Goal: Task Accomplishment & Management: Complete application form

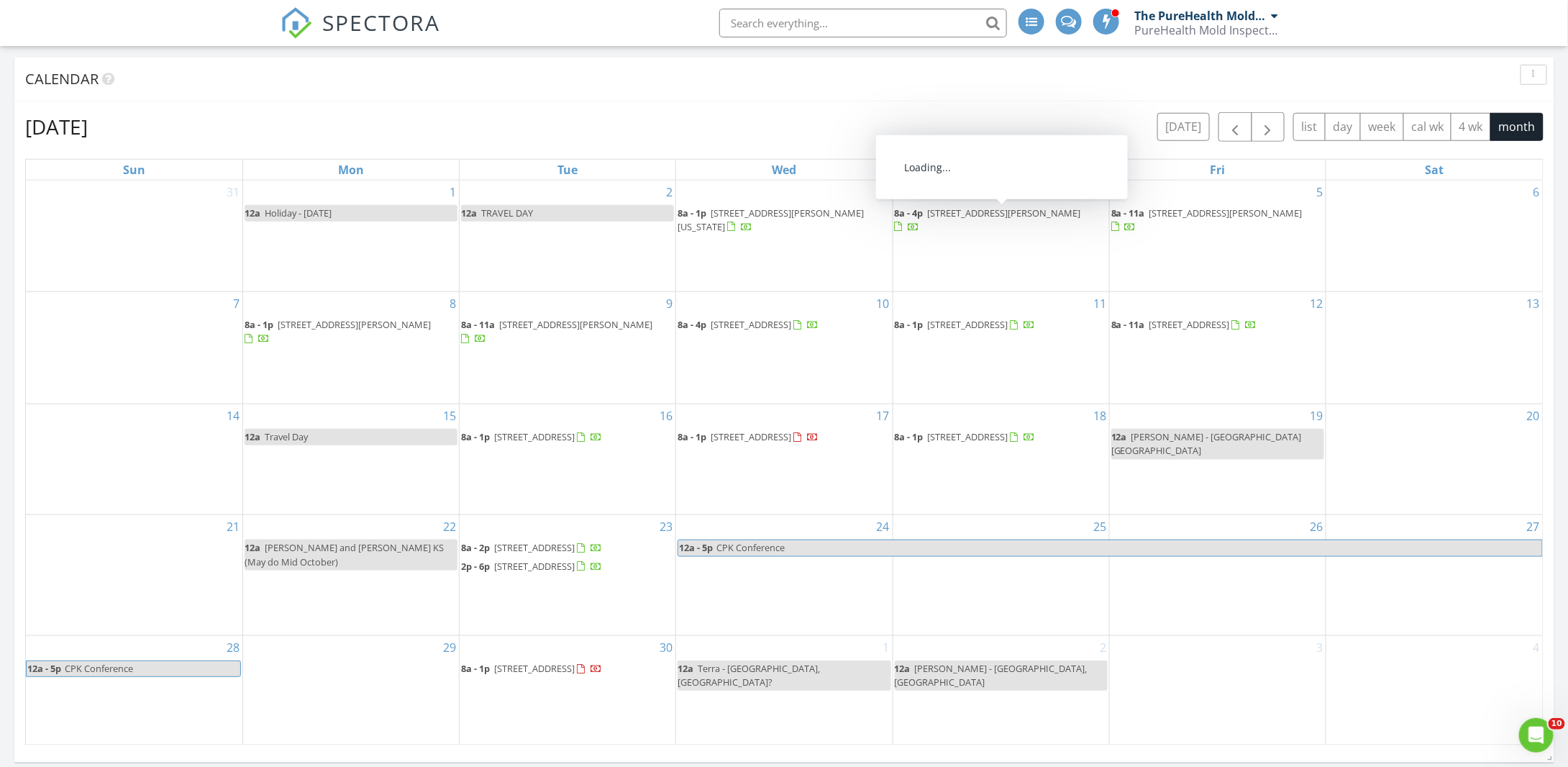
scroll to position [1332, 1591]
click at [1282, 123] on button "button" at bounding box center [1268, 127] width 34 height 29
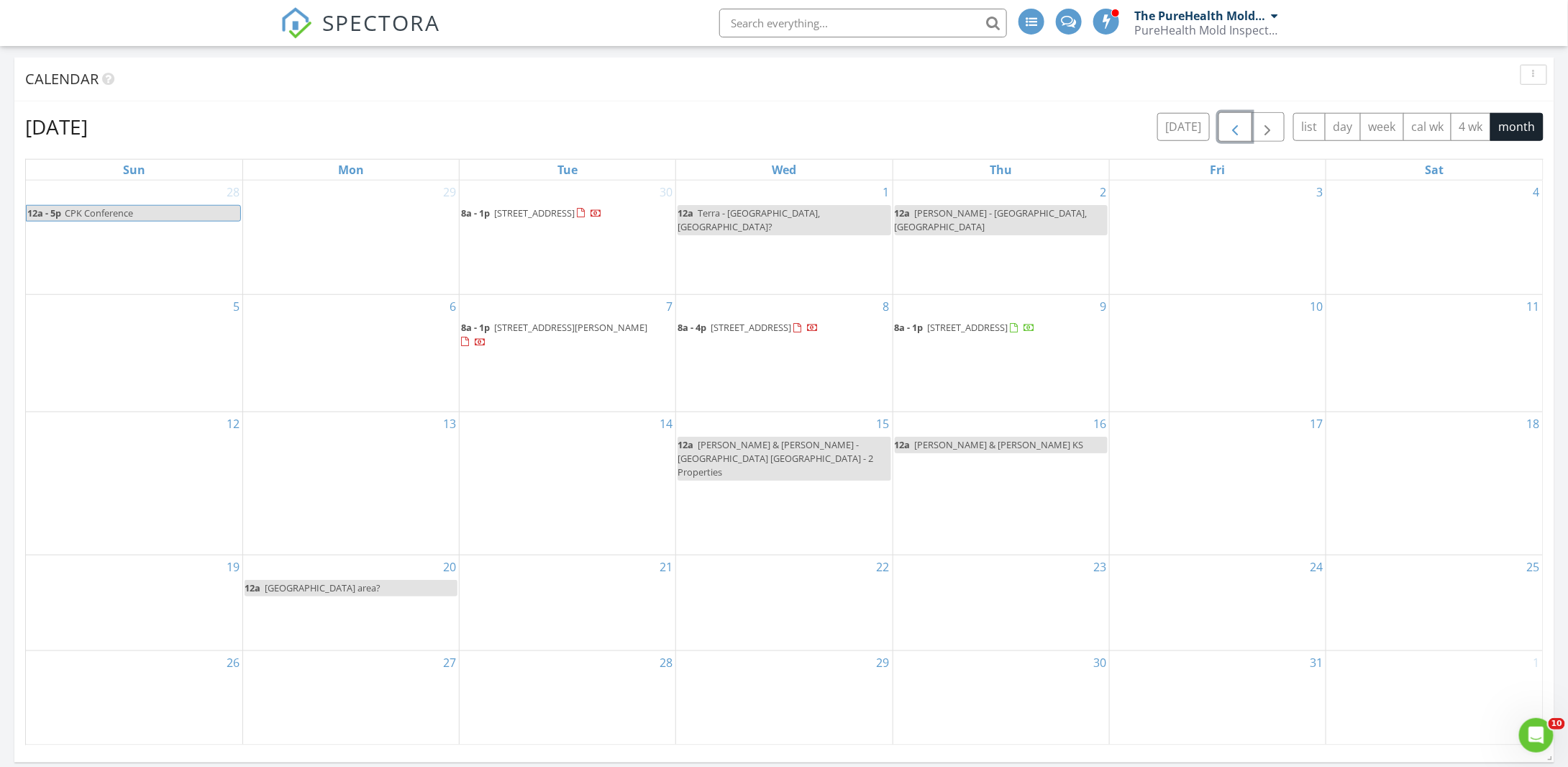
click at [1235, 121] on span "button" at bounding box center [1235, 127] width 18 height 18
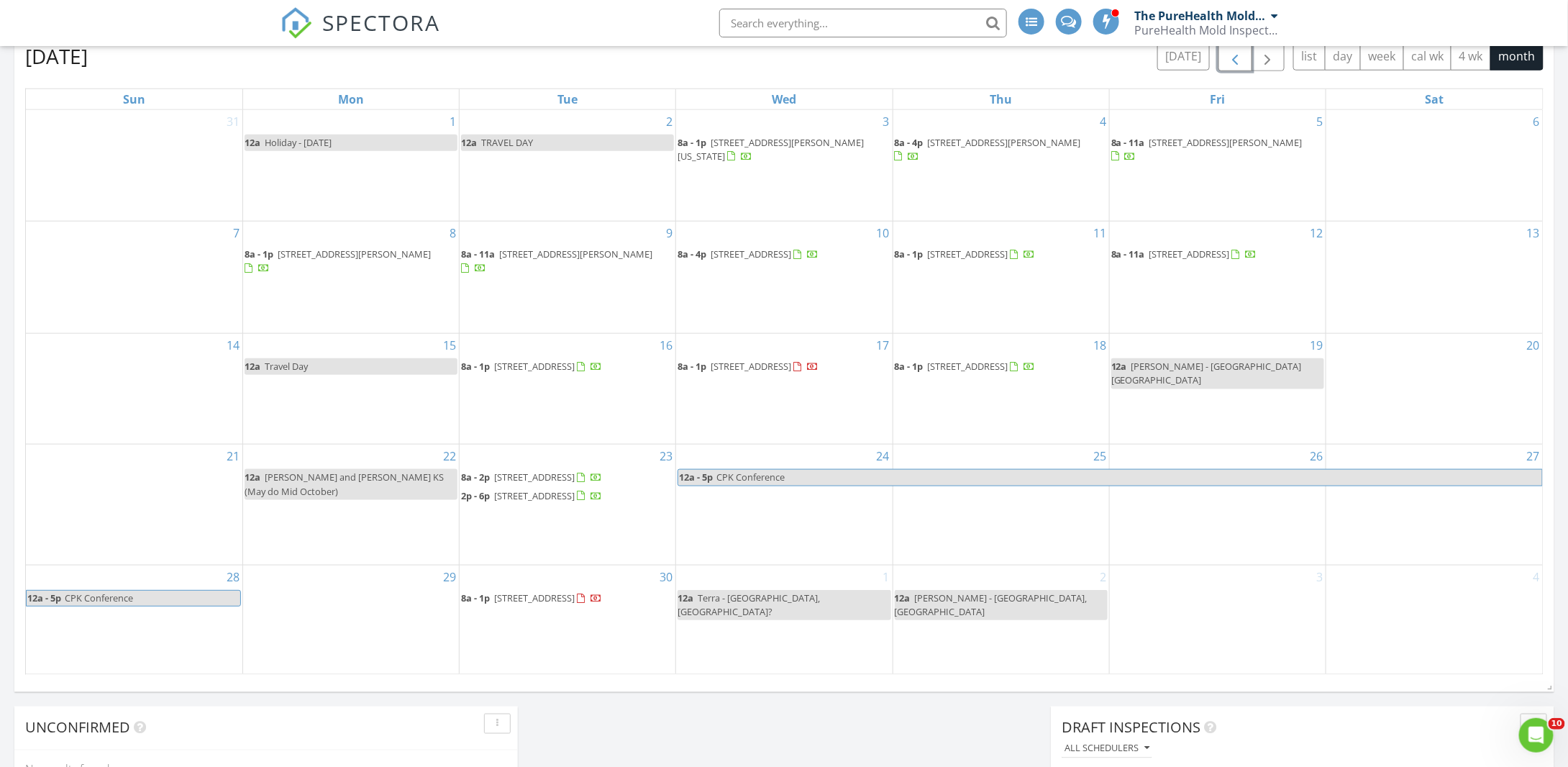
scroll to position [648, 0]
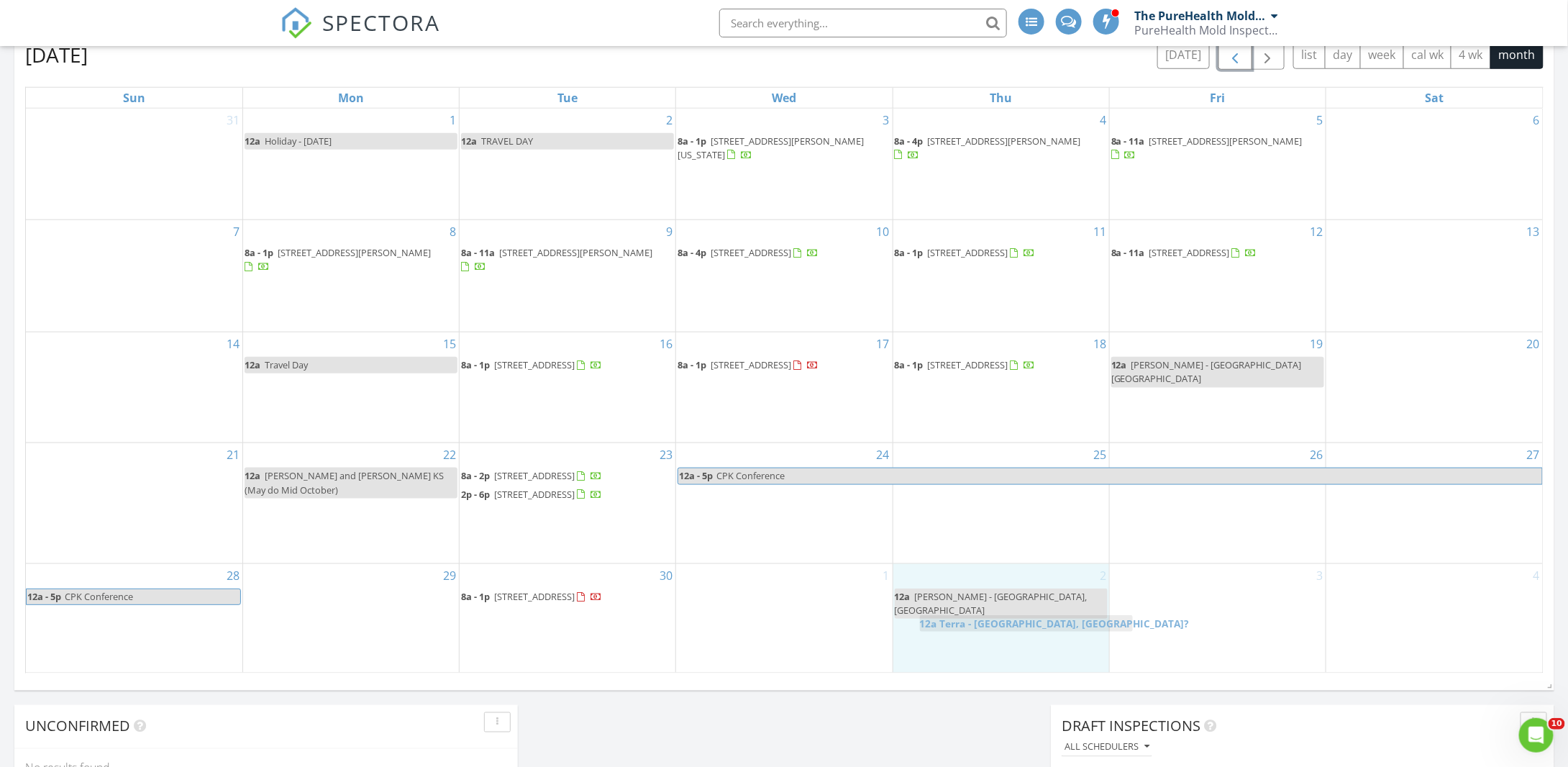
drag, startPoint x: 789, startPoint y: 602, endPoint x: 1024, endPoint y: 624, distance: 236.0
click at [1024, 624] on body "SPECTORA The PureHealth Mold Inspections Team PureHealth Mold Inspections Role:…" at bounding box center [784, 364] width 1568 height 2024
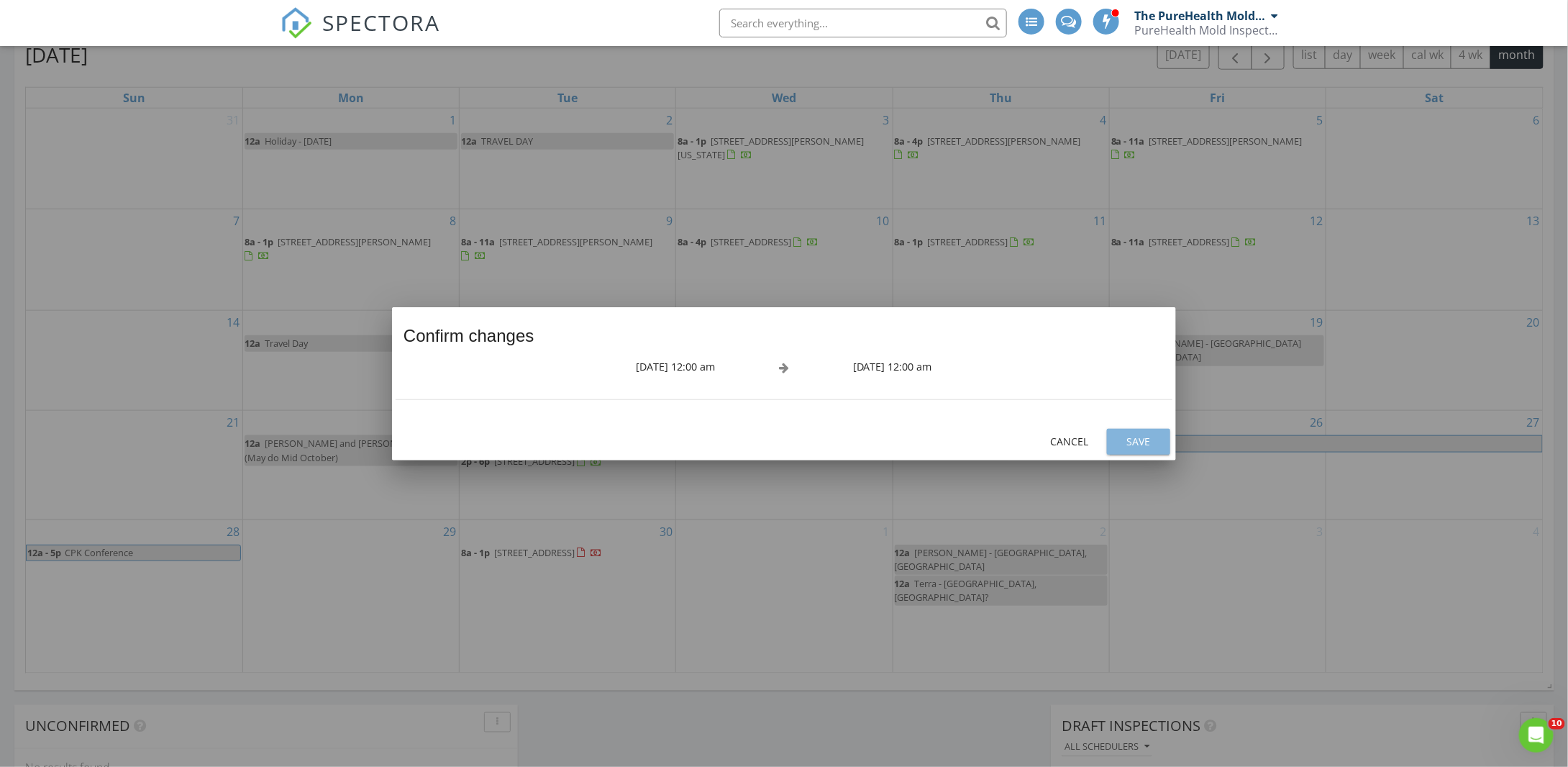
click at [1131, 439] on div "Save" at bounding box center [1139, 441] width 40 height 15
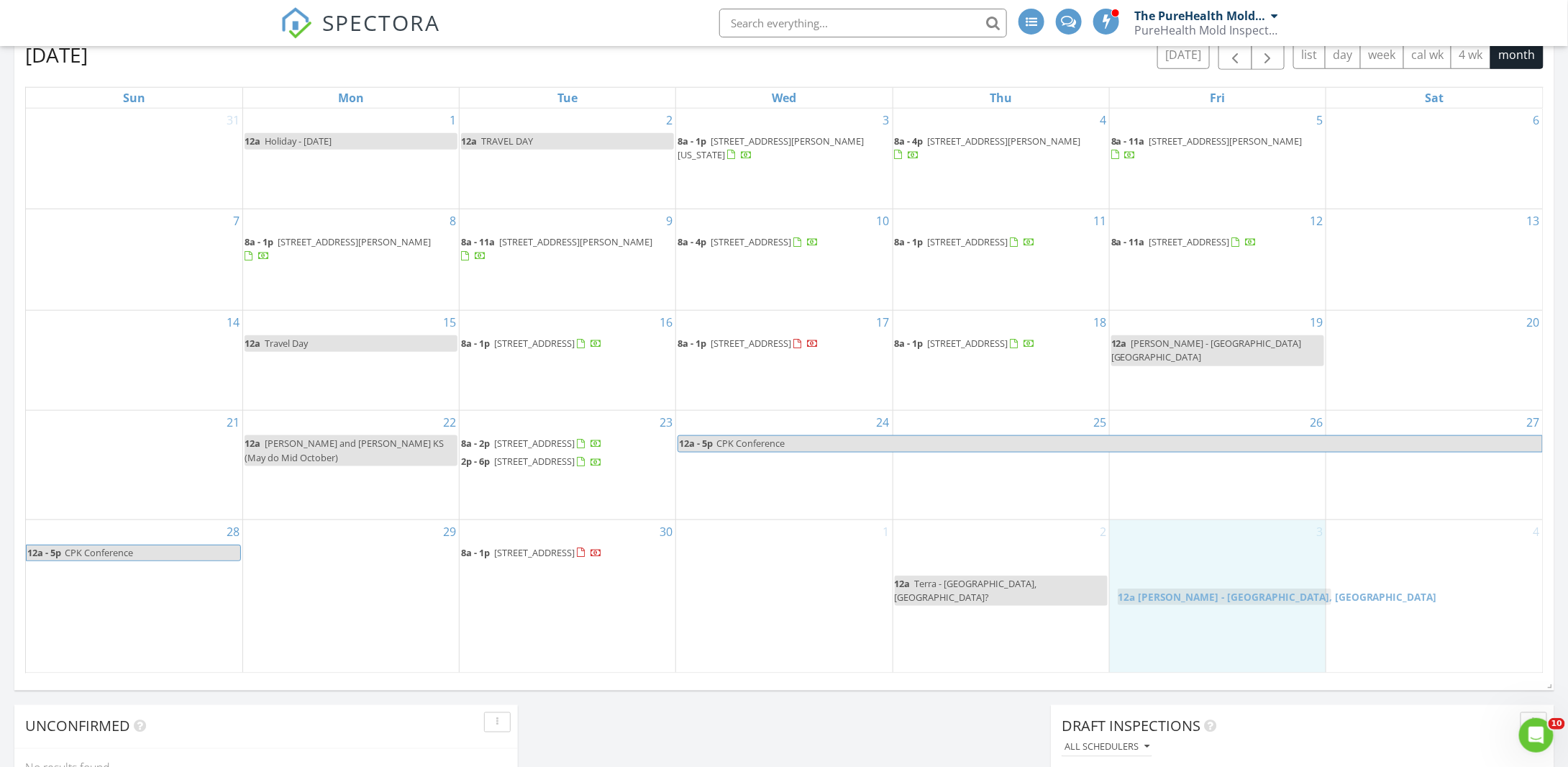
click at [1241, 596] on body "SPECTORA The PureHealth Mold Inspections Team PureHealth Mold Inspections Role:…" at bounding box center [784, 364] width 1568 height 2024
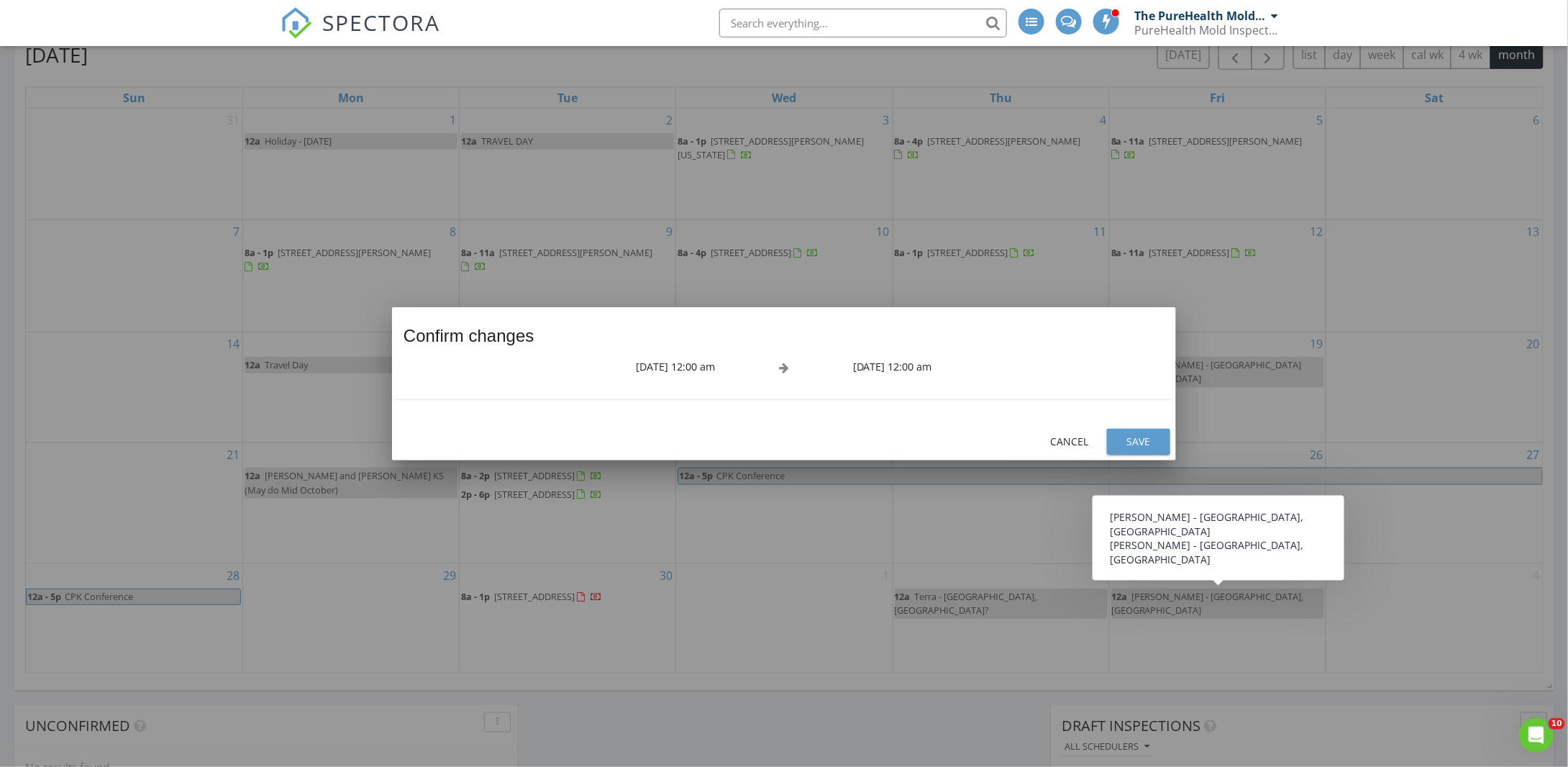
click at [1159, 440] on button "Save" at bounding box center [1138, 441] width 63 height 26
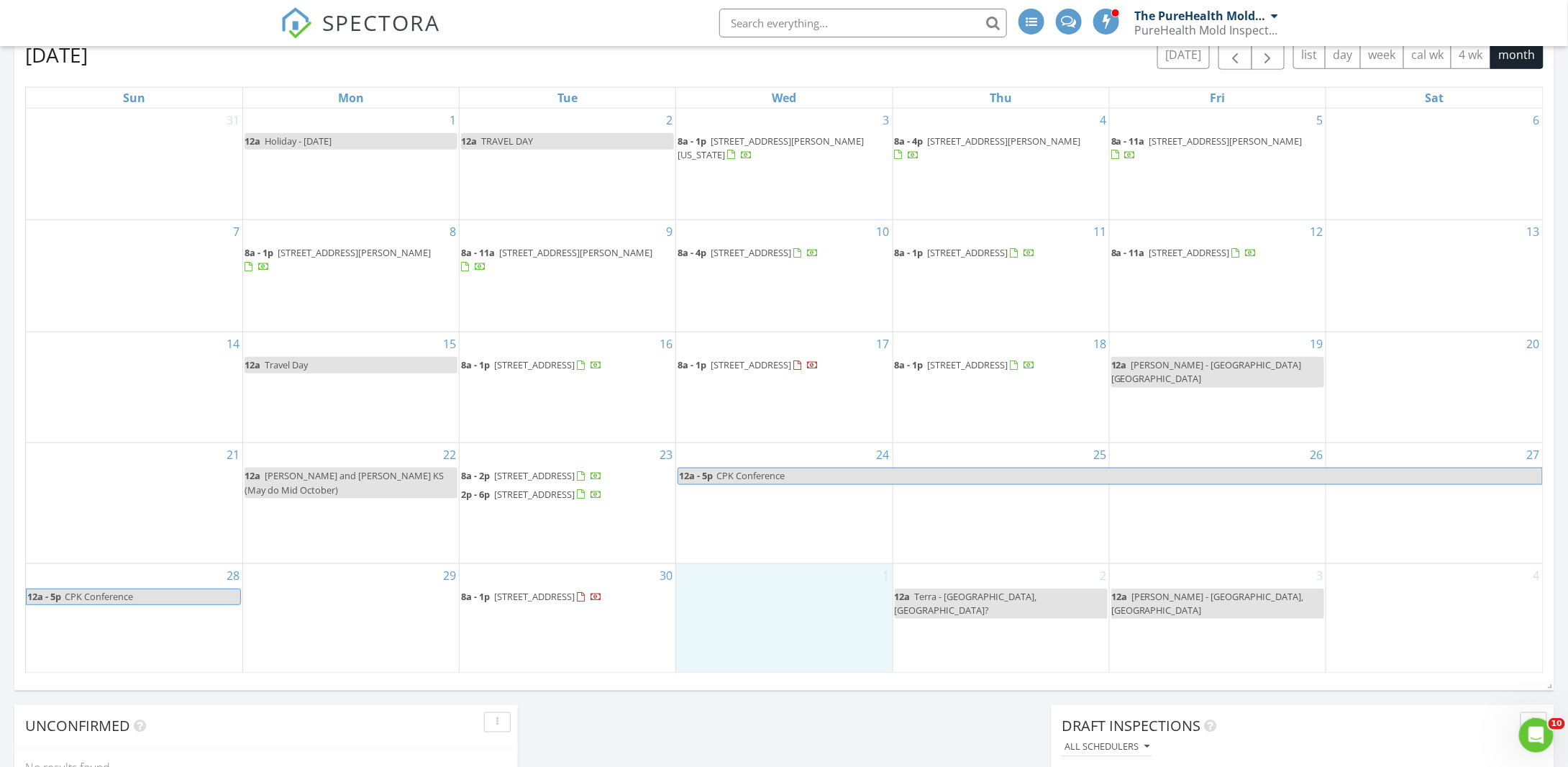
click at [769, 607] on div "1" at bounding box center [784, 618] width 216 height 110
click at [780, 549] on link "Inspection" at bounding box center [784, 548] width 74 height 23
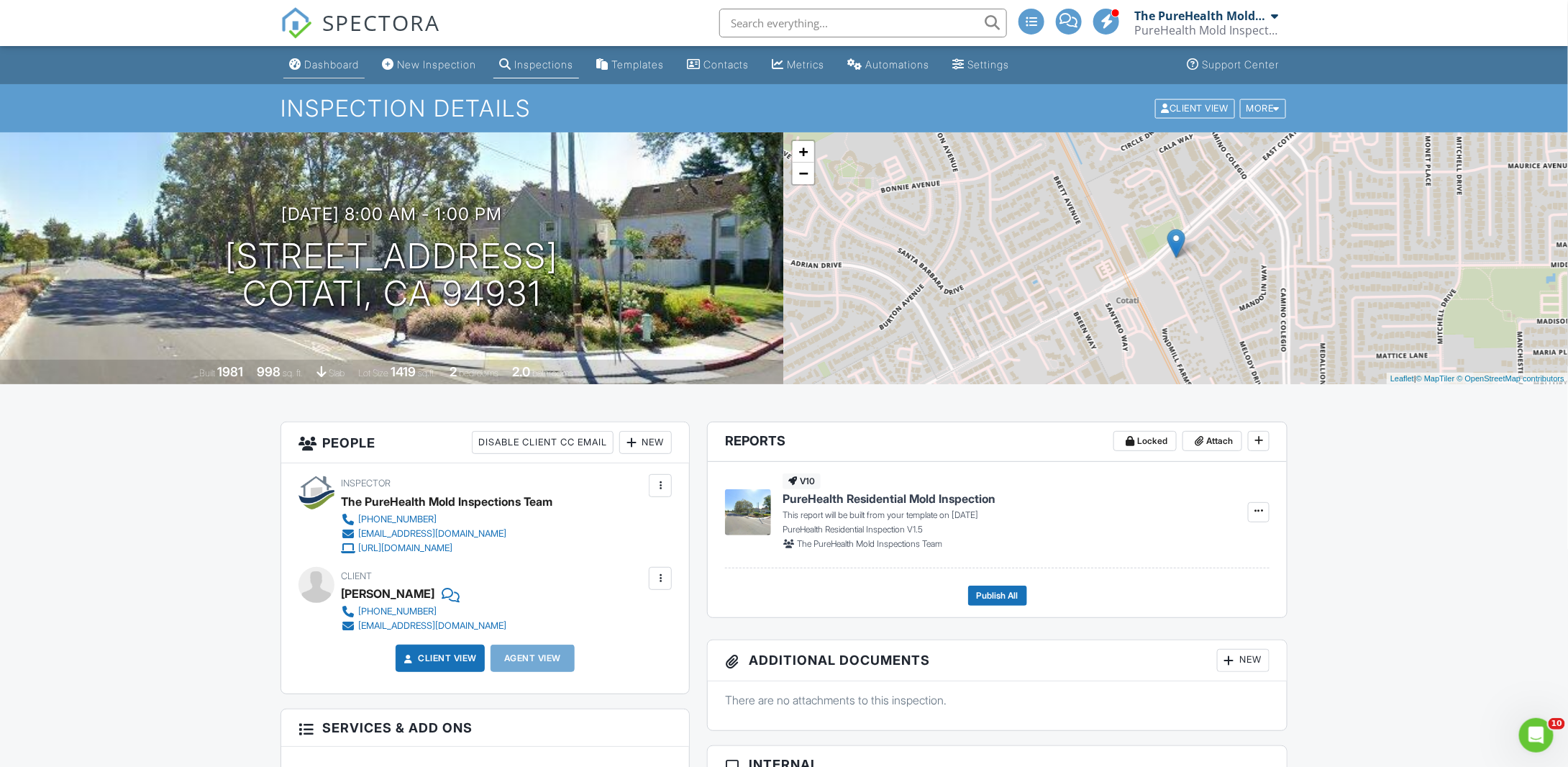
click at [345, 66] on div "Dashboard" at bounding box center [331, 64] width 55 height 13
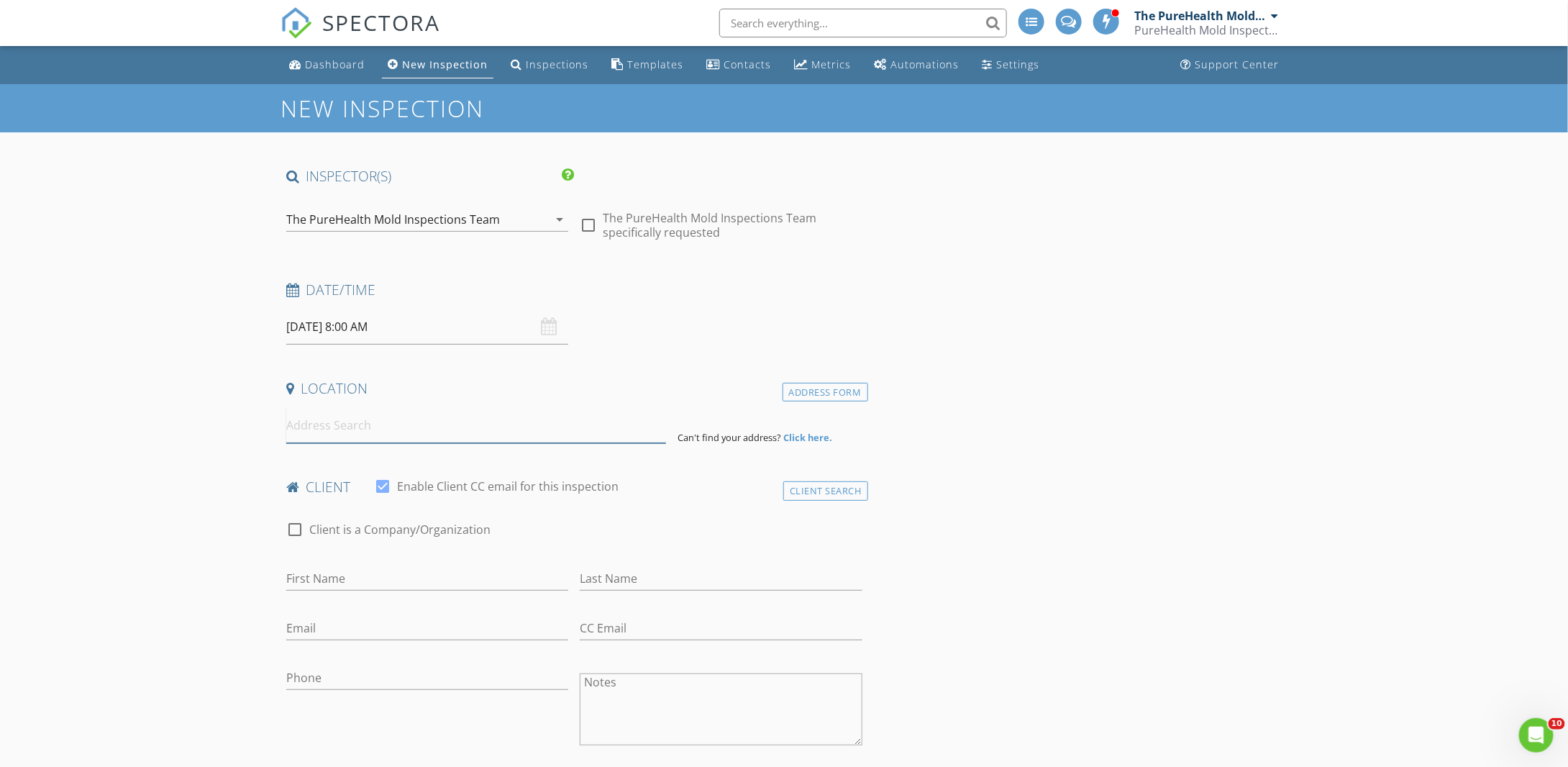
click at [351, 426] on input at bounding box center [476, 426] width 380 height 35
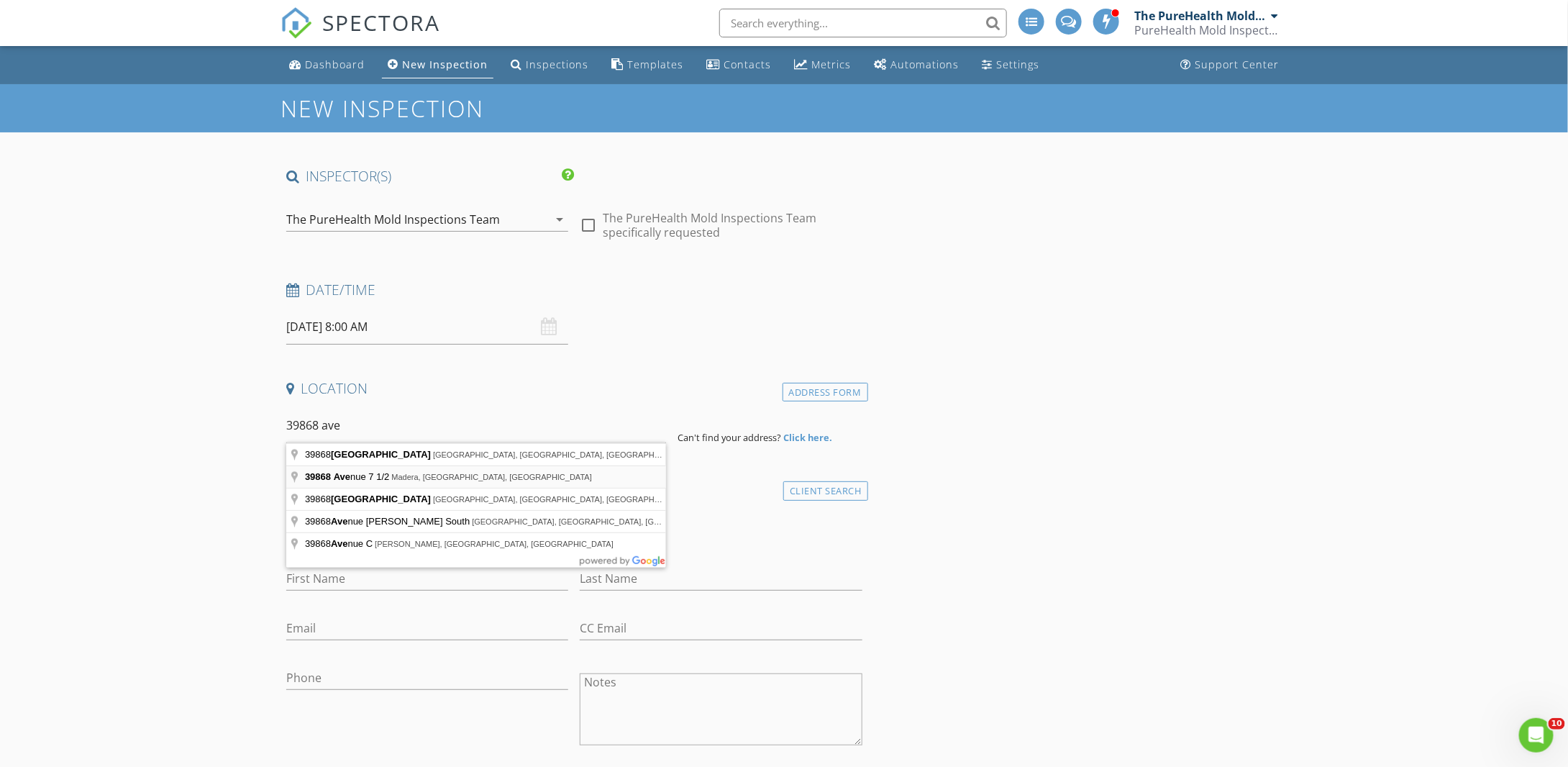
type input "39868 Avenue 7 1/2, Madera, CA, USA"
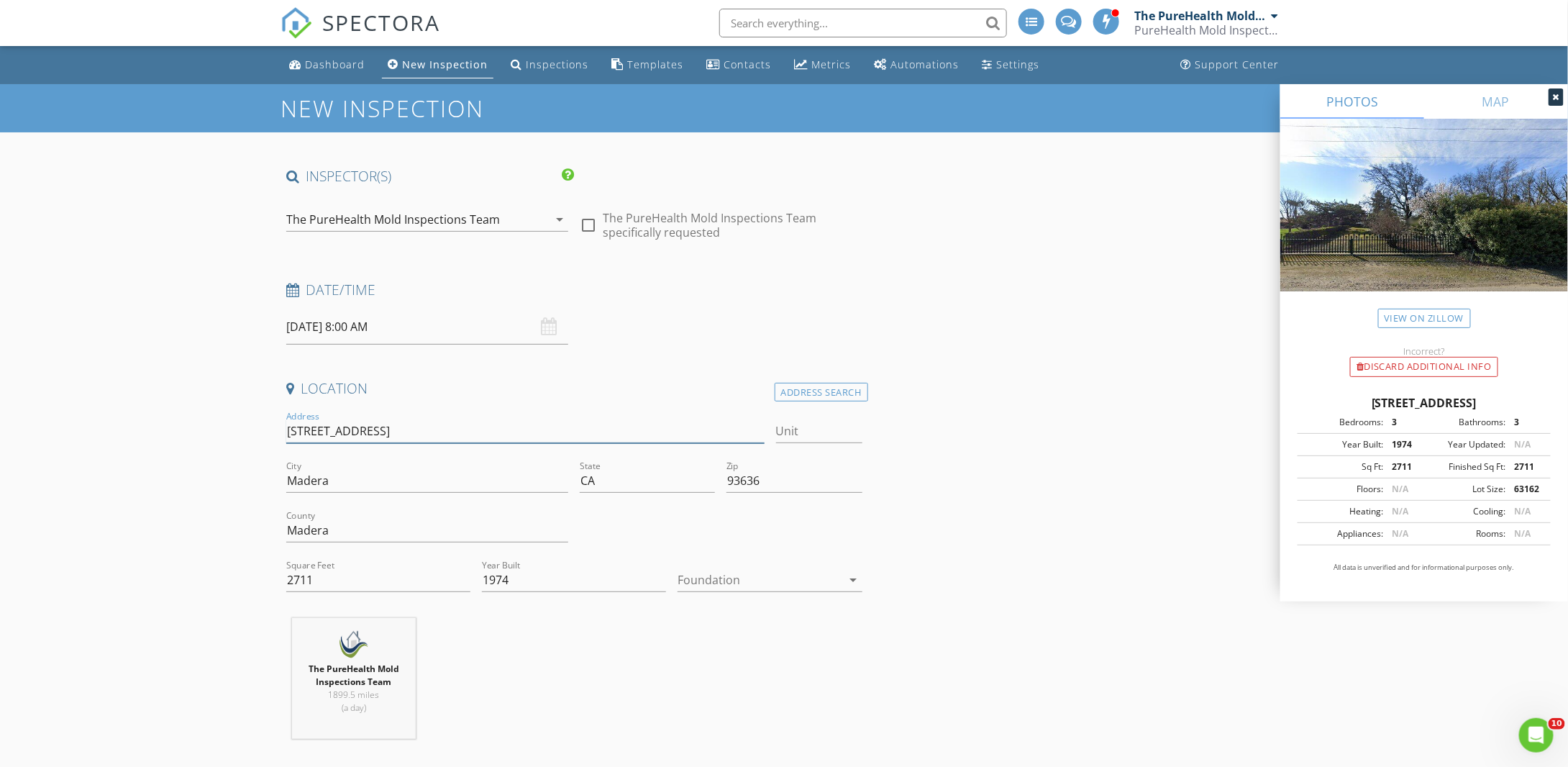
drag, startPoint x: 448, startPoint y: 439, endPoint x: 223, endPoint y: 413, distance: 226.5
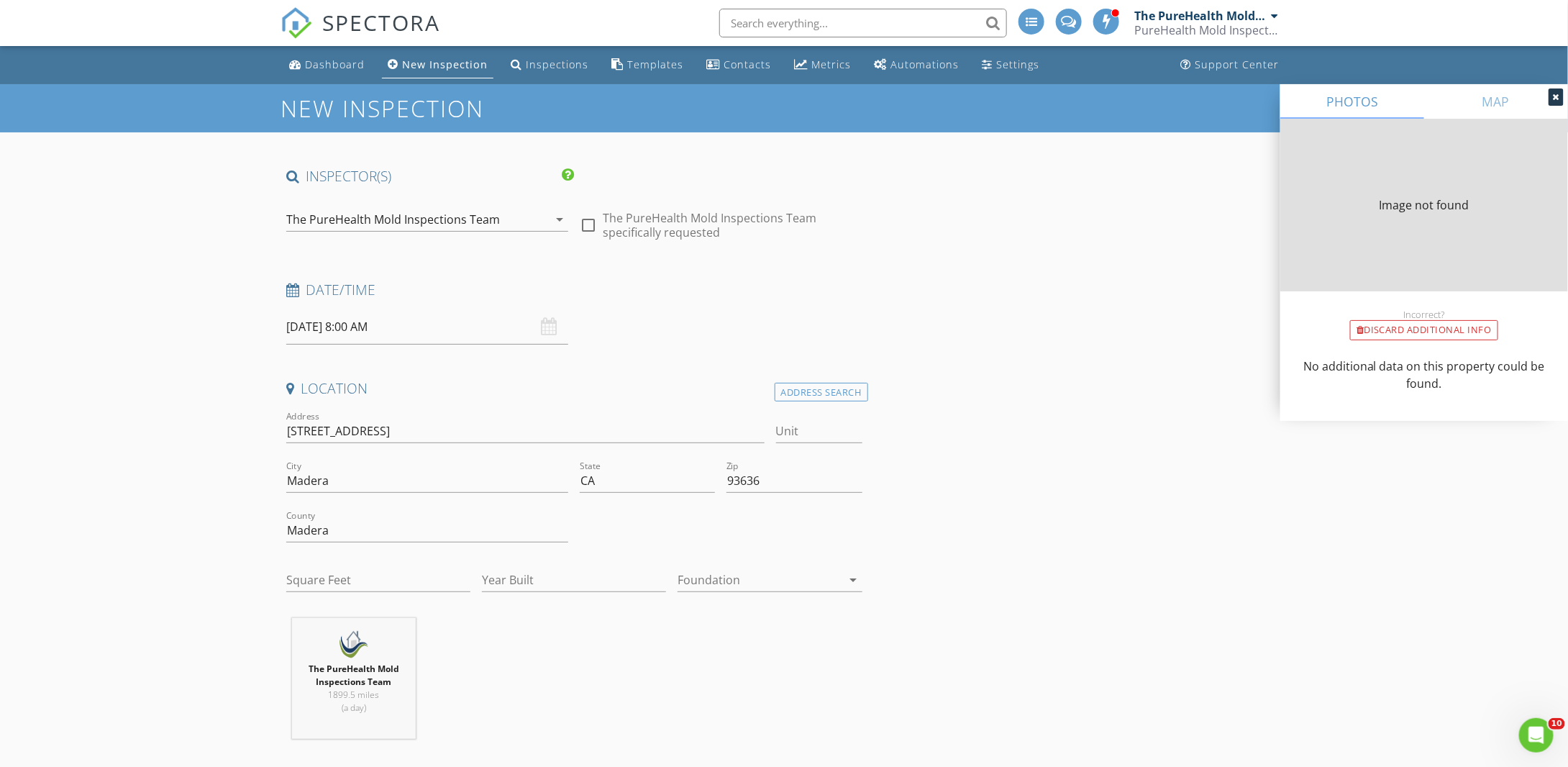
type input "2711"
type input "1974"
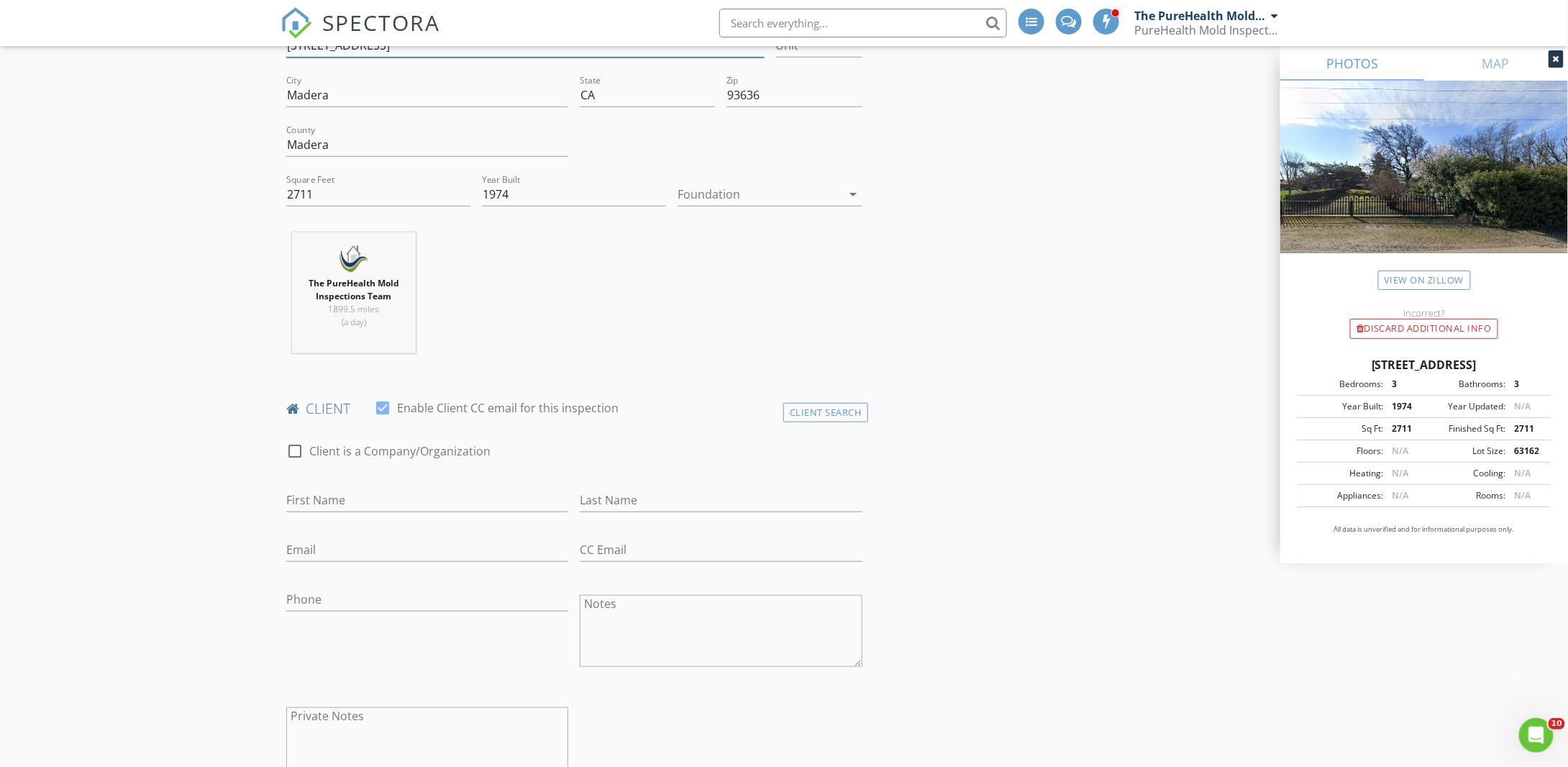
scroll to position [432, 0]
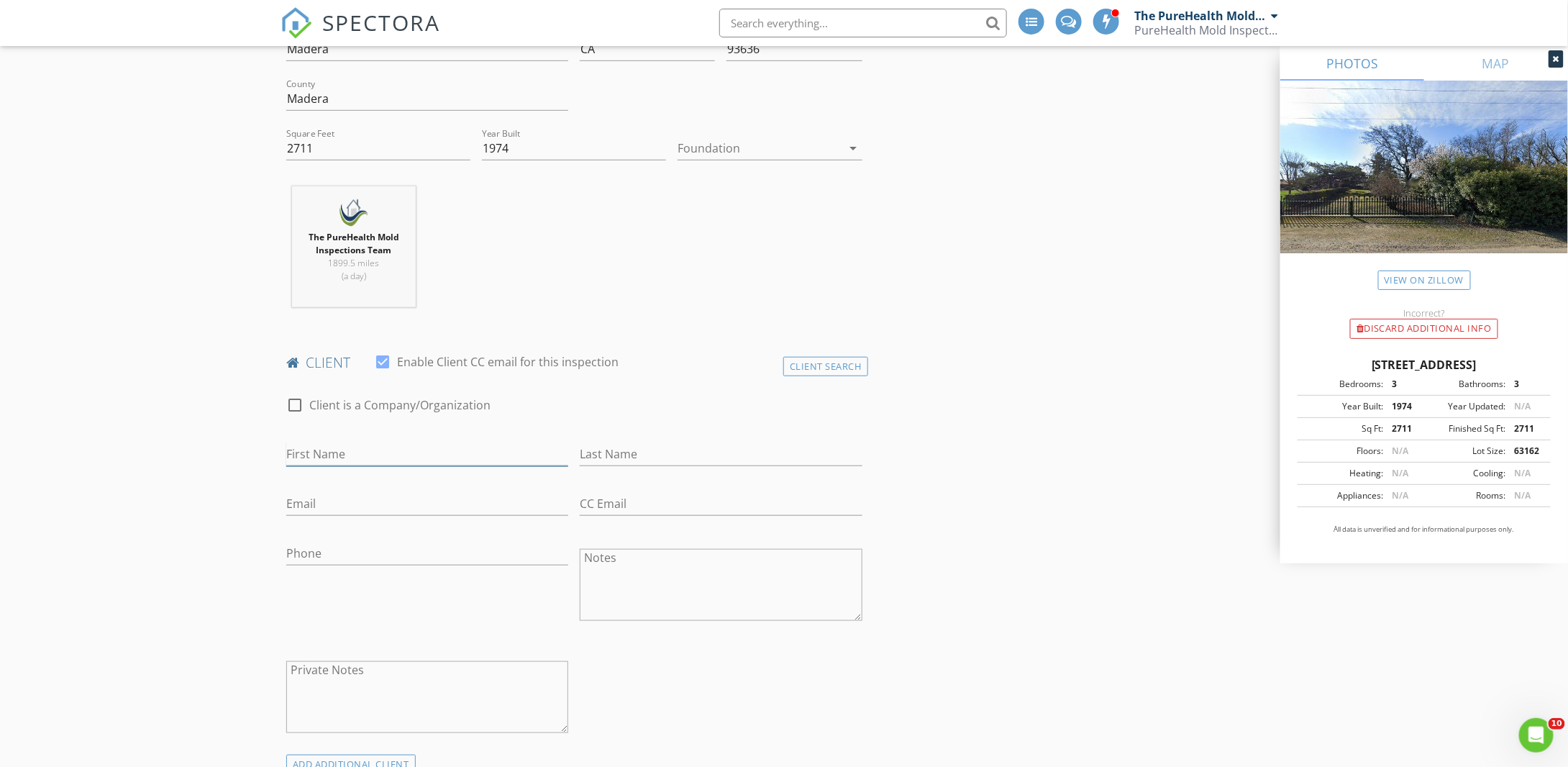
click at [307, 445] on input "First Name" at bounding box center [427, 454] width 282 height 24
type input "Danielle"
type input "Benner"
click at [378, 506] on input "Email" at bounding box center [427, 504] width 282 height 24
type input "joshudaniv@gmail.com"
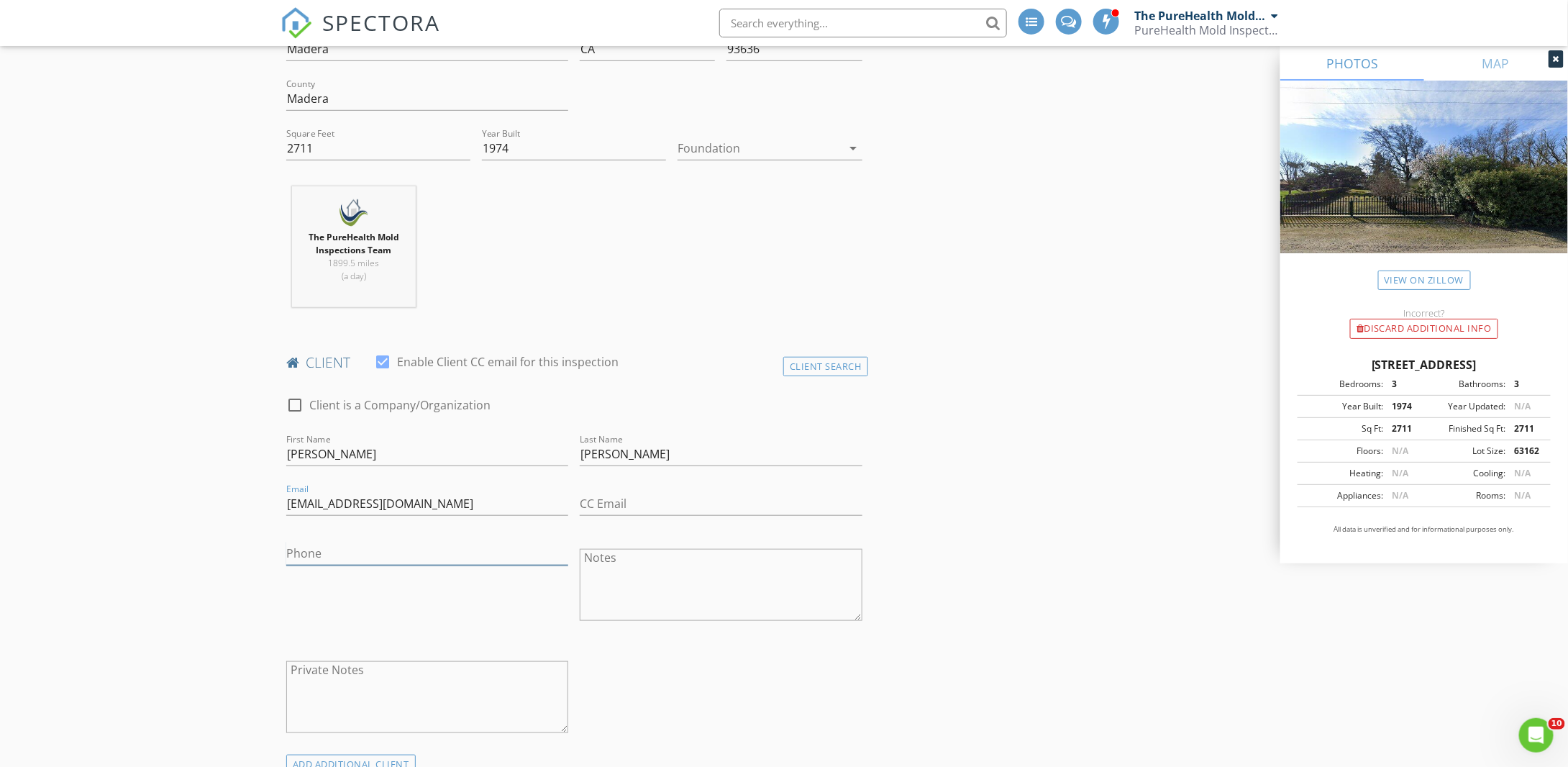
click at [397, 556] on input "Phone" at bounding box center [427, 554] width 282 height 24
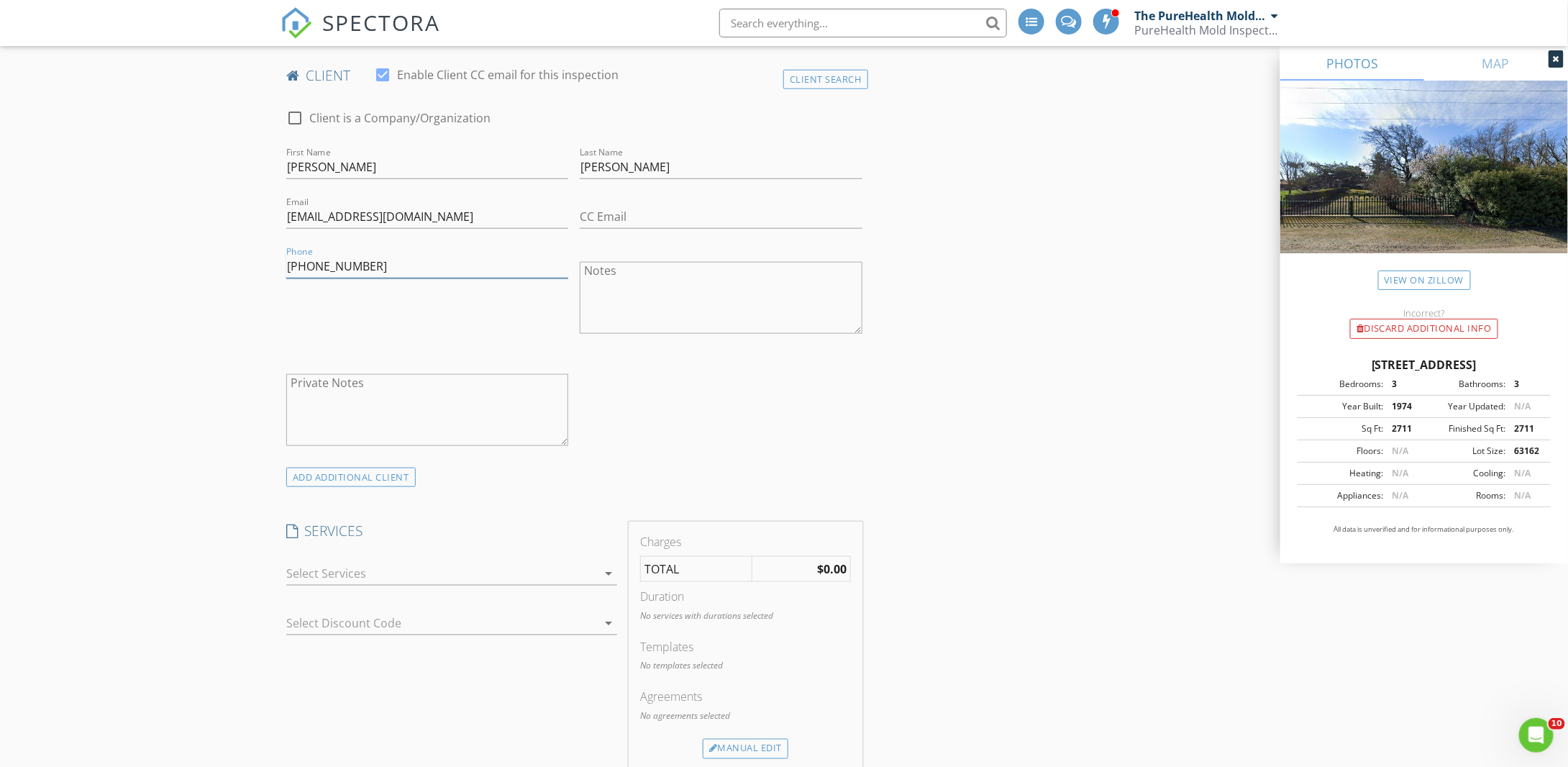
scroll to position [719, 0]
type input "[PHONE_NUMBER]"
click at [370, 567] on div at bounding box center [442, 572] width 311 height 23
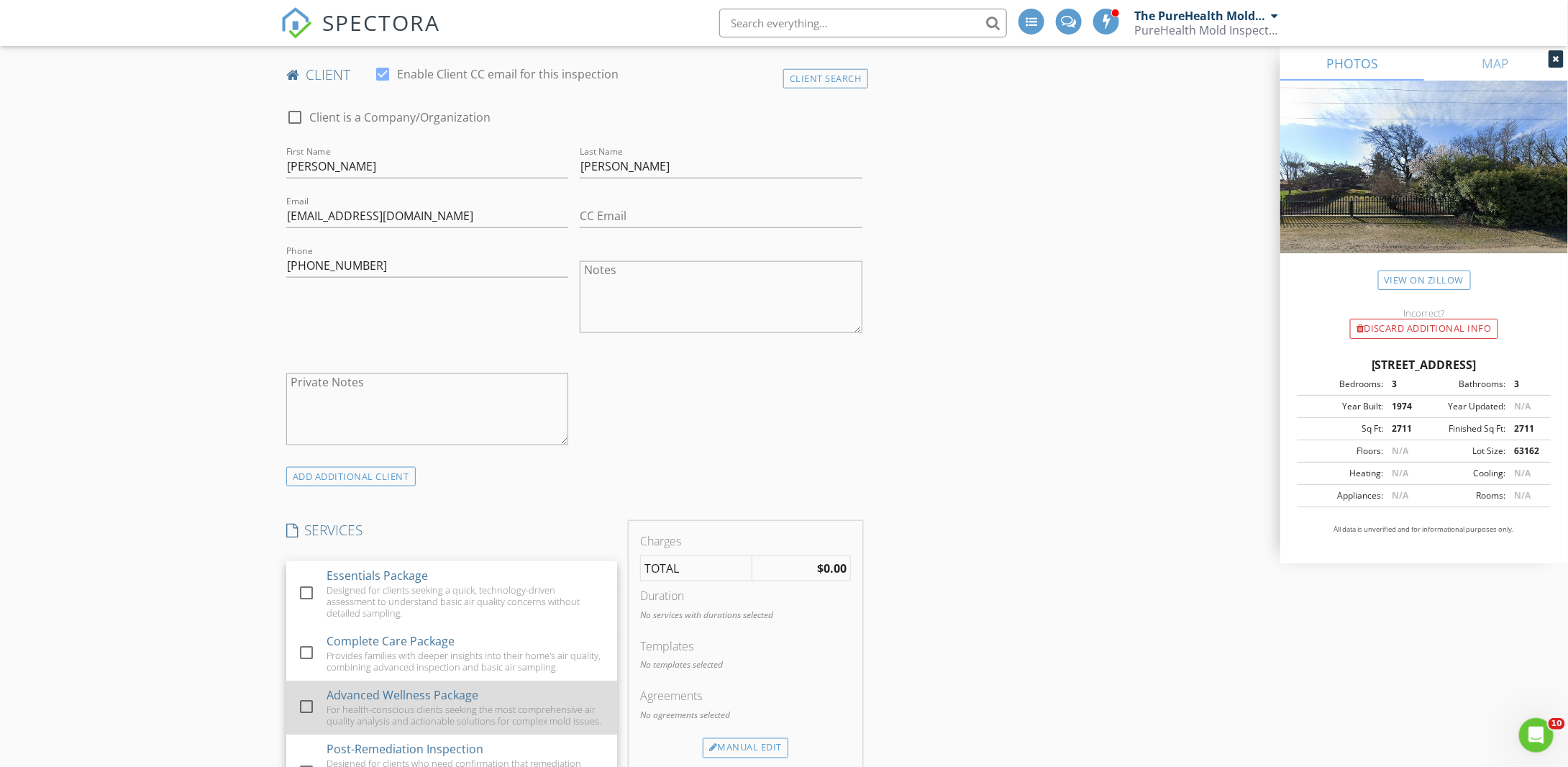
click at [403, 704] on div "For health-conscious clients seeking the most comprehensive air quality analysi…" at bounding box center [466, 715] width 279 height 23
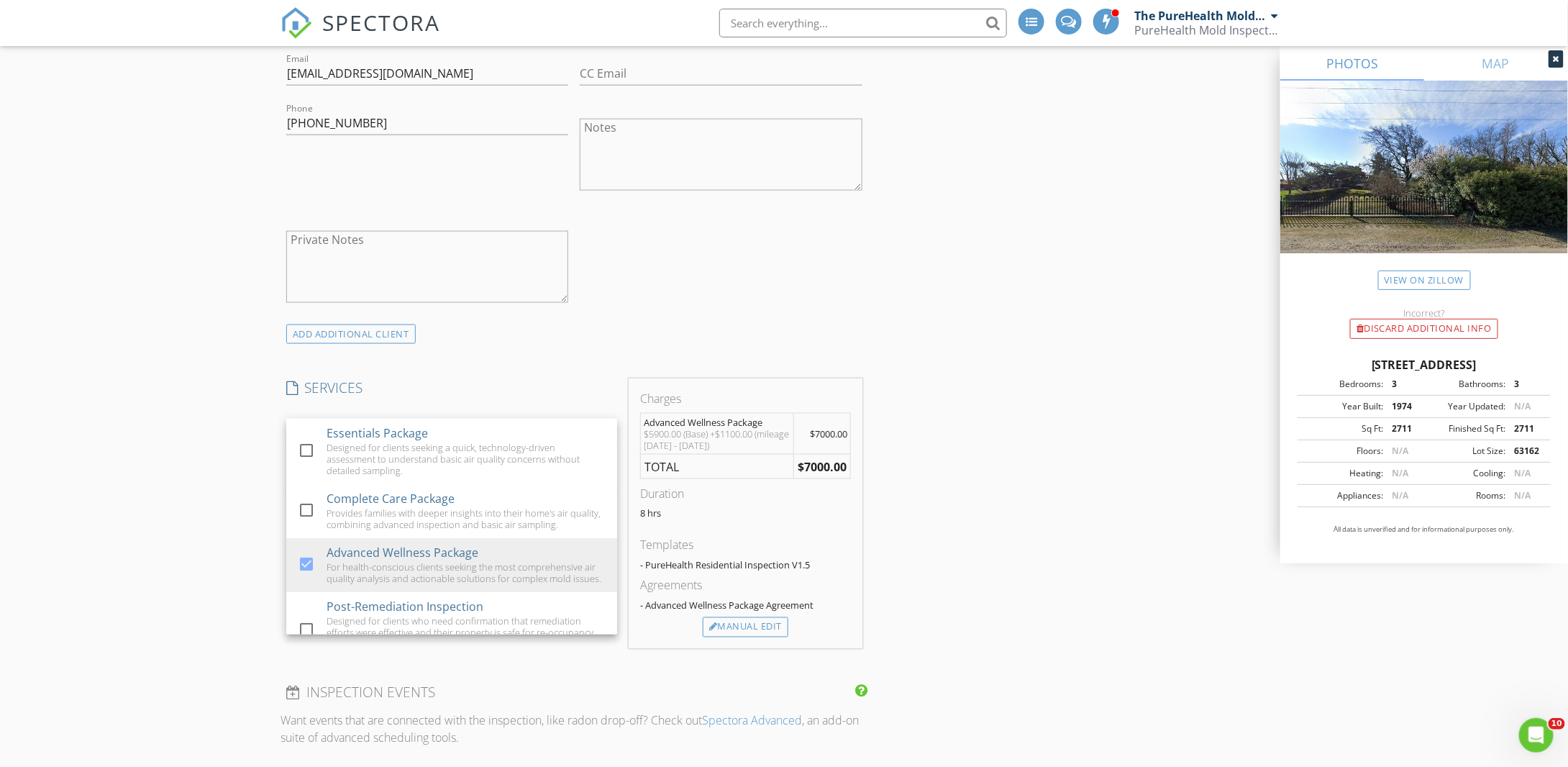
scroll to position [864, 0]
click at [910, 471] on div "INSPECTOR(S) check_box The PureHealth Mold Inspections Team PRIMARY The PureHea…" at bounding box center [784, 569] width 1007 height 2530
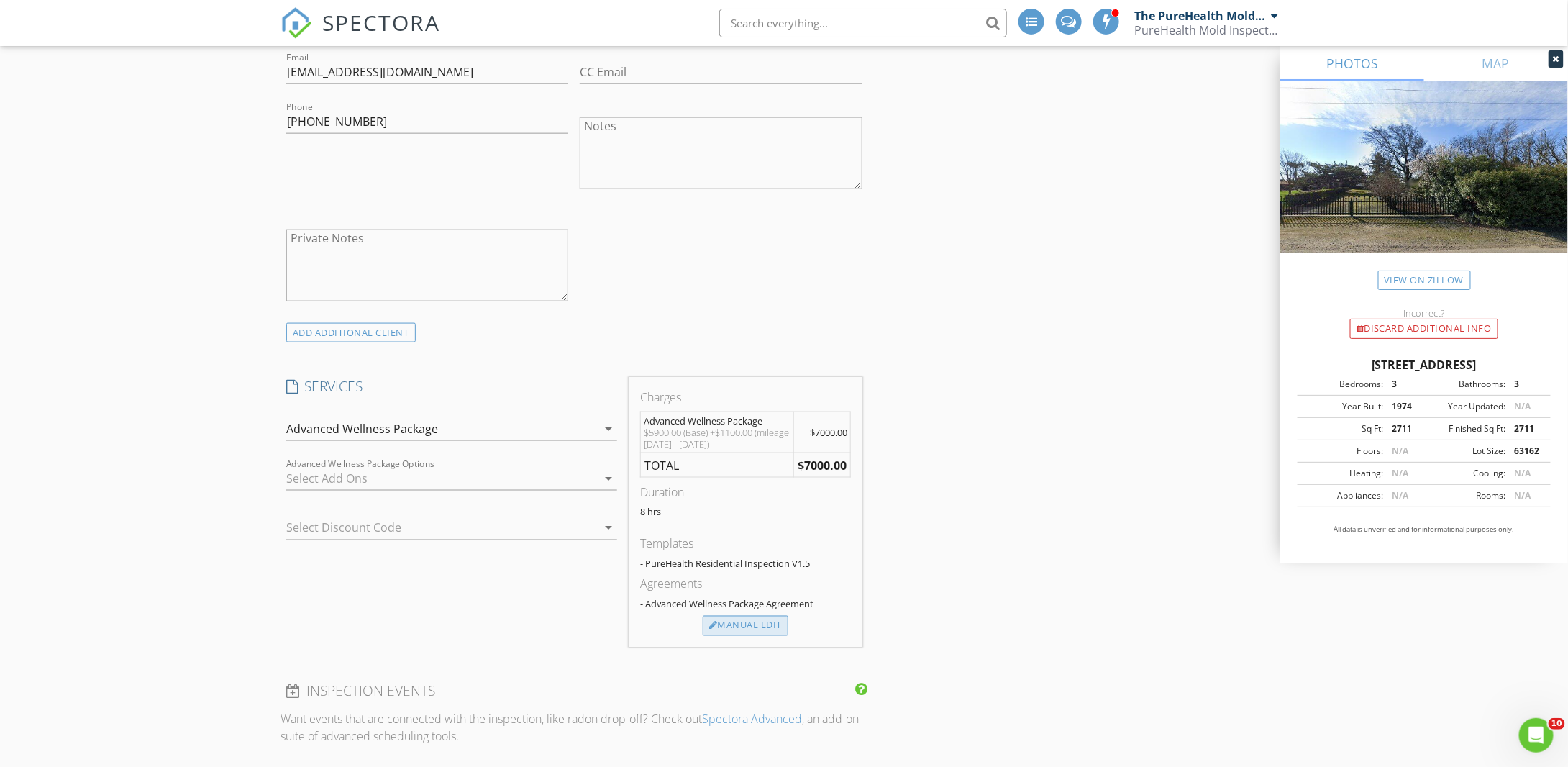
click at [765, 623] on div "Manual Edit" at bounding box center [746, 626] width 86 height 20
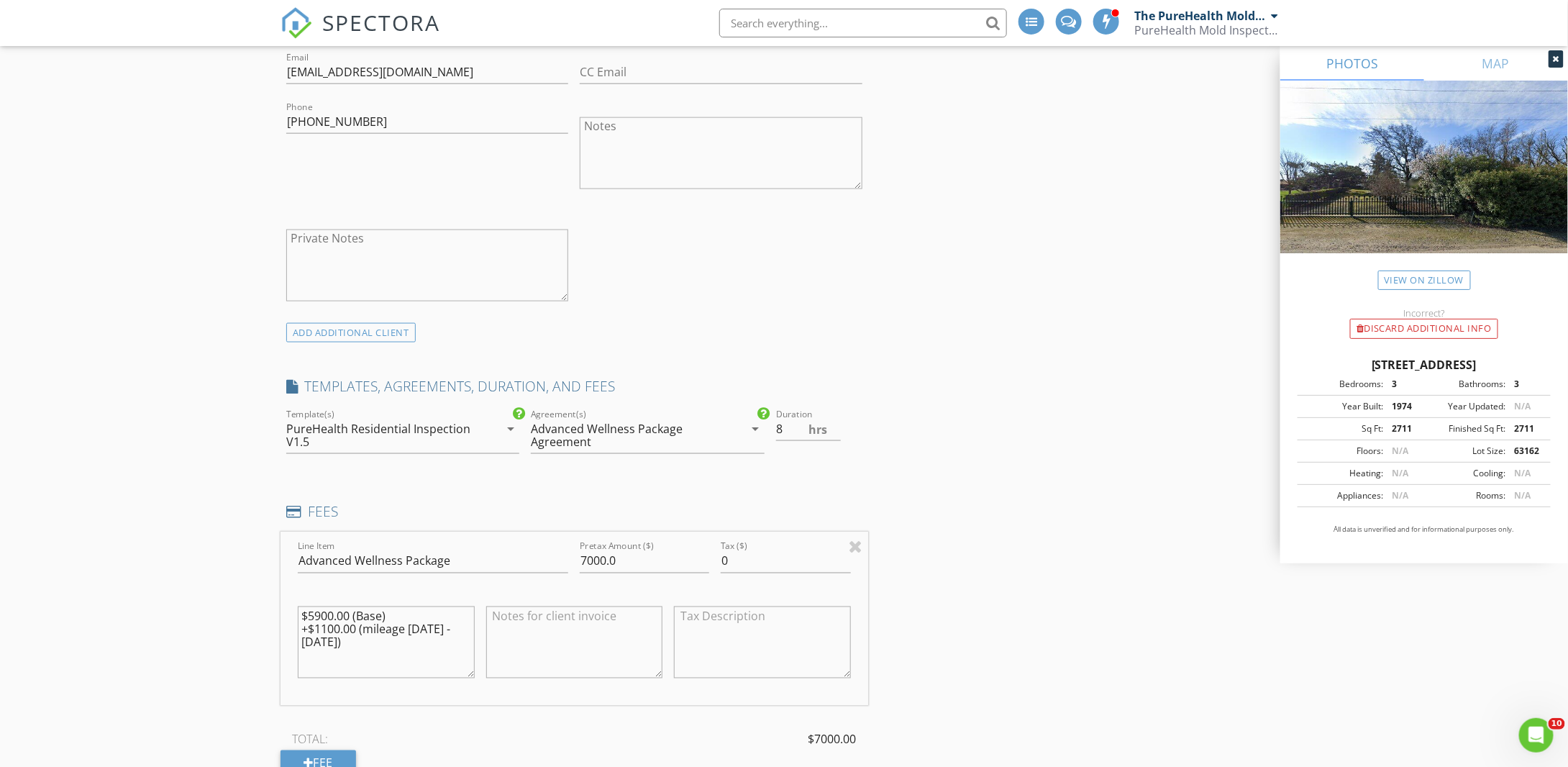
click at [328, 626] on textarea "$5900.00 (Base) +$1100.00 (mileage 1000 - 2000)" at bounding box center [386, 643] width 177 height 72
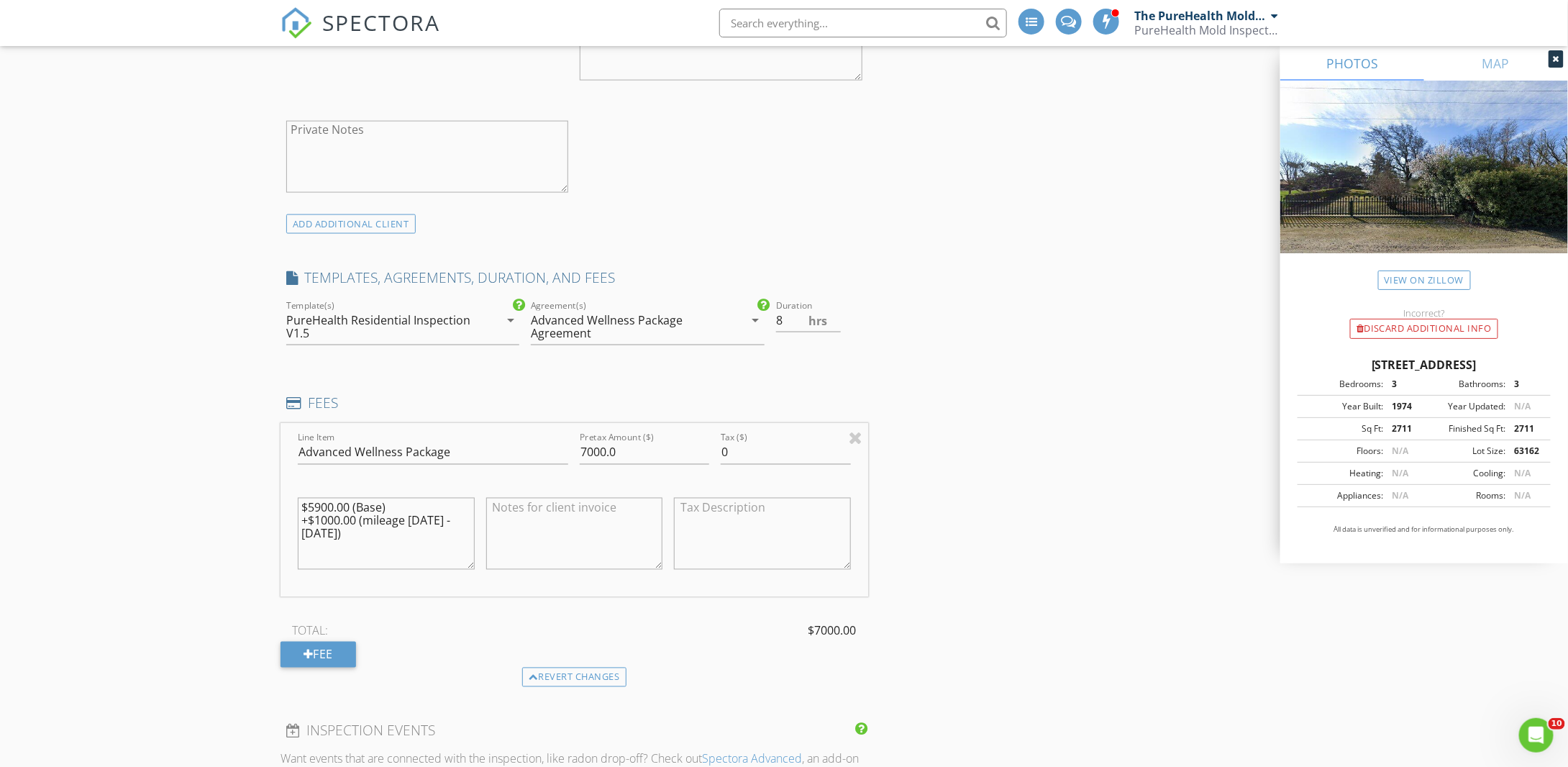
scroll to position [1007, 0]
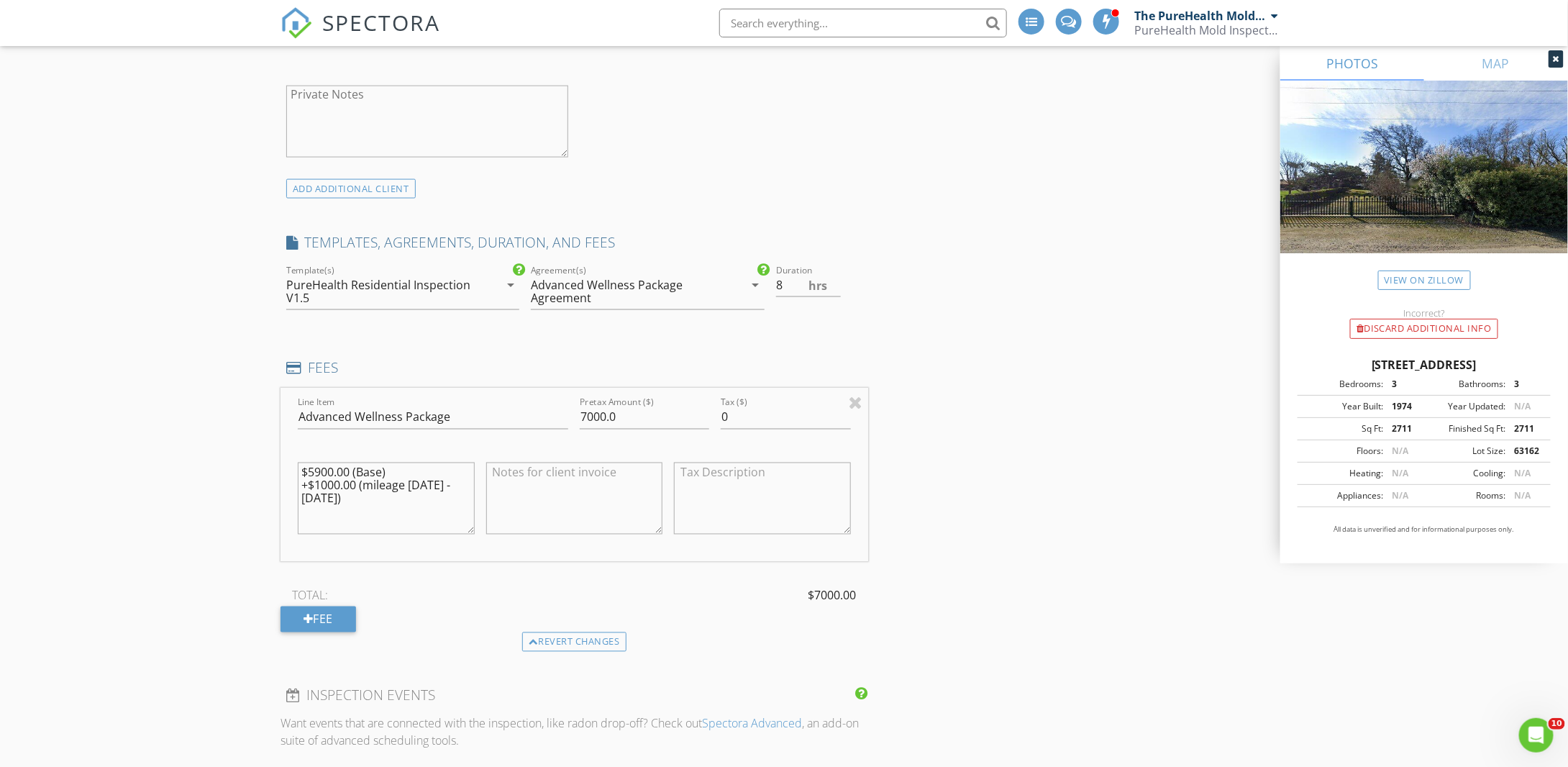
type textarea "$5900.00 (Base) +$1000.00 (mileage 1000 - 2000)"
type textarea "7"
drag, startPoint x: 583, startPoint y: 413, endPoint x: 604, endPoint y: 412, distance: 21.0
click at [604, 412] on input "7000.0" at bounding box center [644, 418] width 129 height 24
type input "6900.0"
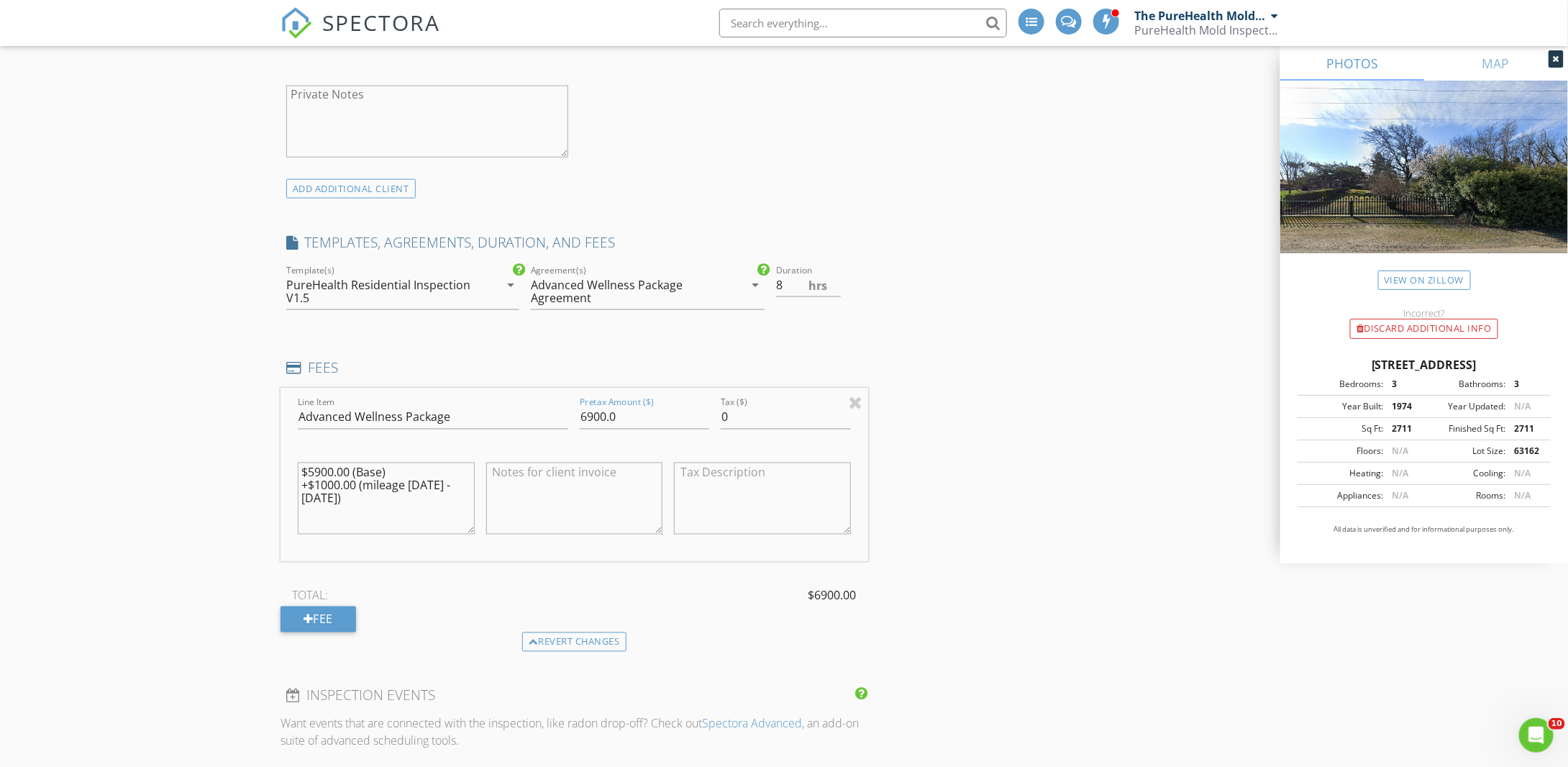
click at [934, 435] on div "INSPECTOR(S) check_box The PureHealth Mold Inspections Team PRIMARY The PureHea…" at bounding box center [784, 499] width 1007 height 2679
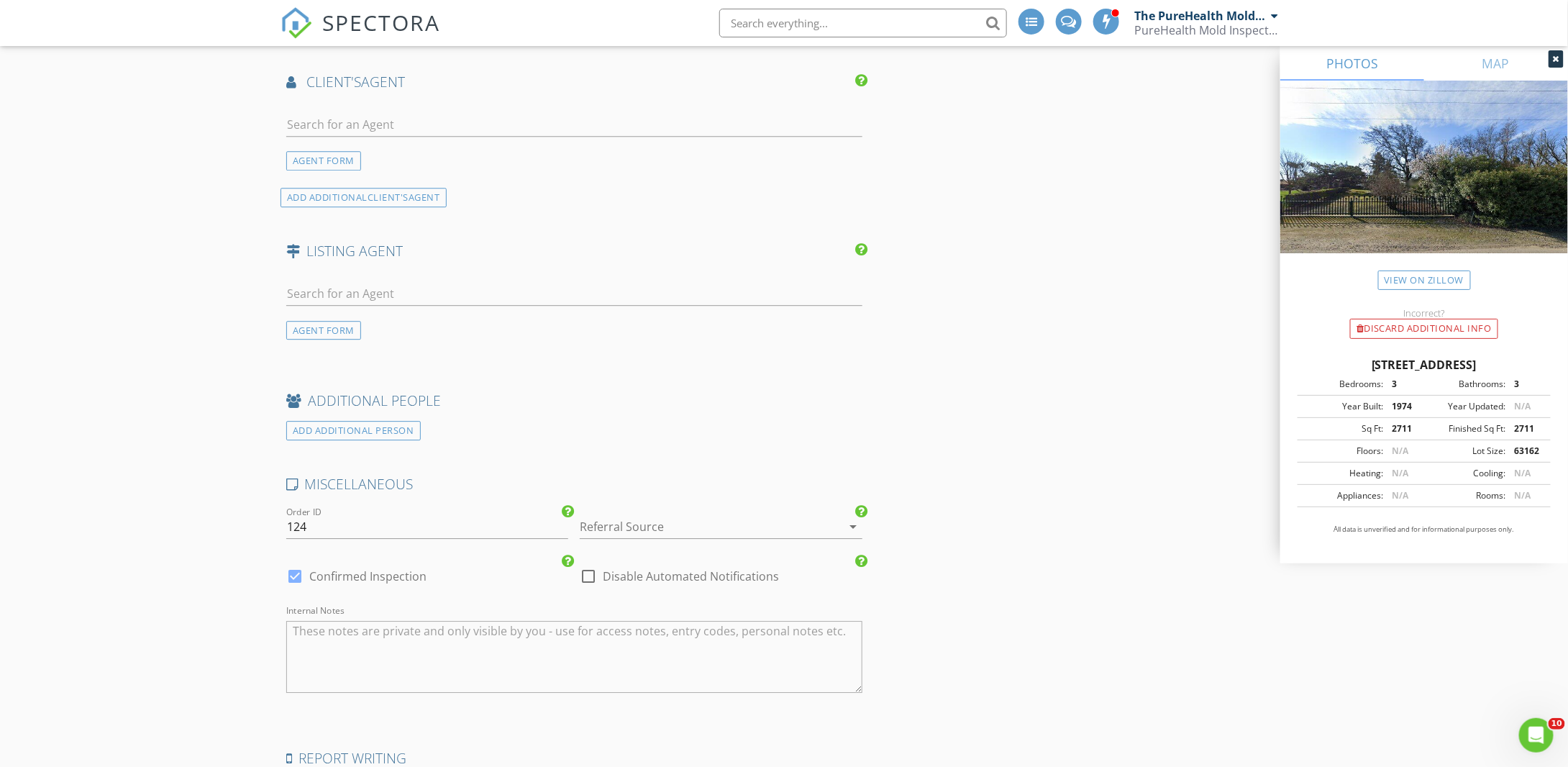
scroll to position [1942, 0]
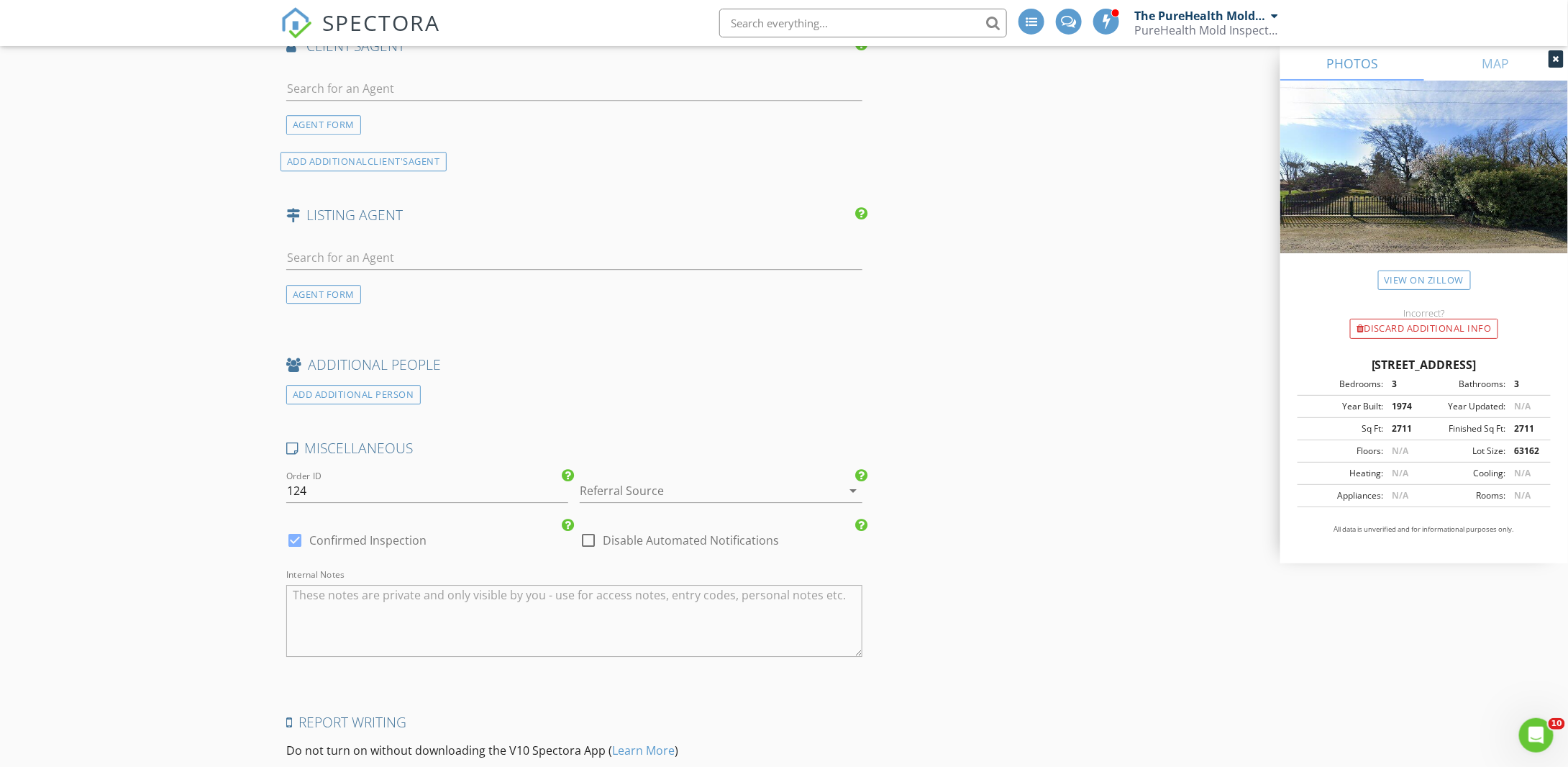
click at [719, 487] on div at bounding box center [700, 490] width 242 height 23
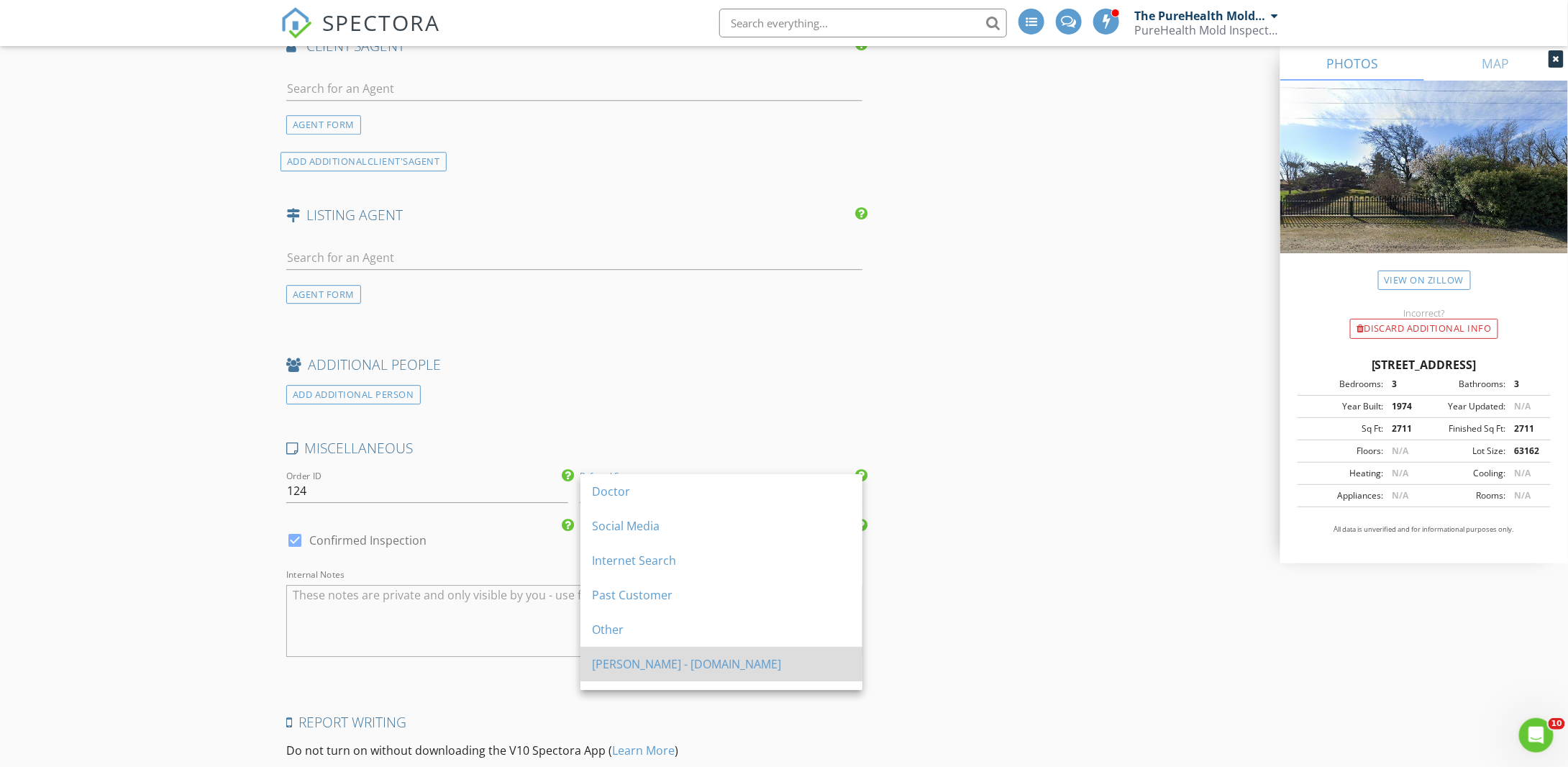
click at [674, 661] on div "[PERSON_NAME] - [DOMAIN_NAME]" at bounding box center [721, 664] width 259 height 18
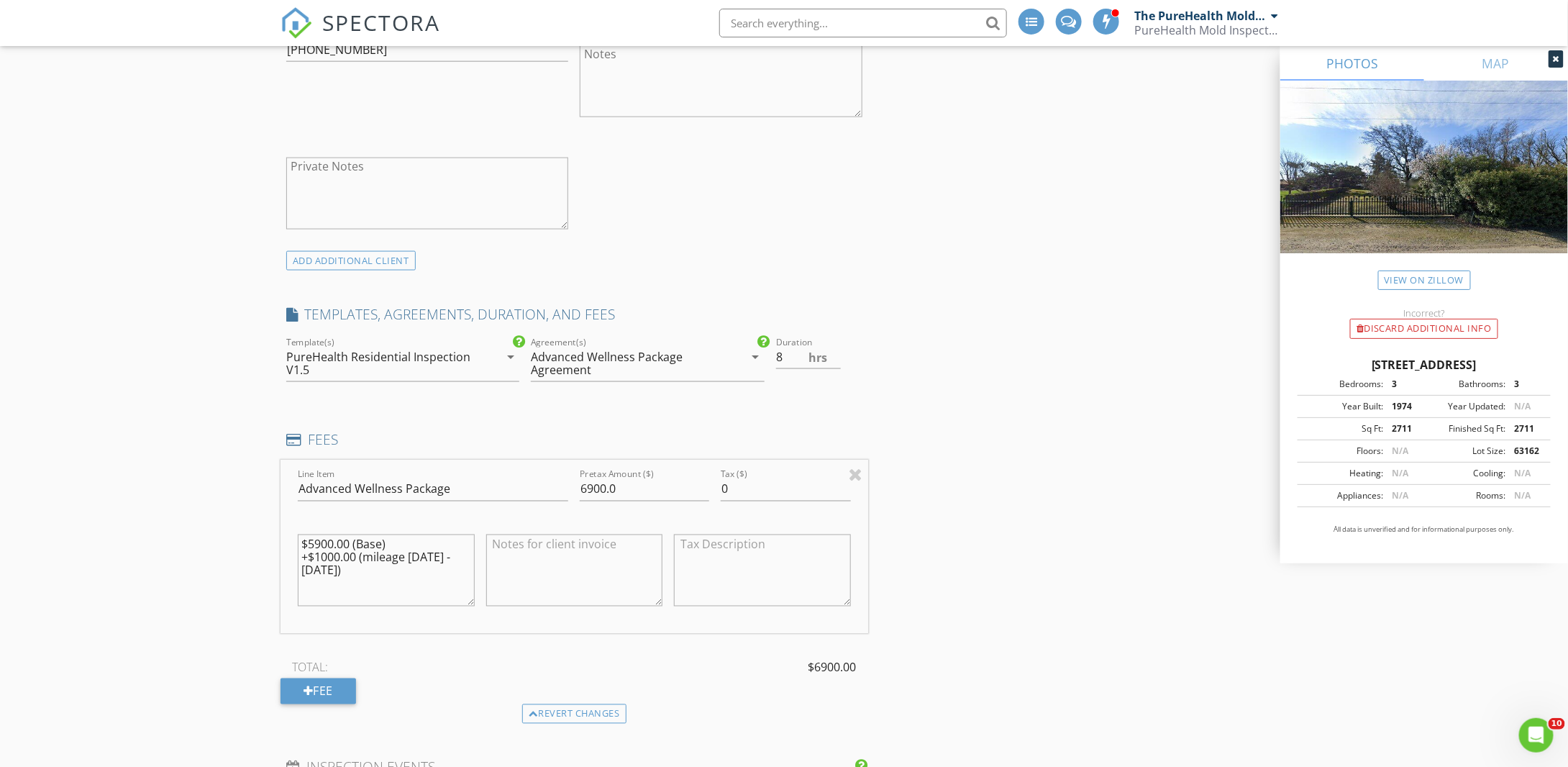
scroll to position [1151, 0]
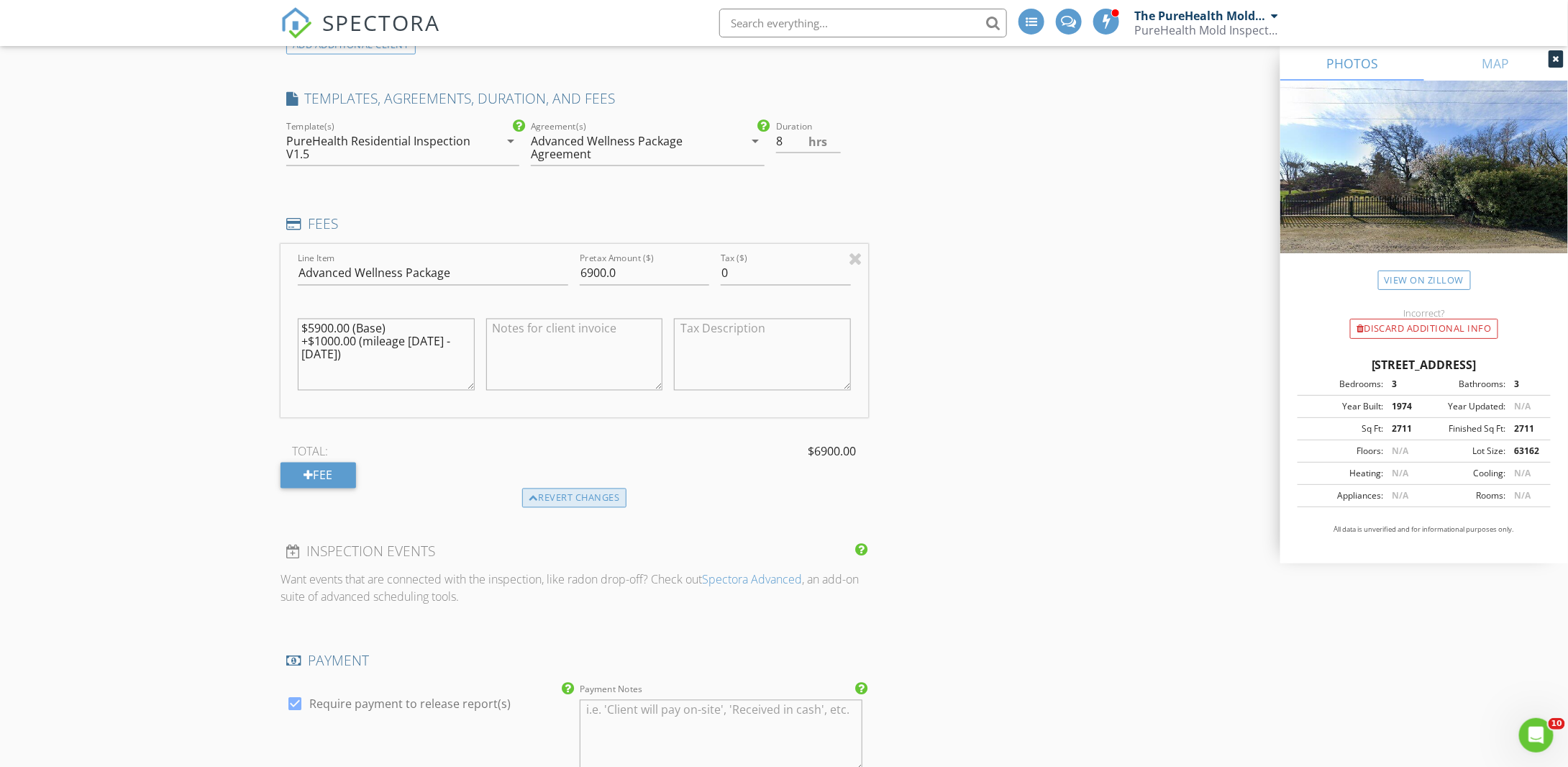
click at [600, 503] on div "Revert changes" at bounding box center [574, 498] width 104 height 20
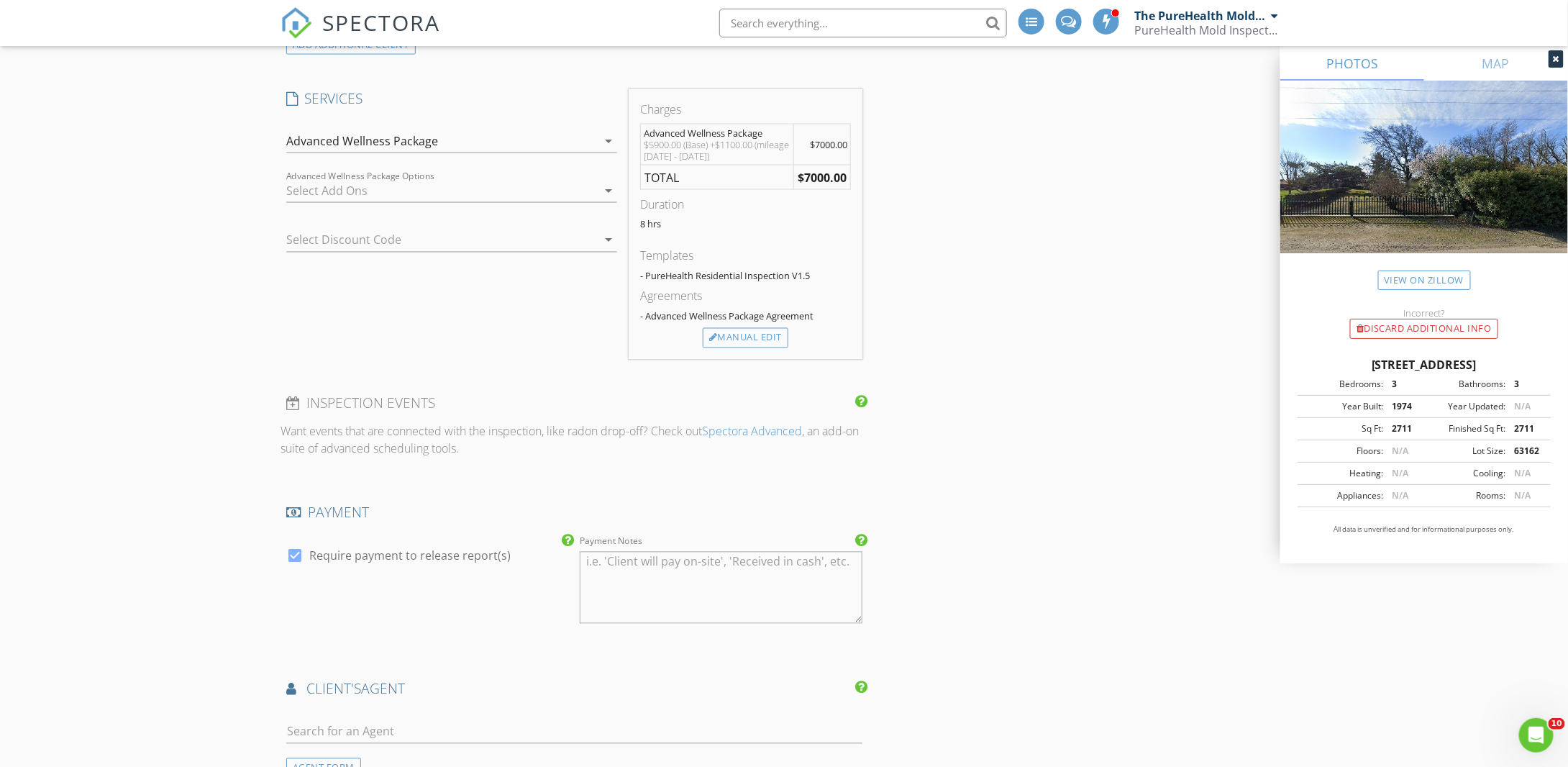
click at [438, 242] on div at bounding box center [432, 239] width 291 height 23
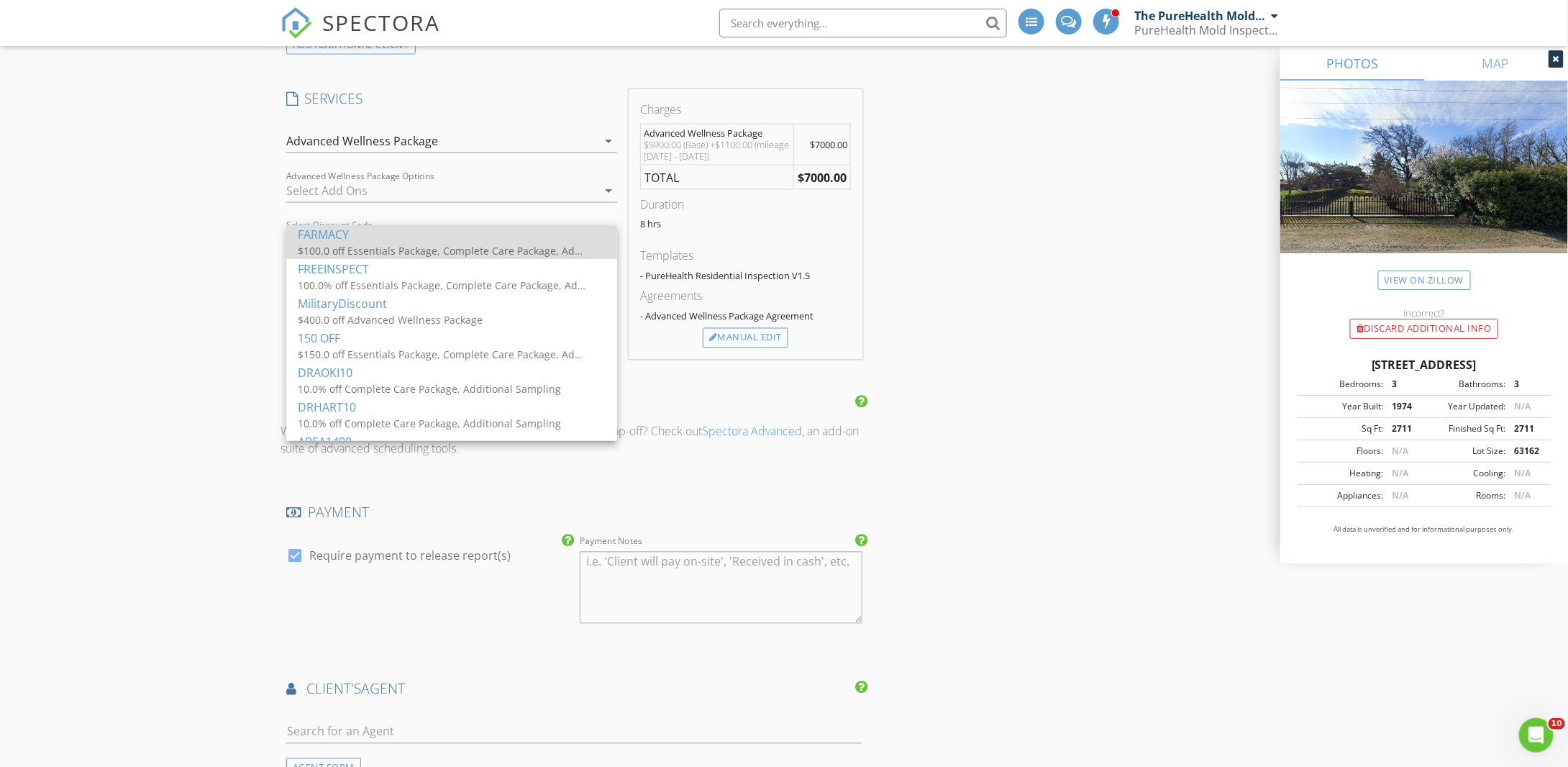
click at [360, 255] on div "$100.0 off Essentials Package, Complete Care Package, Advanced Wellness Package…" at bounding box center [442, 251] width 288 height 15
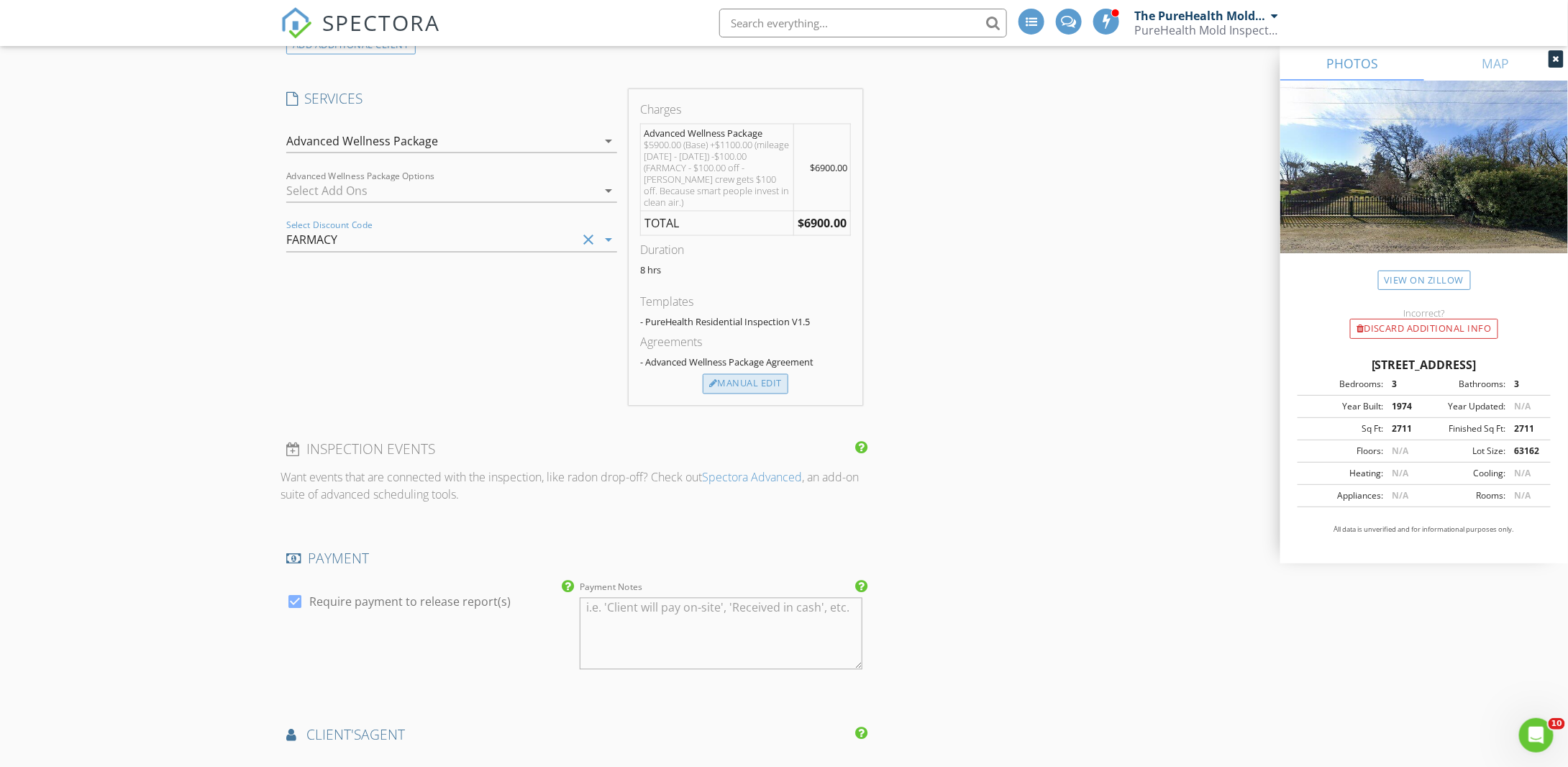
click at [784, 374] on div "Manual Edit" at bounding box center [746, 384] width 86 height 20
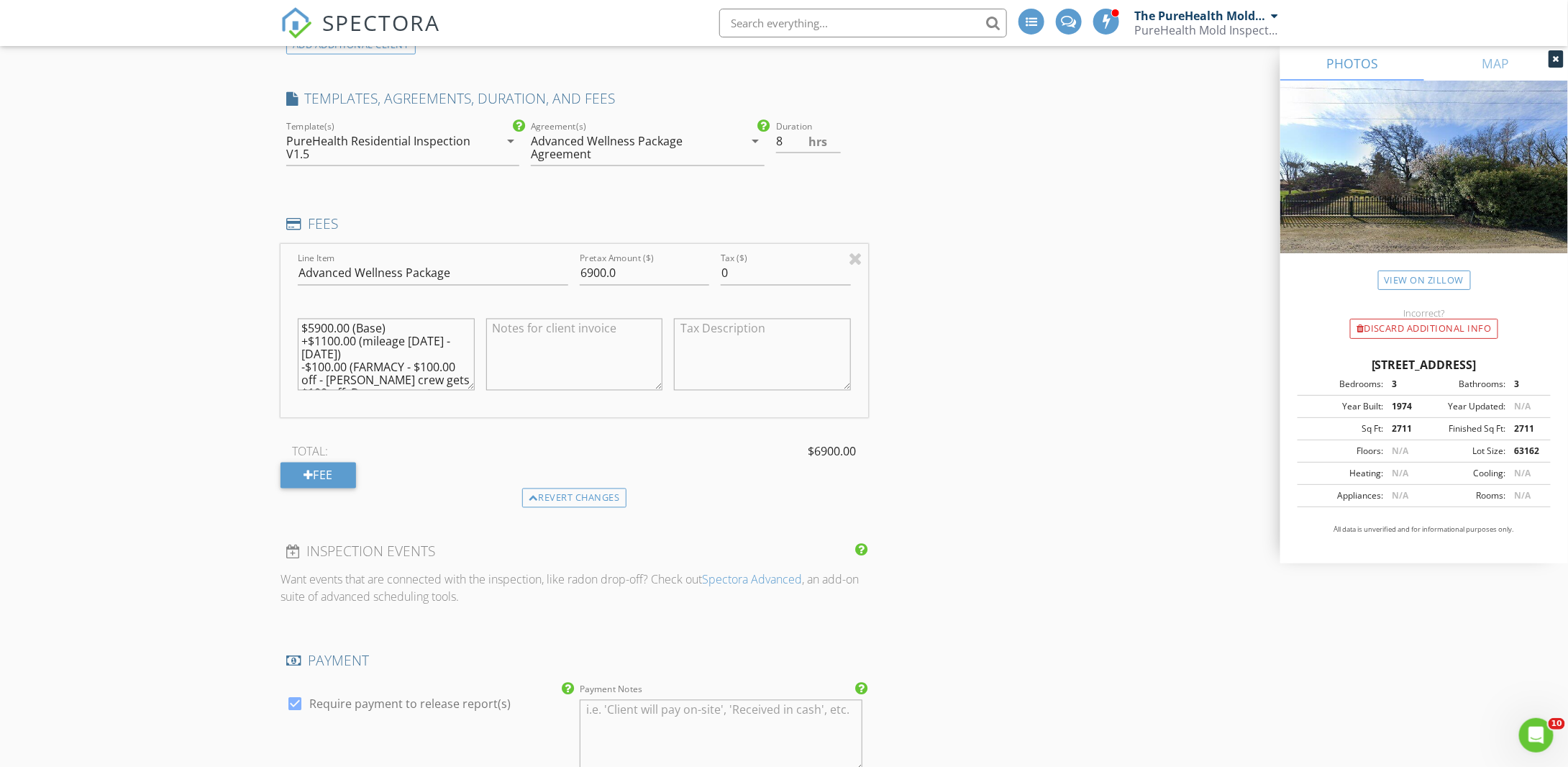
click at [325, 334] on textarea "$5900.00 (Base) +$1100.00 (mileage 1000 - 2000) -$100.00 (FARMACY - $100.00 off…" at bounding box center [386, 355] width 177 height 72
type textarea "$5900.00 (Base) +$1000.00 (mileage 1000 - 2000) -$100.00 (FARMACY - $100.00 off…"
click at [593, 268] on input "6900.0" at bounding box center [644, 274] width 129 height 24
type input "6800.0"
click at [945, 441] on div "INSPECTOR(S) check_box The PureHealth Mold Inspections Team PRIMARY The PureHea…" at bounding box center [784, 355] width 1007 height 2679
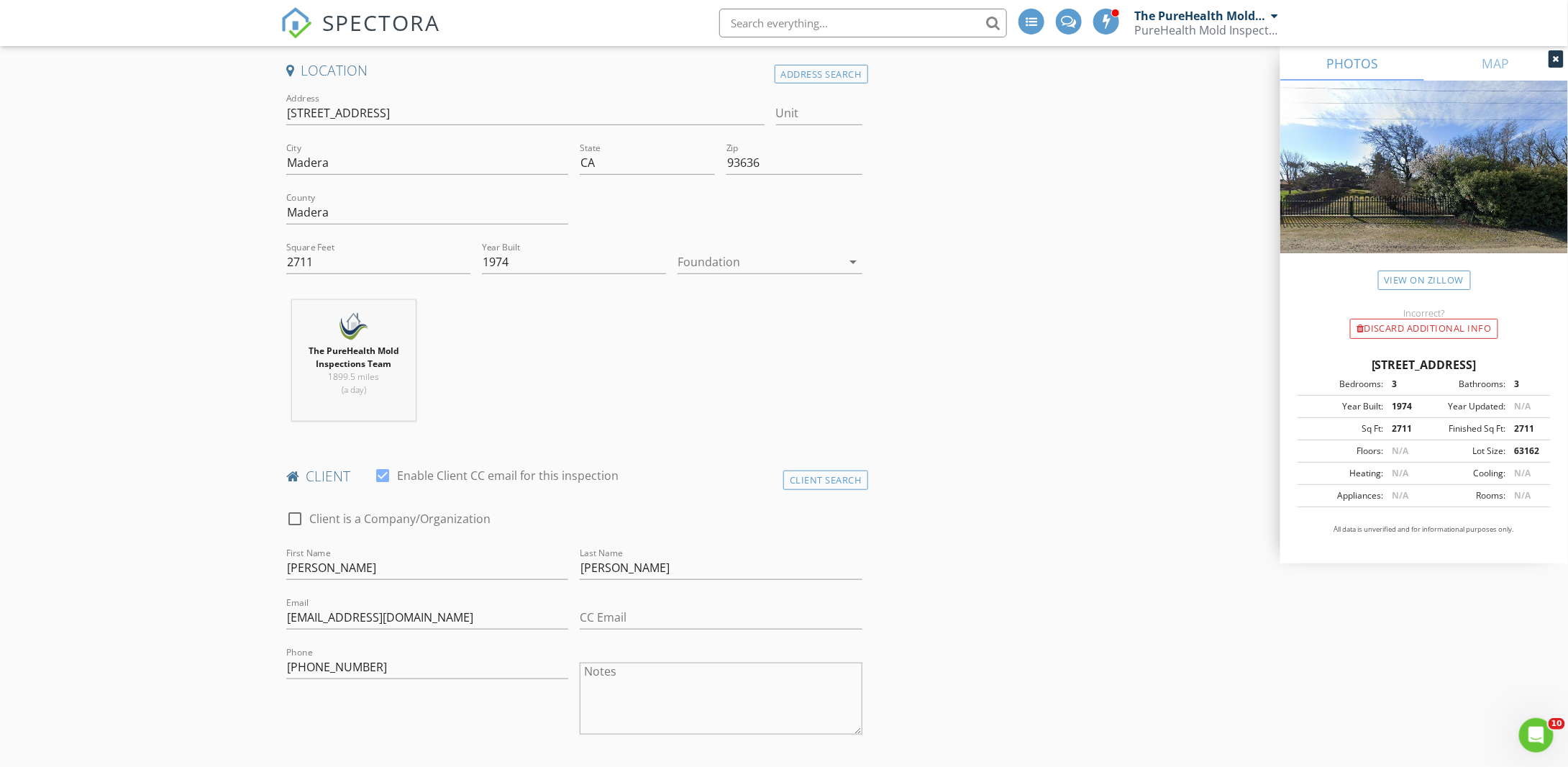
scroll to position [309, 0]
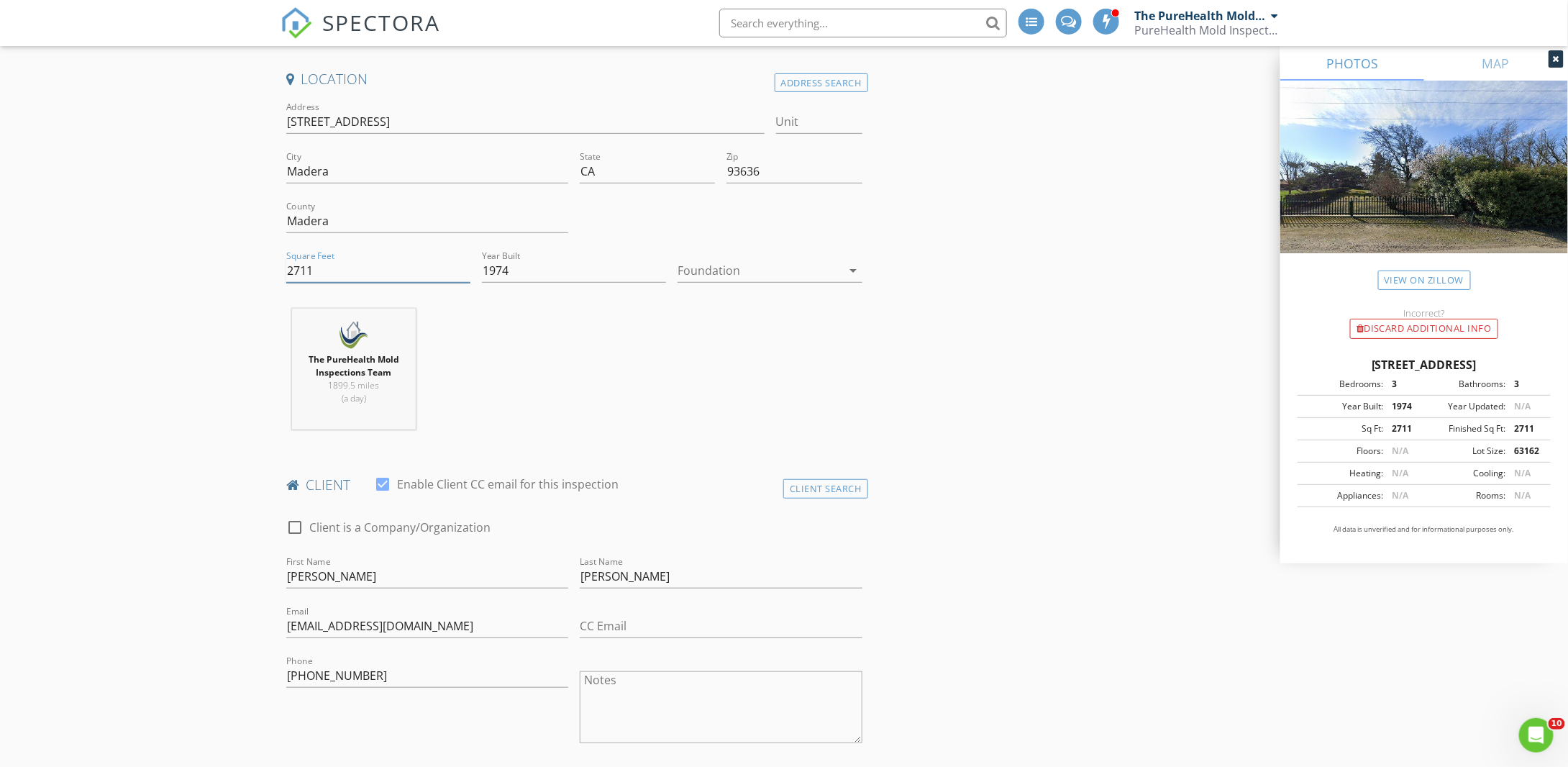
drag, startPoint x: 339, startPoint y: 271, endPoint x: 272, endPoint y: 264, distance: 67.4
click at [740, 272] on div at bounding box center [759, 270] width 164 height 23
click at [748, 308] on div "Basement" at bounding box center [770, 308] width 161 height 18
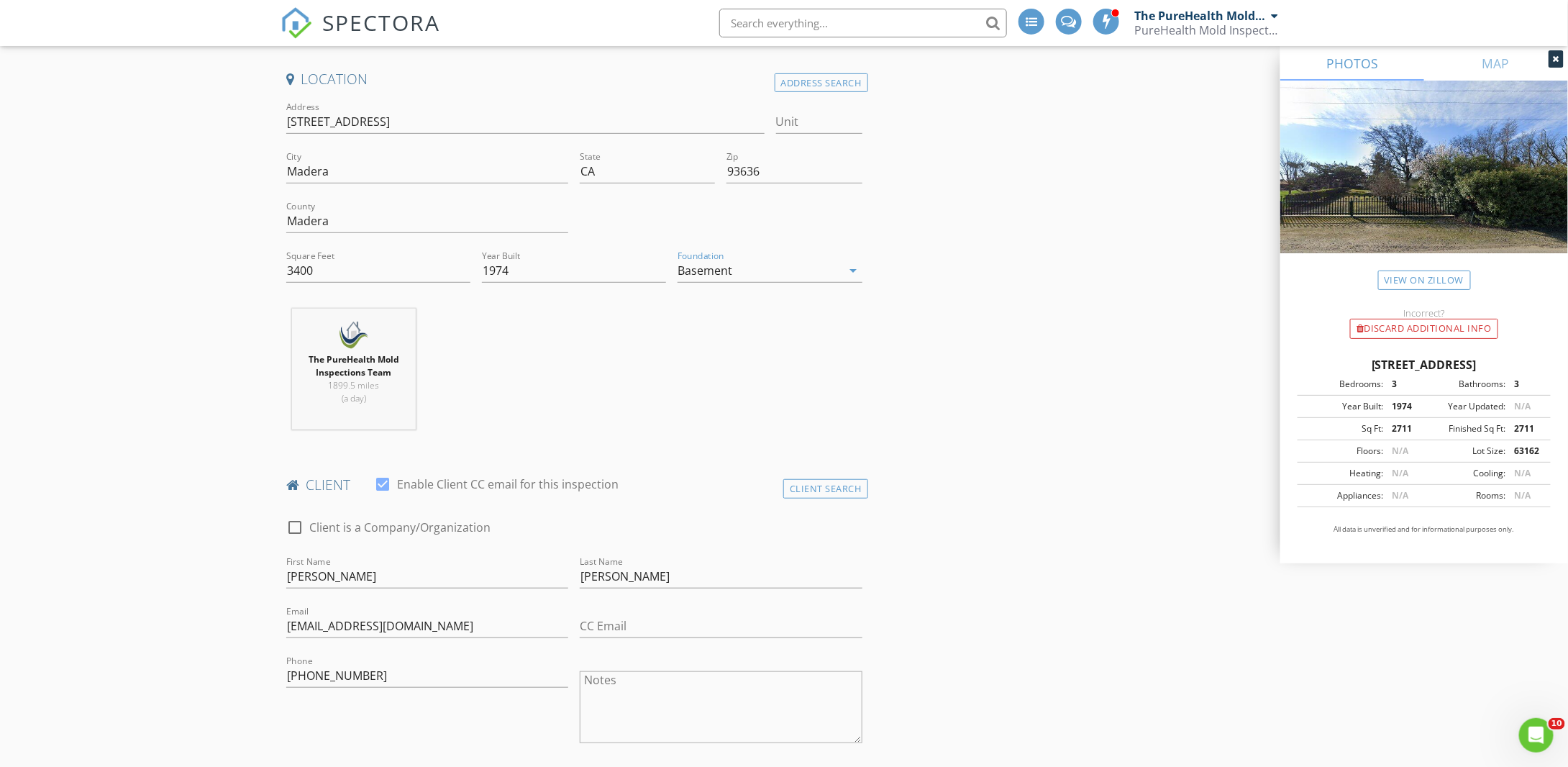
scroll to position [238, 0]
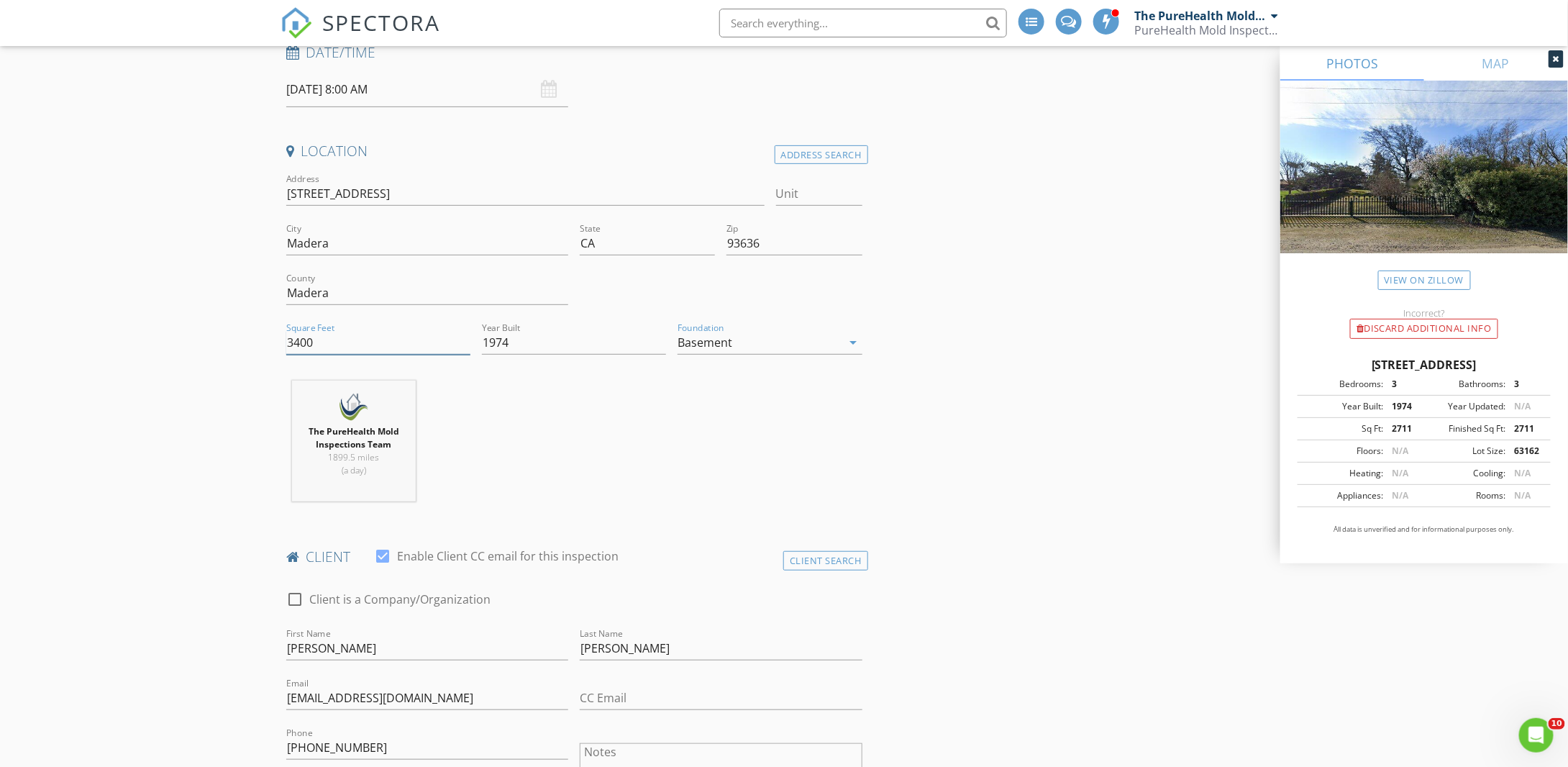
drag, startPoint x: 323, startPoint y: 340, endPoint x: 260, endPoint y: 339, distance: 63.0
type input "2900"
click at [727, 337] on div "Basement" at bounding box center [705, 342] width 55 height 13
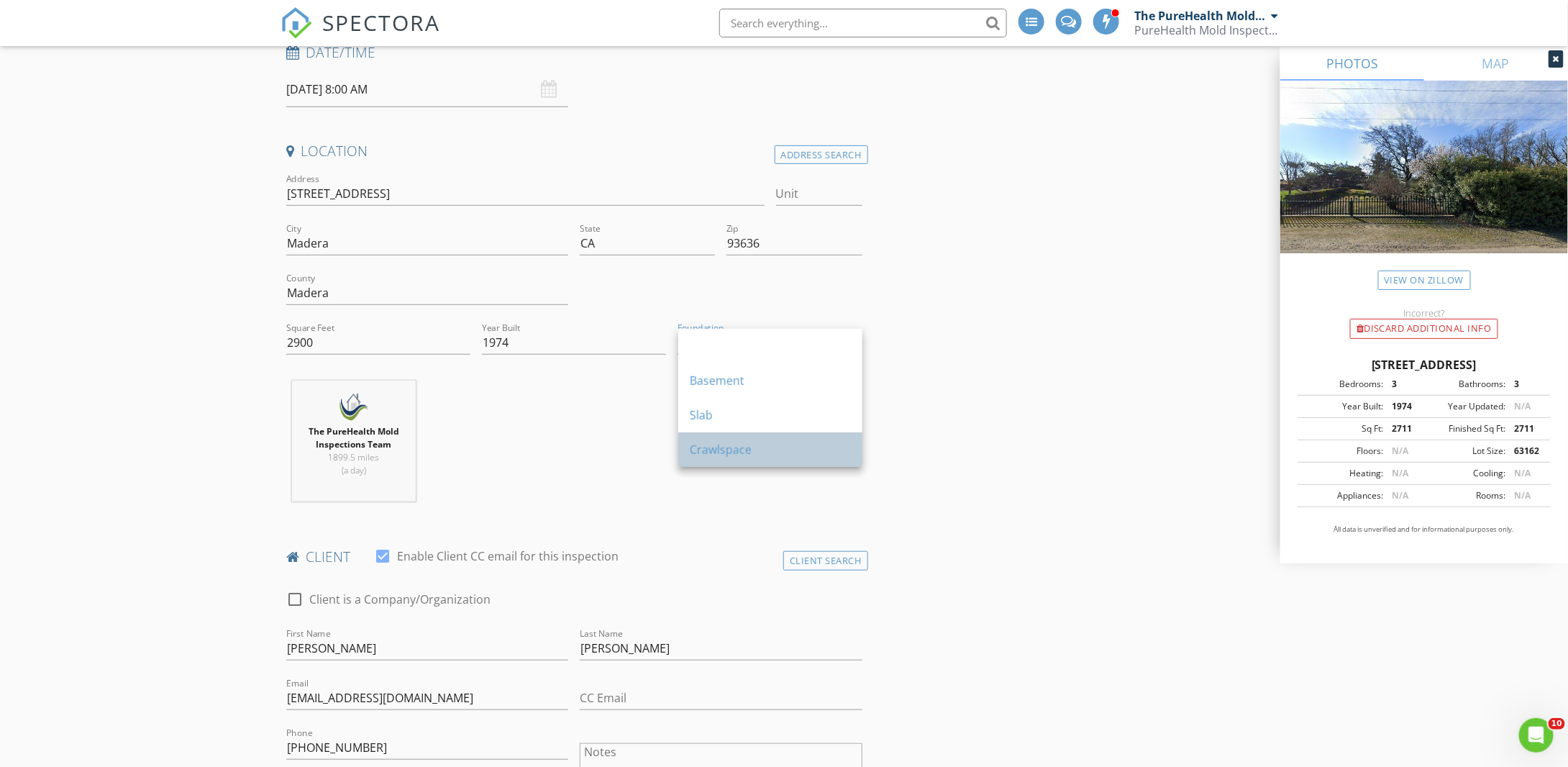
click at [720, 449] on div "Crawlspace" at bounding box center [770, 449] width 161 height 18
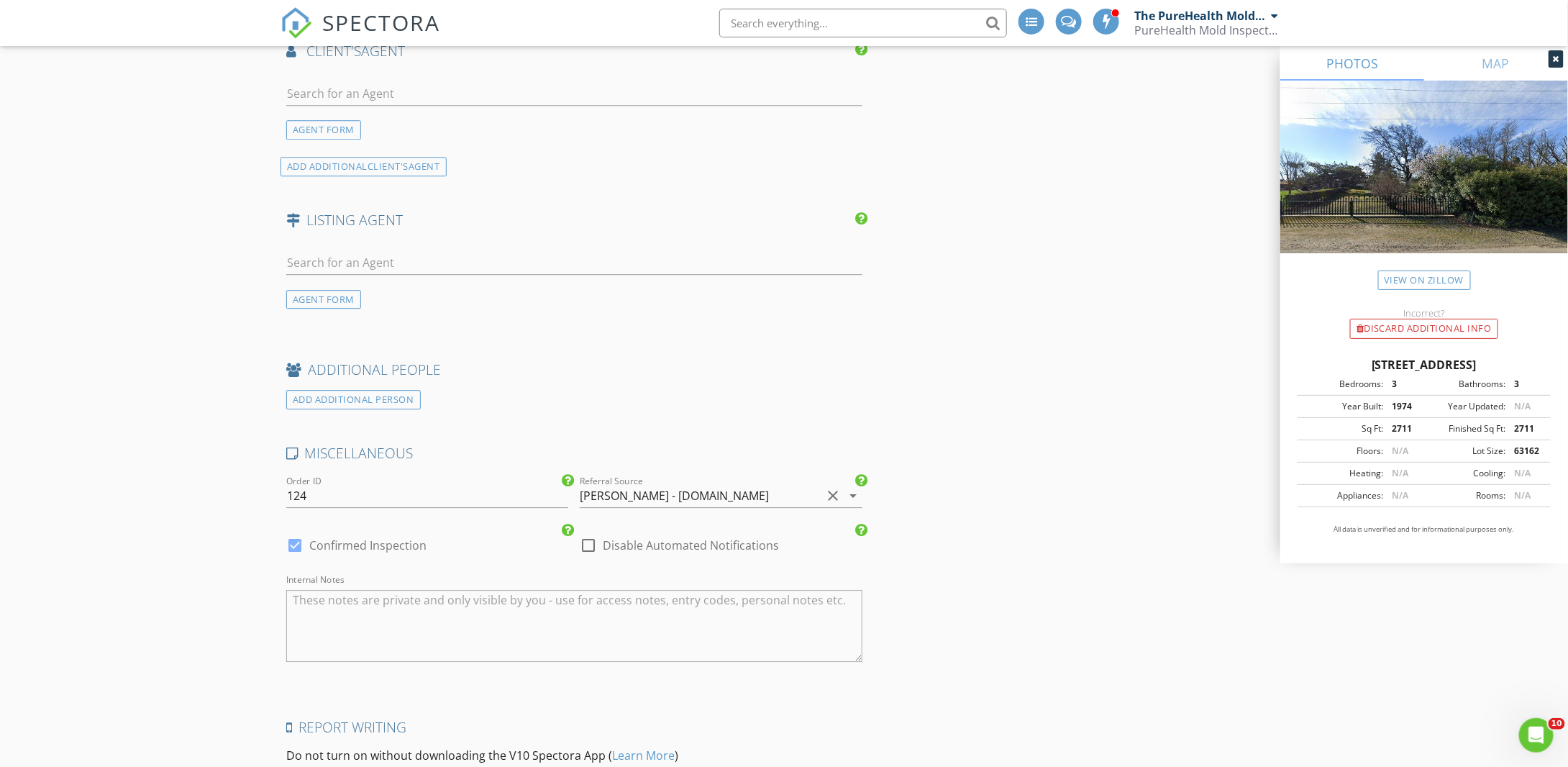
scroll to position [2108, 0]
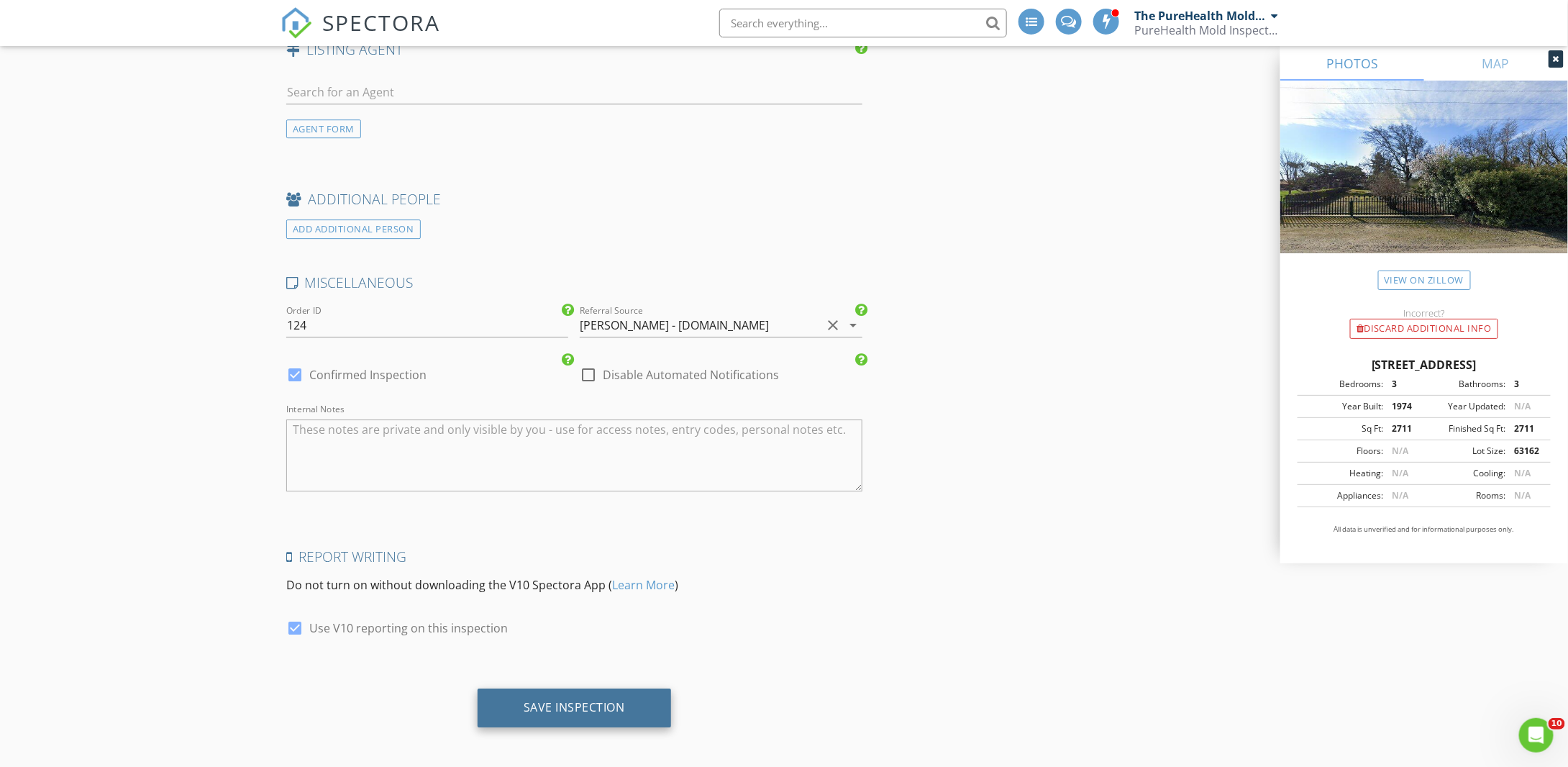
click at [564, 700] on div "Save Inspection" at bounding box center [574, 707] width 102 height 14
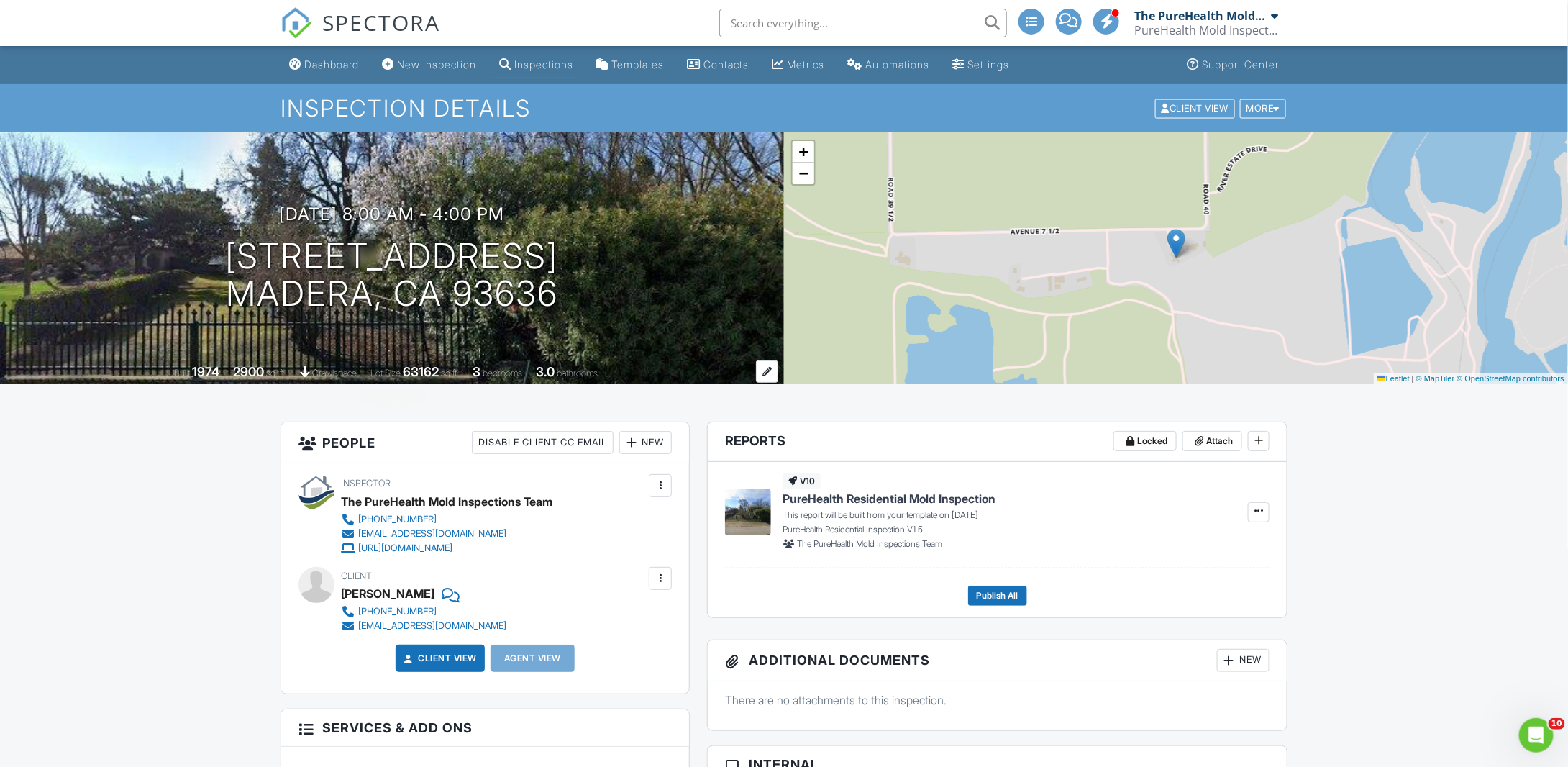
click at [768, 374] on div at bounding box center [767, 371] width 23 height 23
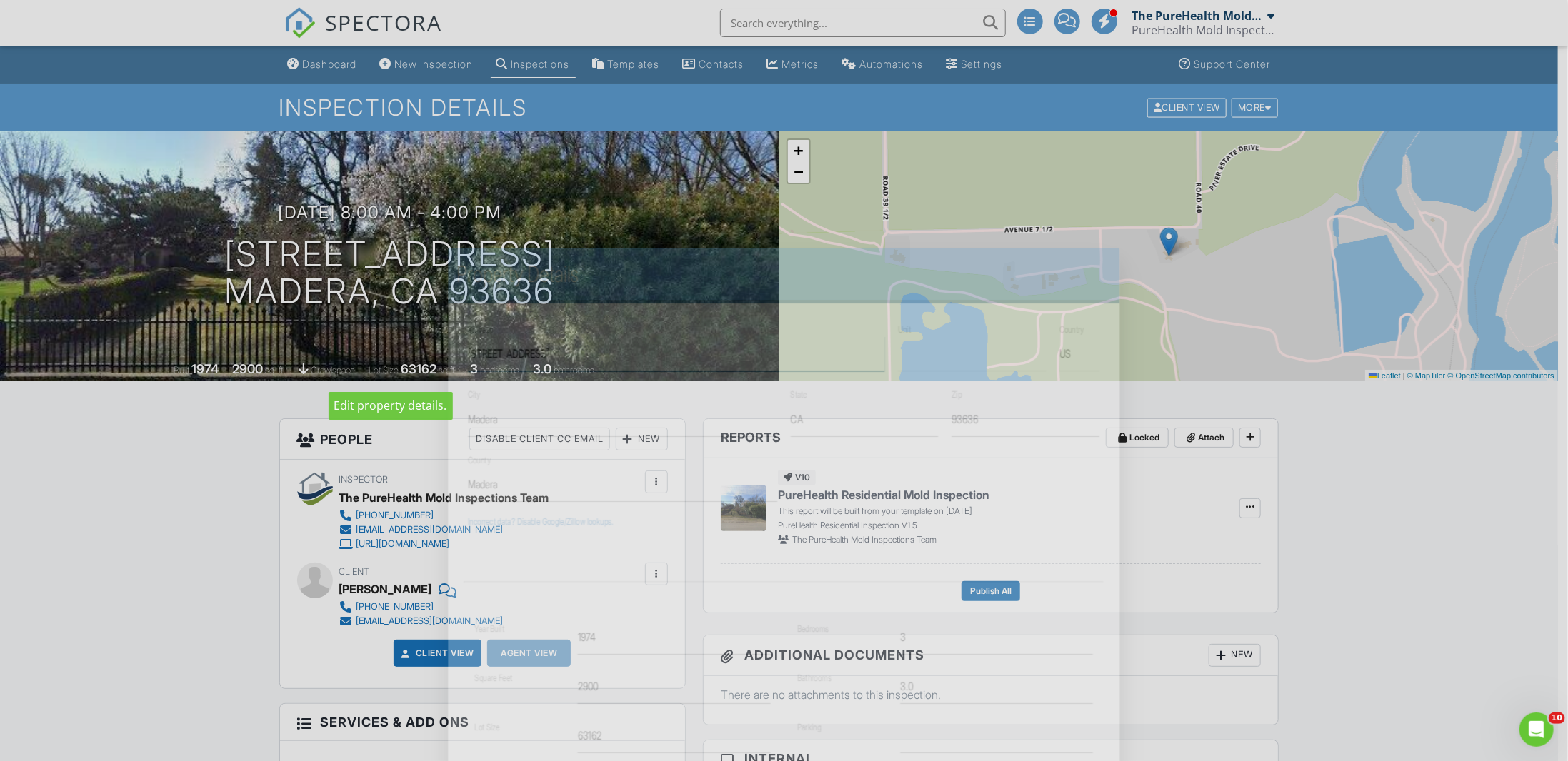
type textarea "39868 Ave 7 1/2"
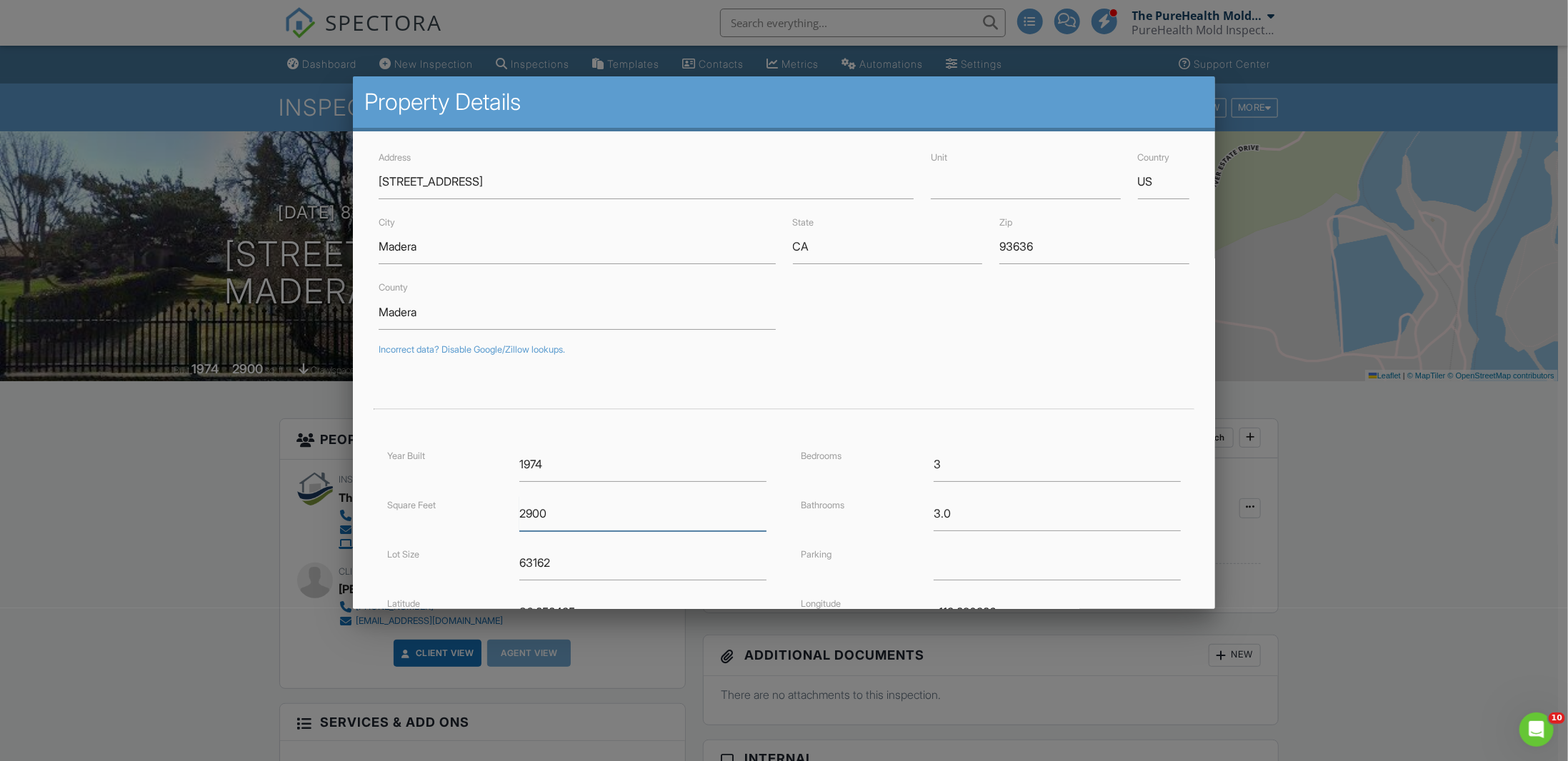
drag, startPoint x: 530, startPoint y: 510, endPoint x: 510, endPoint y: 508, distance: 20.1
click at [510, 508] on div "2900" at bounding box center [642, 513] width 264 height 35
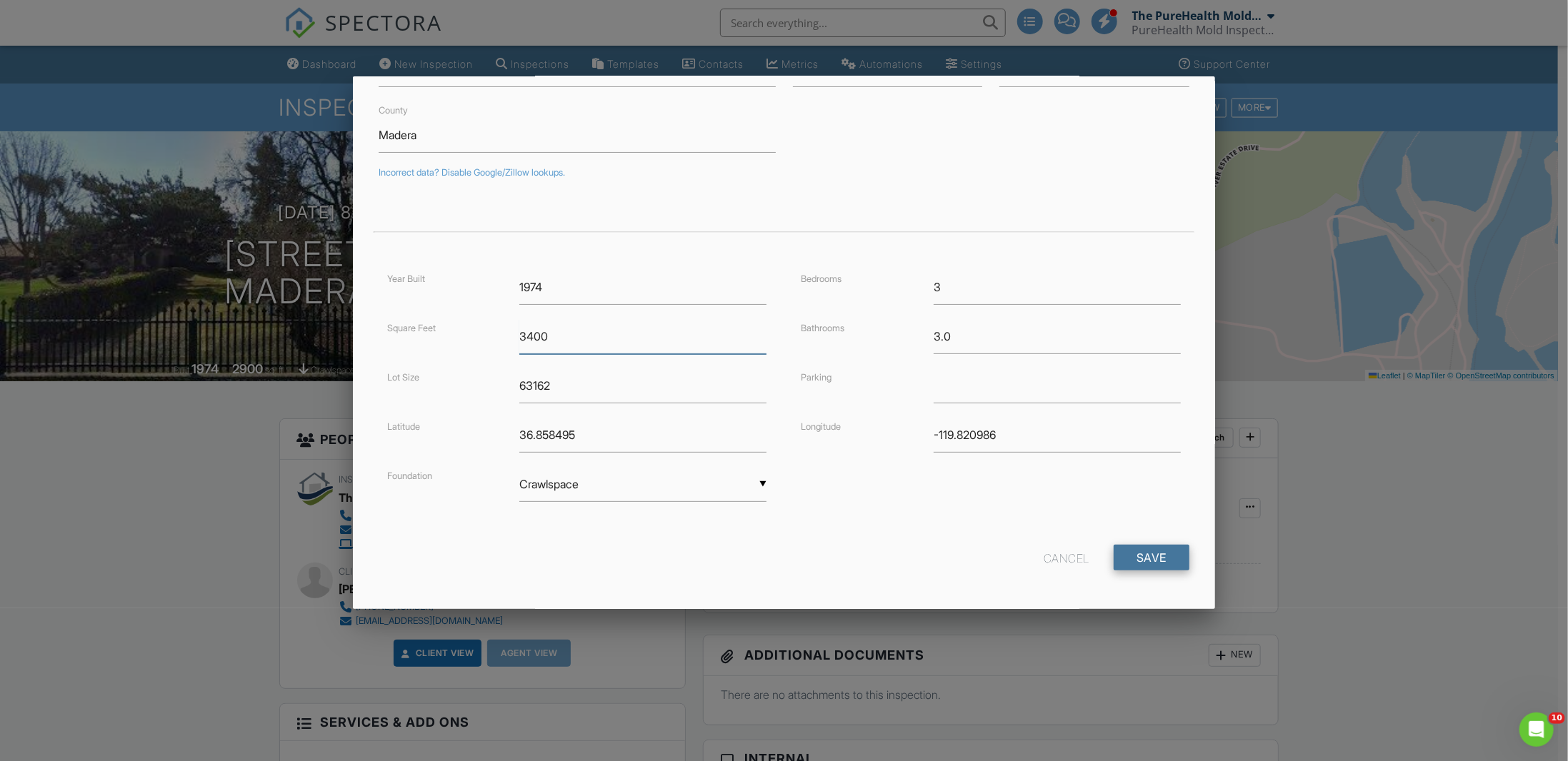
type input "3400"
click at [1163, 558] on input "Save" at bounding box center [1151, 557] width 76 height 26
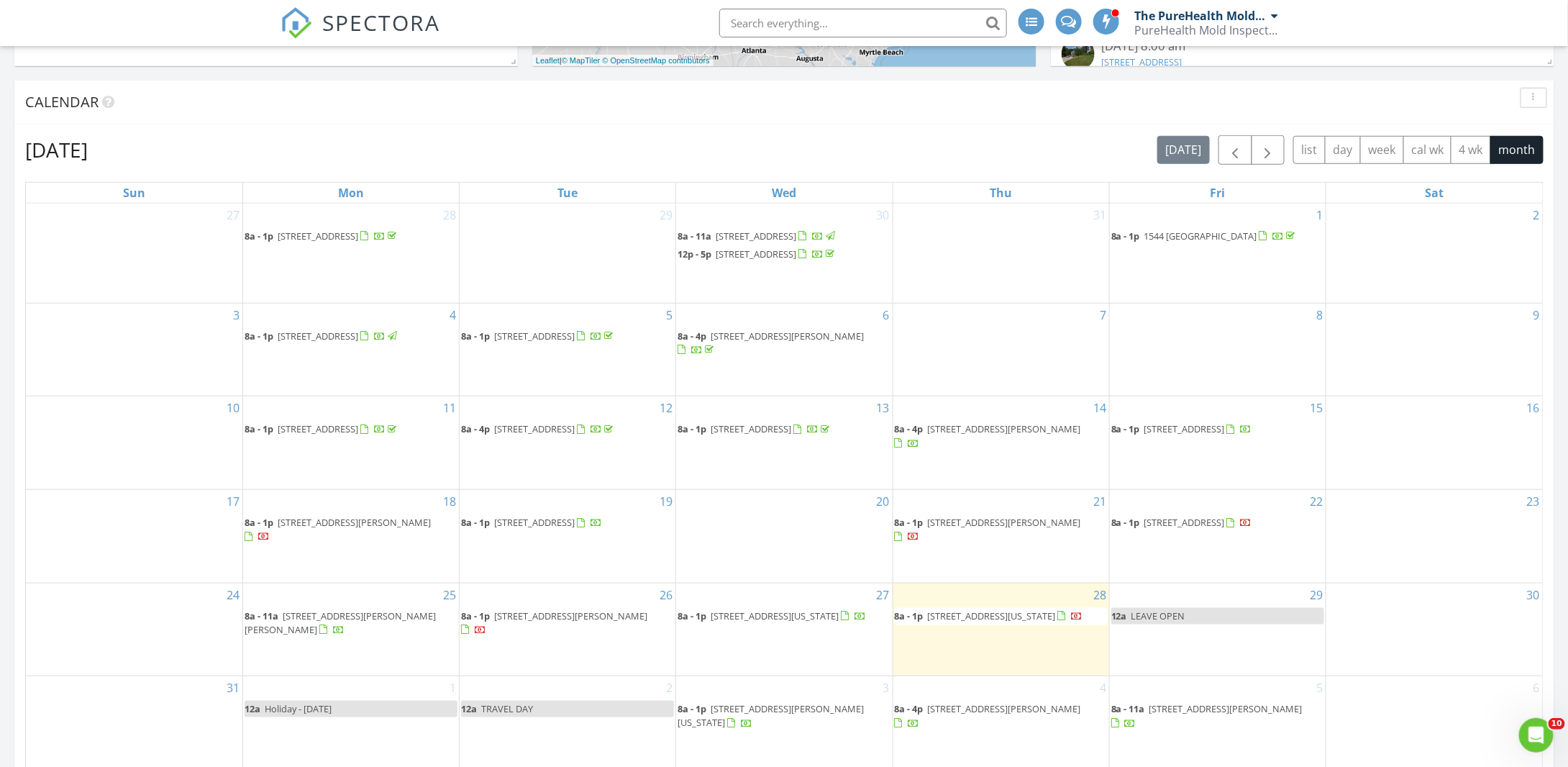
scroll to position [575, 0]
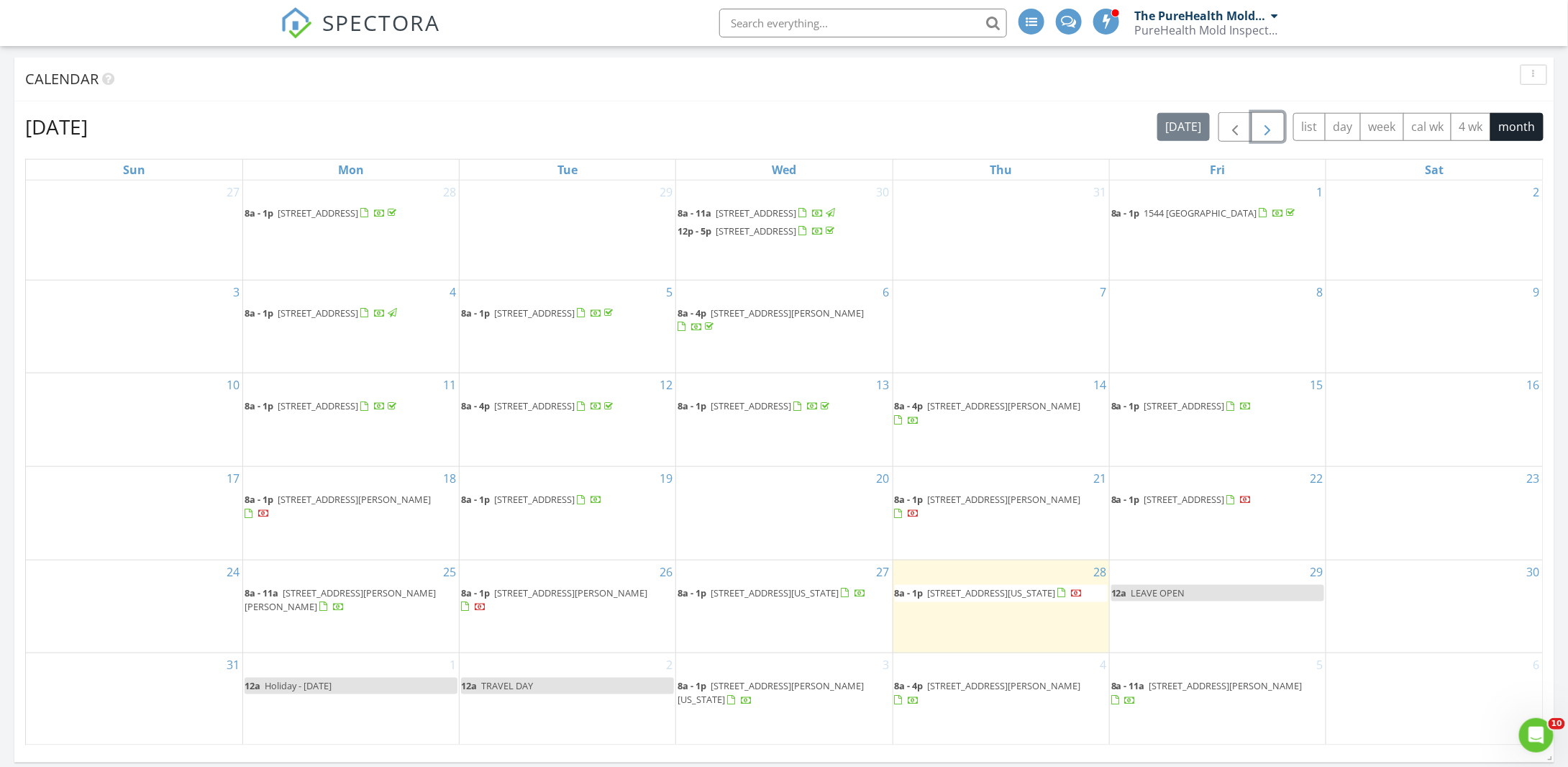
click at [1266, 133] on button "button" at bounding box center [1268, 127] width 34 height 29
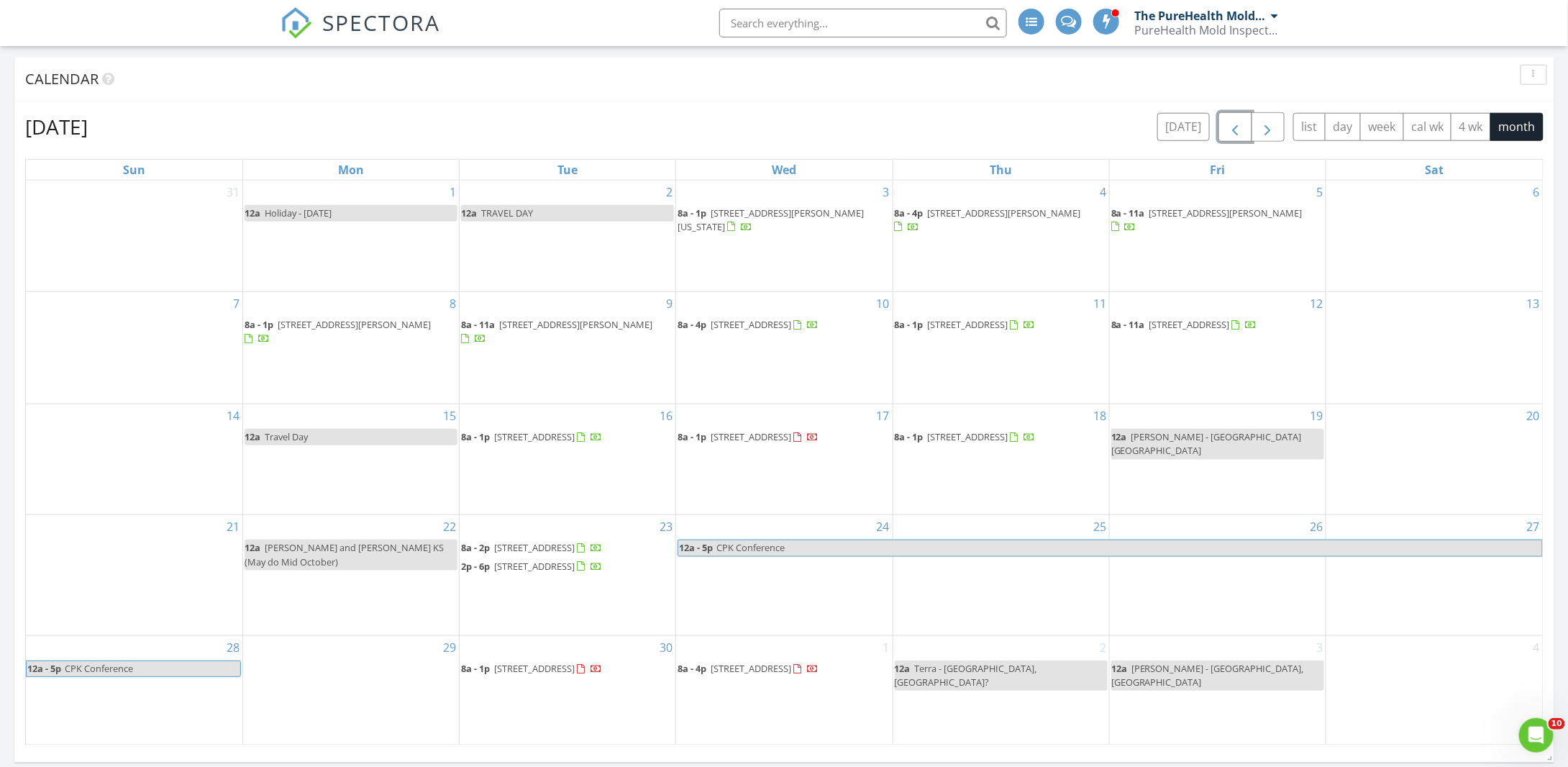
drag, startPoint x: 1249, startPoint y: 123, endPoint x: 1274, endPoint y: 114, distance: 26.6
click at [1249, 123] on button "button" at bounding box center [1235, 127] width 34 height 29
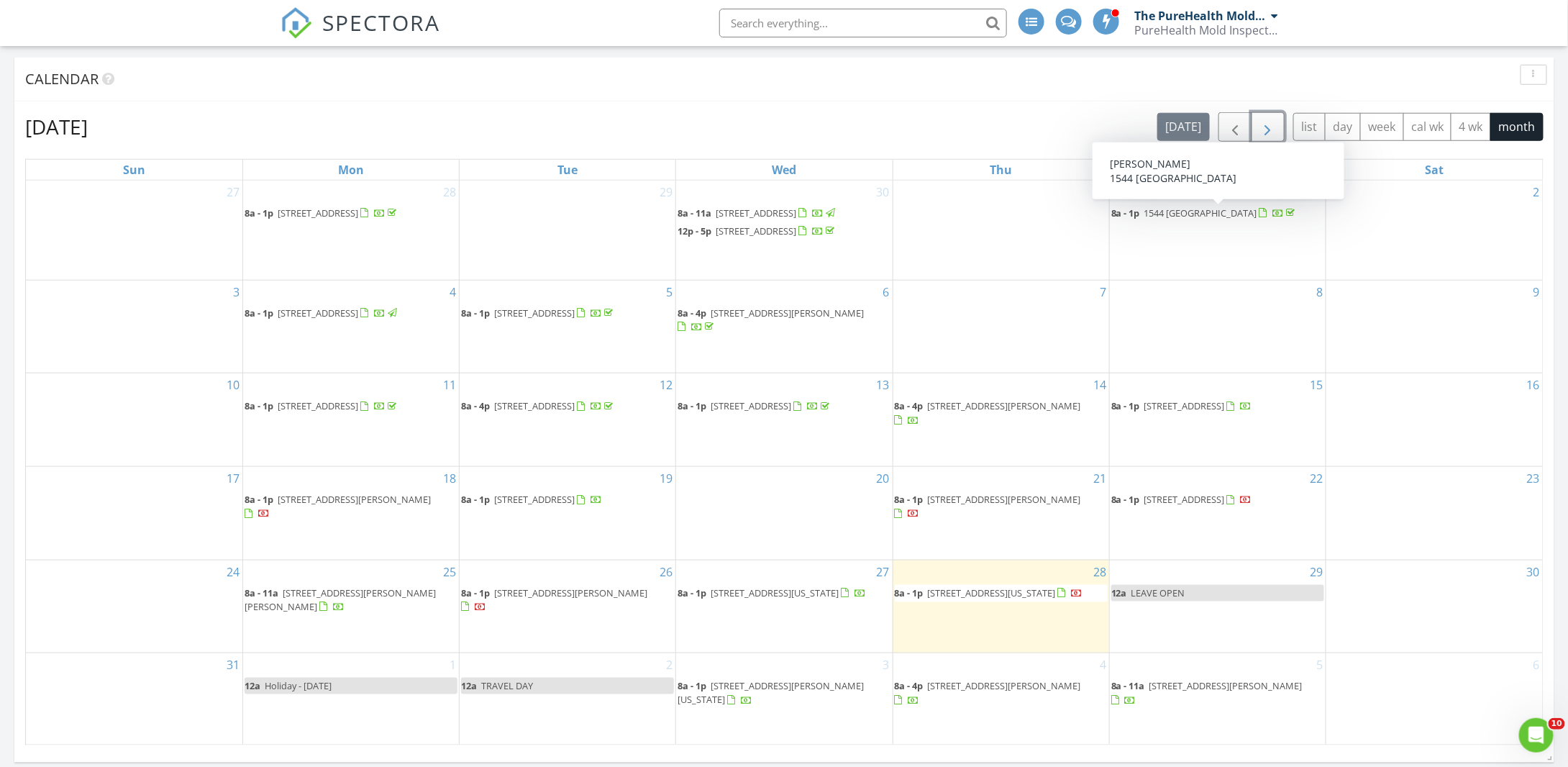
click at [1282, 138] on button "button" at bounding box center [1268, 127] width 34 height 29
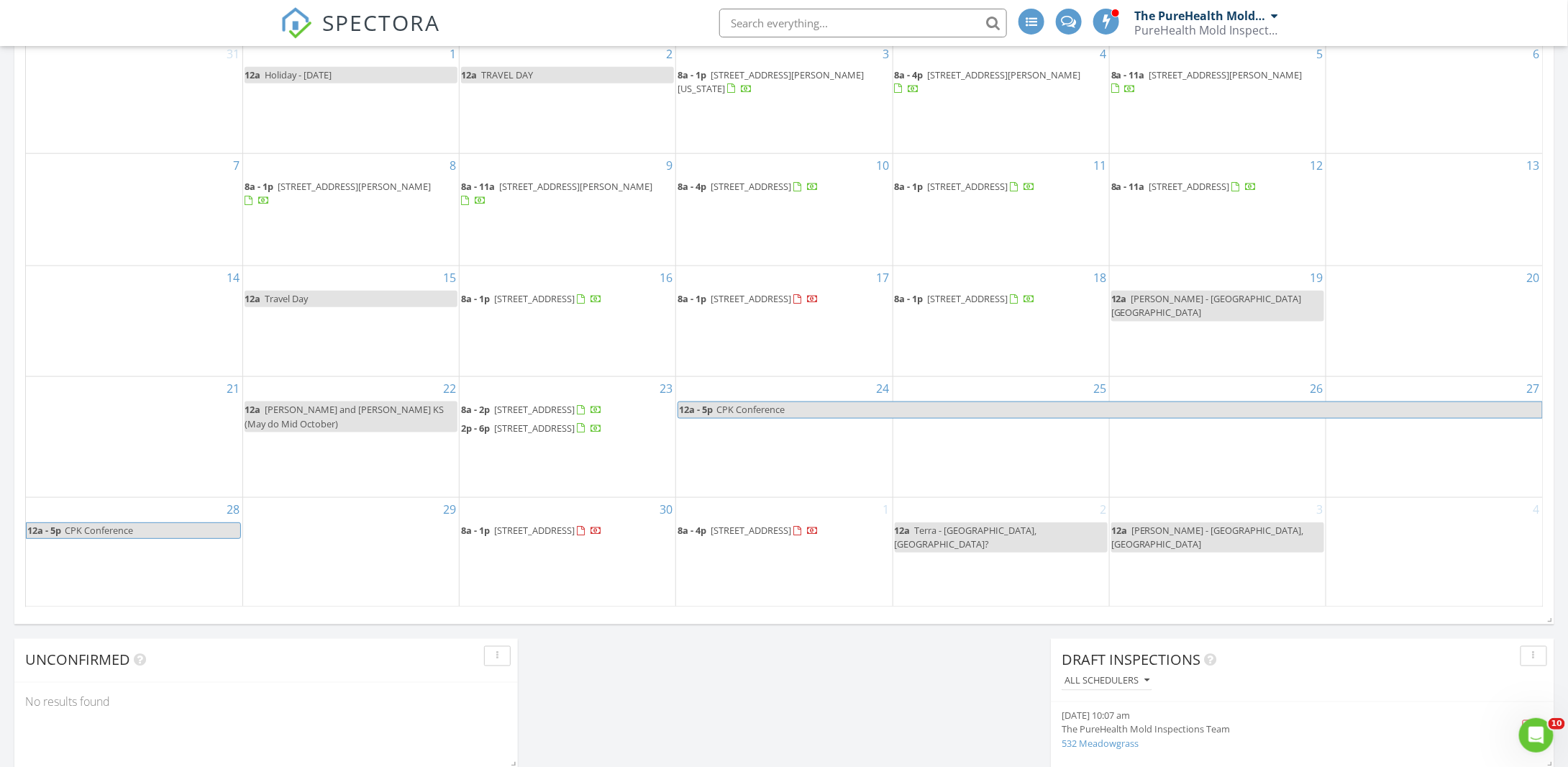
scroll to position [719, 0]
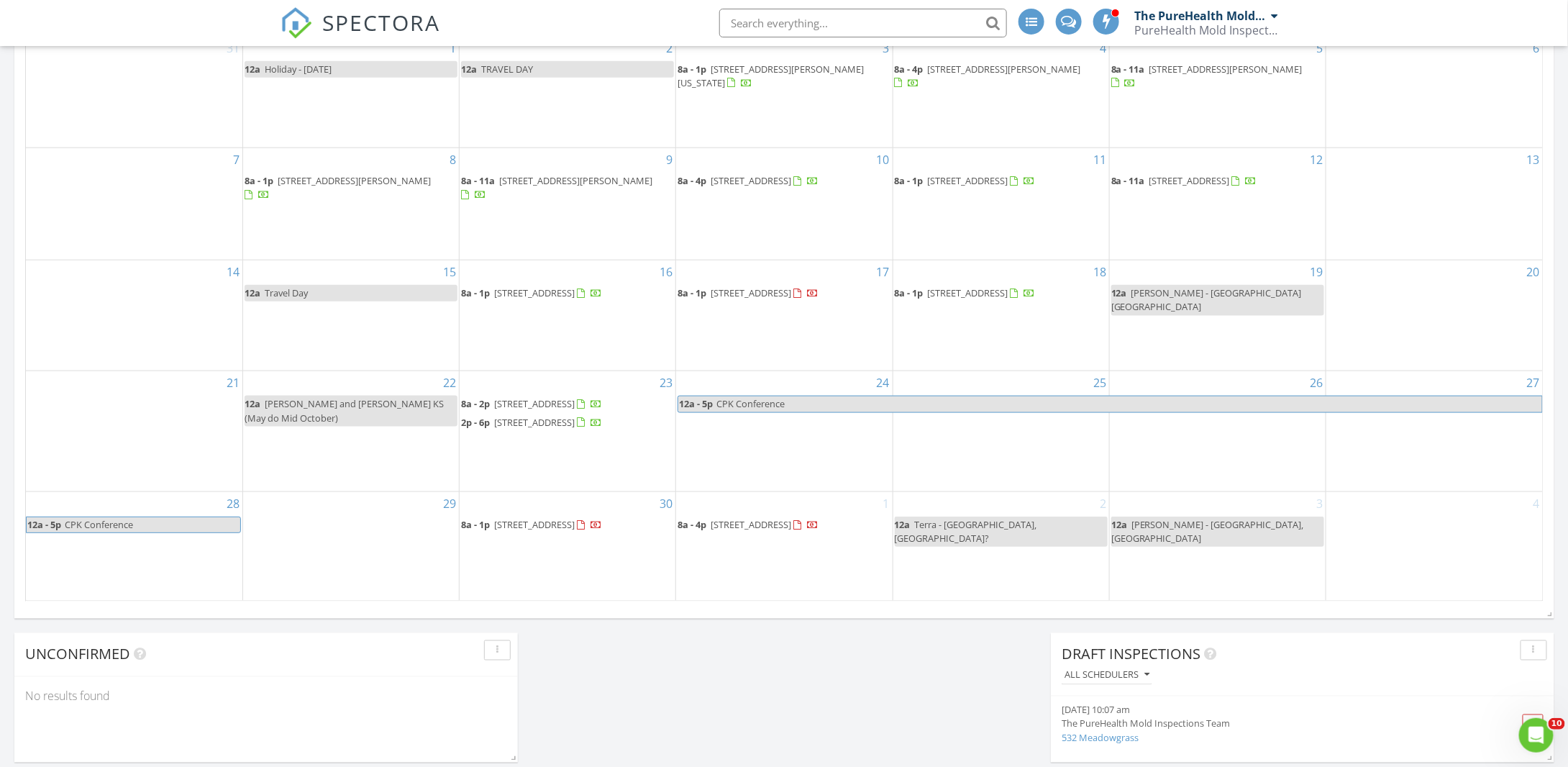
click at [1225, 285] on link "12a [PERSON_NAME] - [GEOGRAPHIC_DATA]" at bounding box center [1217, 300] width 212 height 30
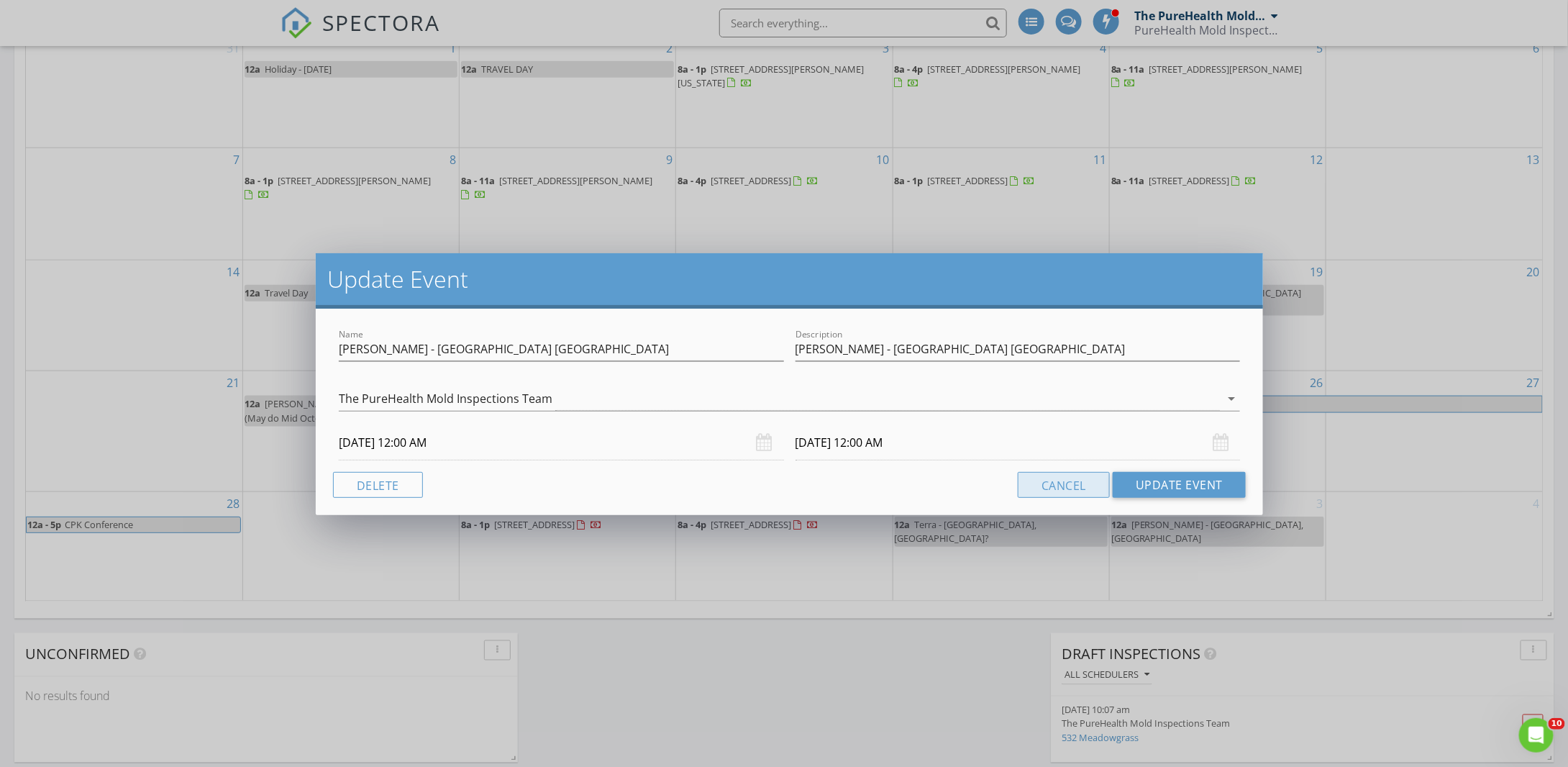
click at [1089, 484] on button "Cancel" at bounding box center [1064, 485] width 92 height 26
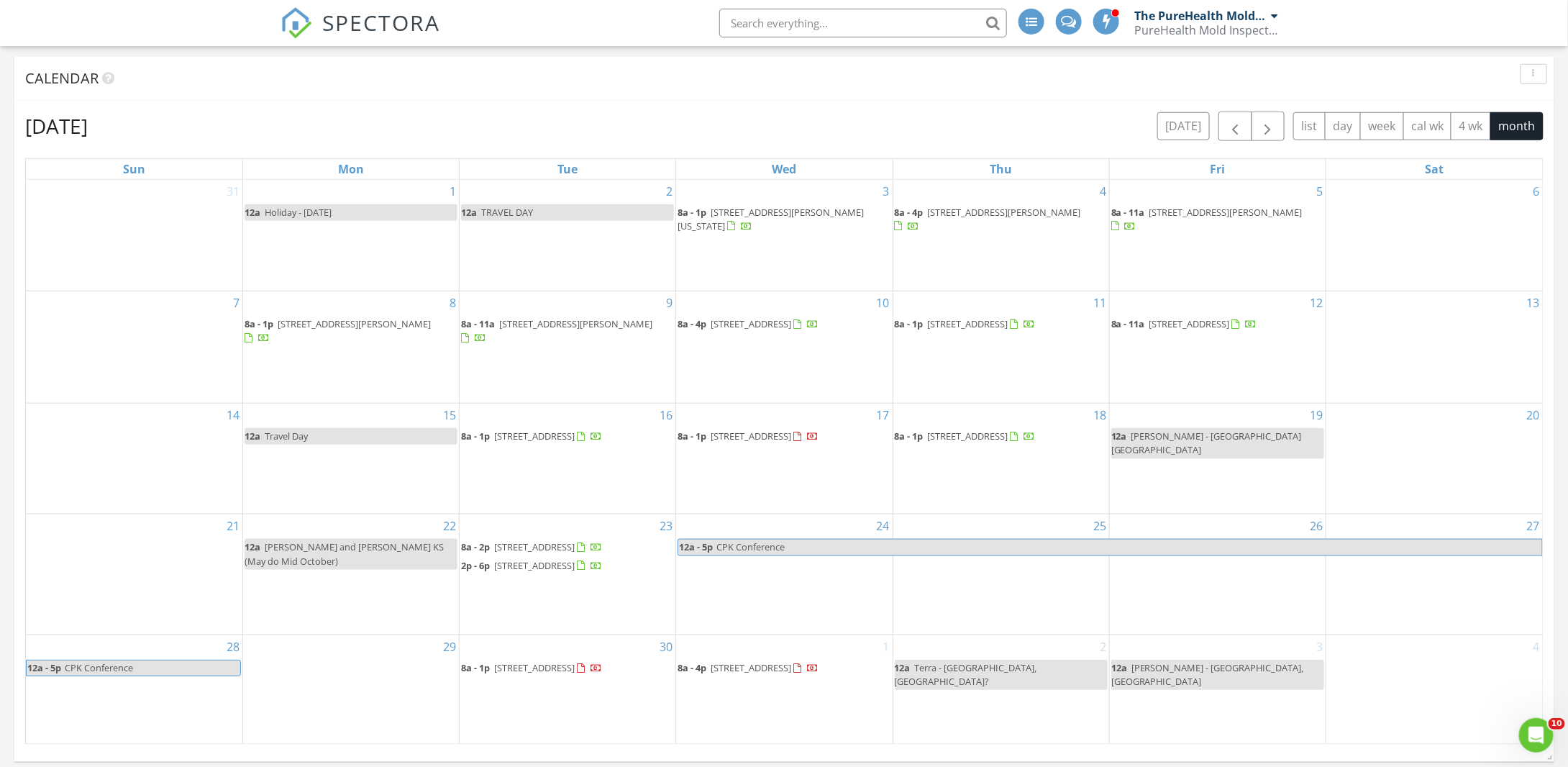
scroll to position [575, 0]
click at [1270, 127] on span "button" at bounding box center [1267, 127] width 18 height 18
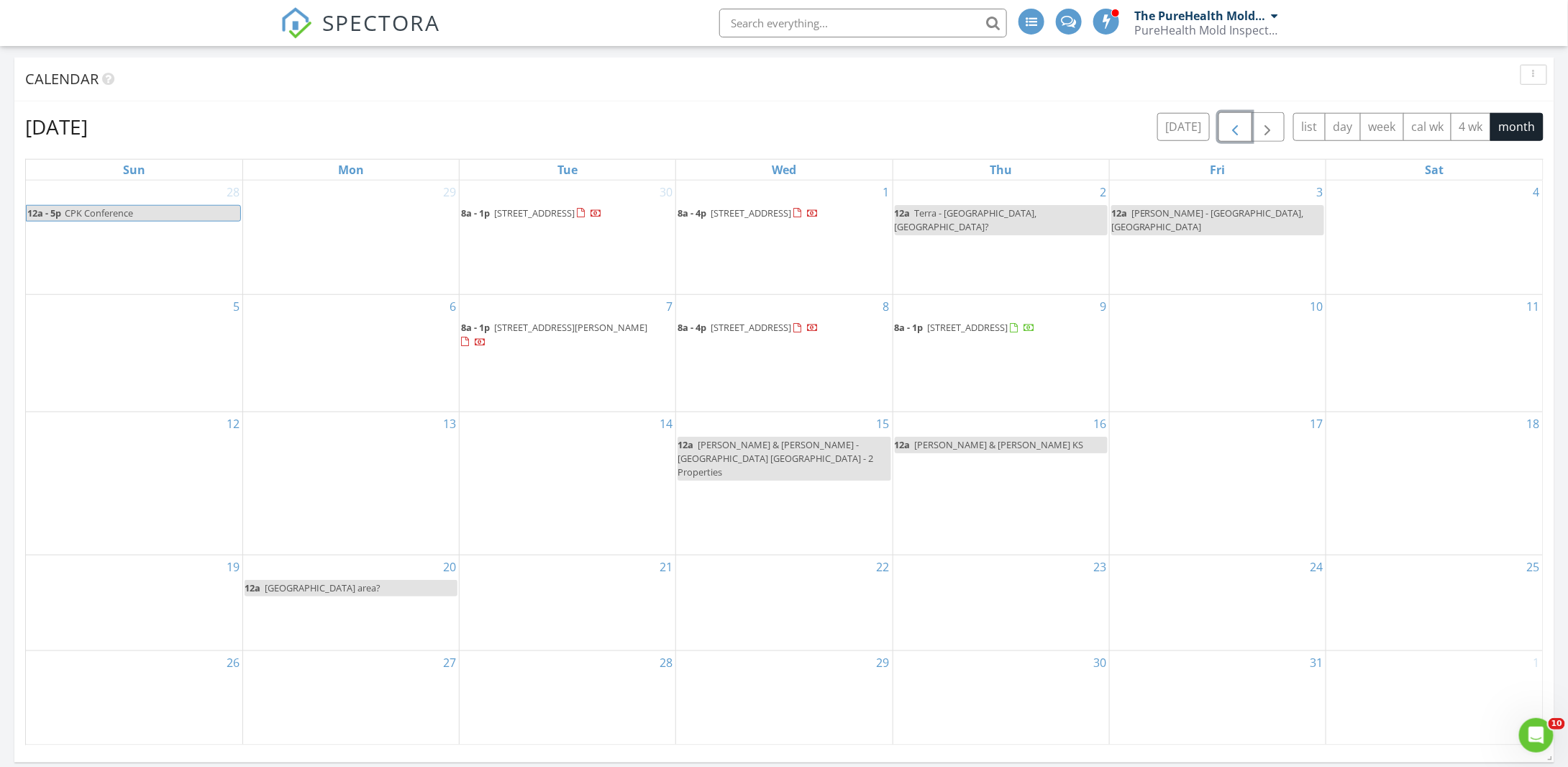
click at [1232, 130] on span "button" at bounding box center [1235, 127] width 18 height 18
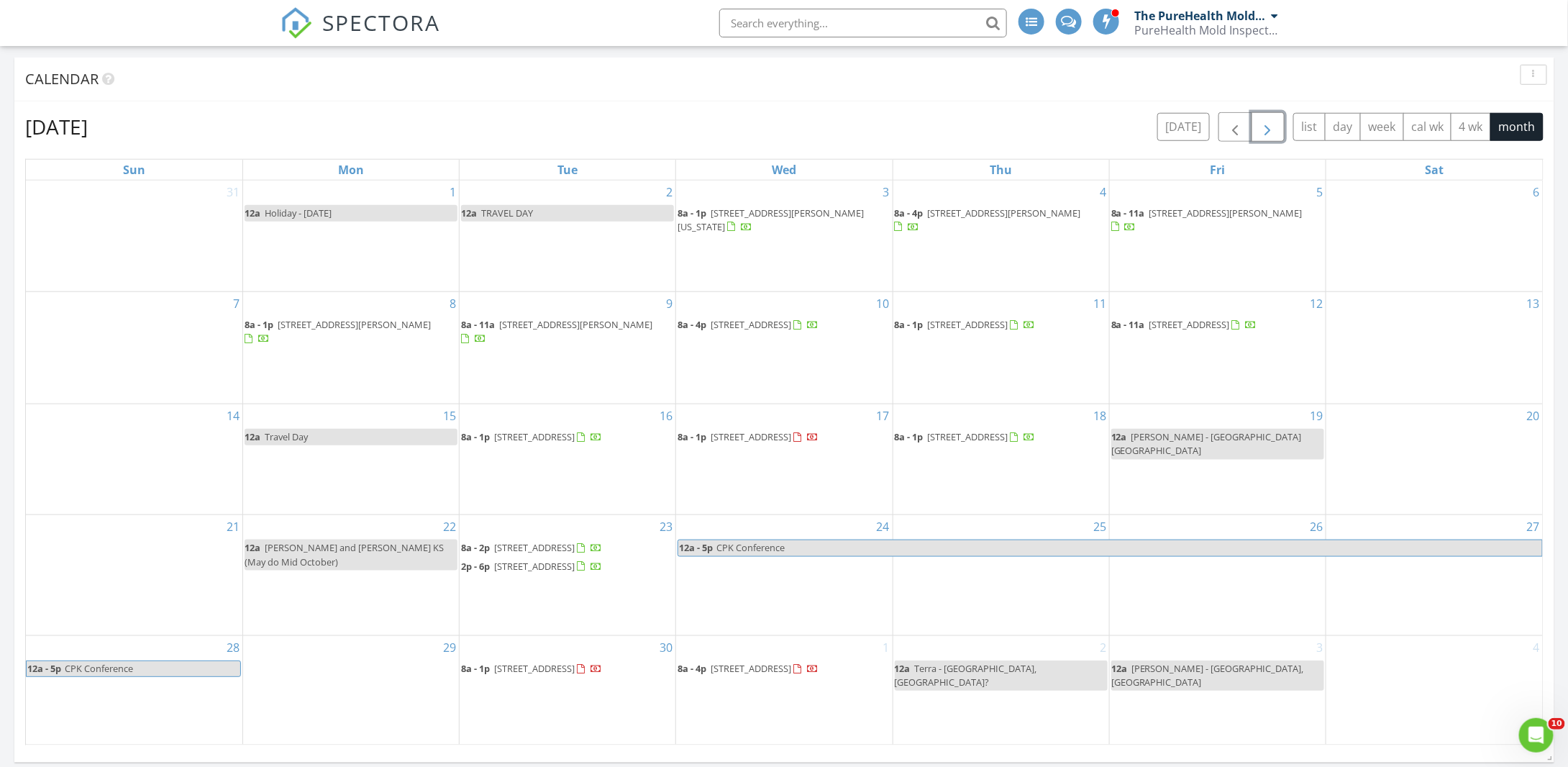
click at [1276, 136] on span "button" at bounding box center [1267, 127] width 18 height 18
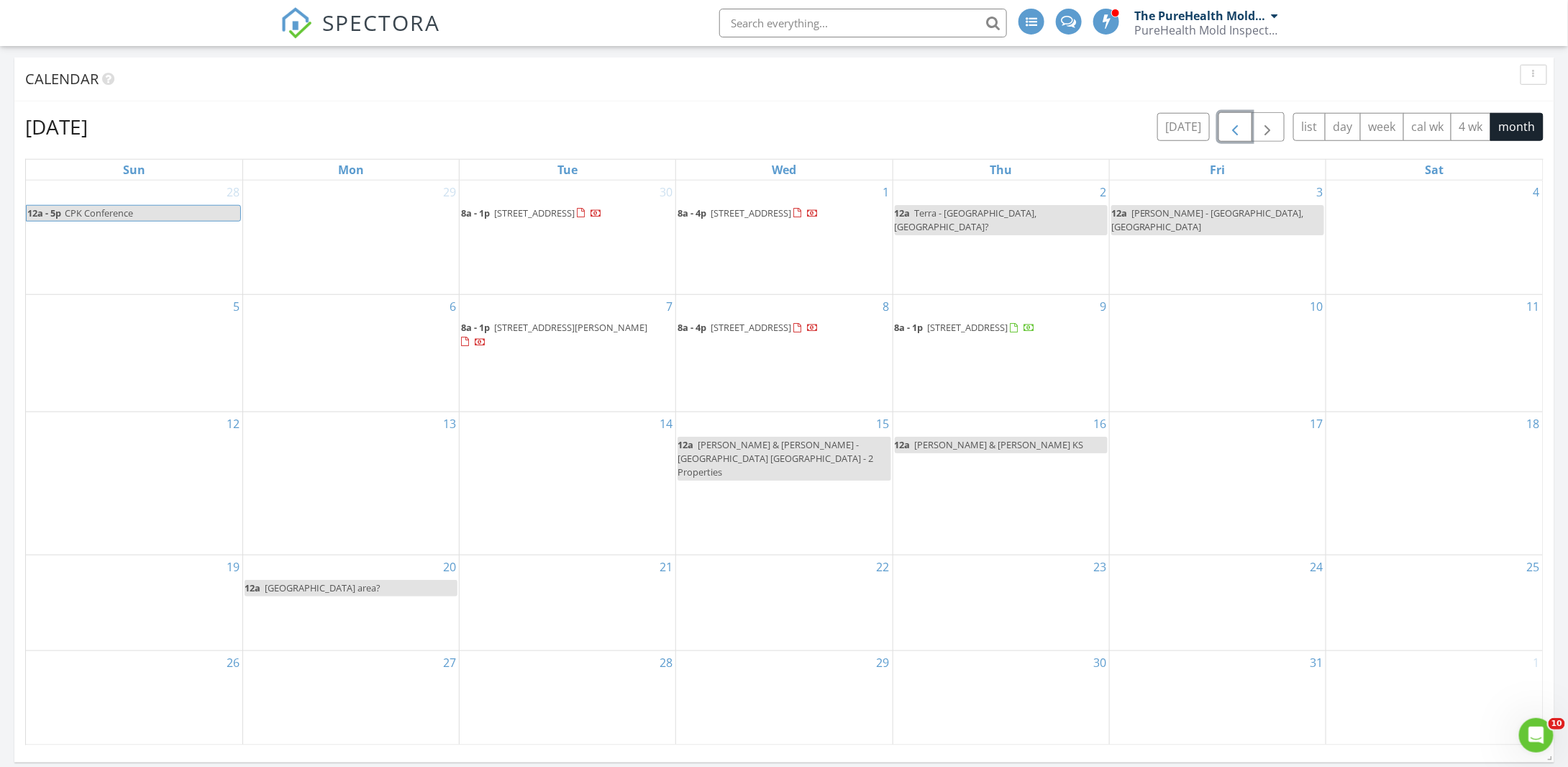
click at [1251, 134] on button "button" at bounding box center [1235, 127] width 34 height 29
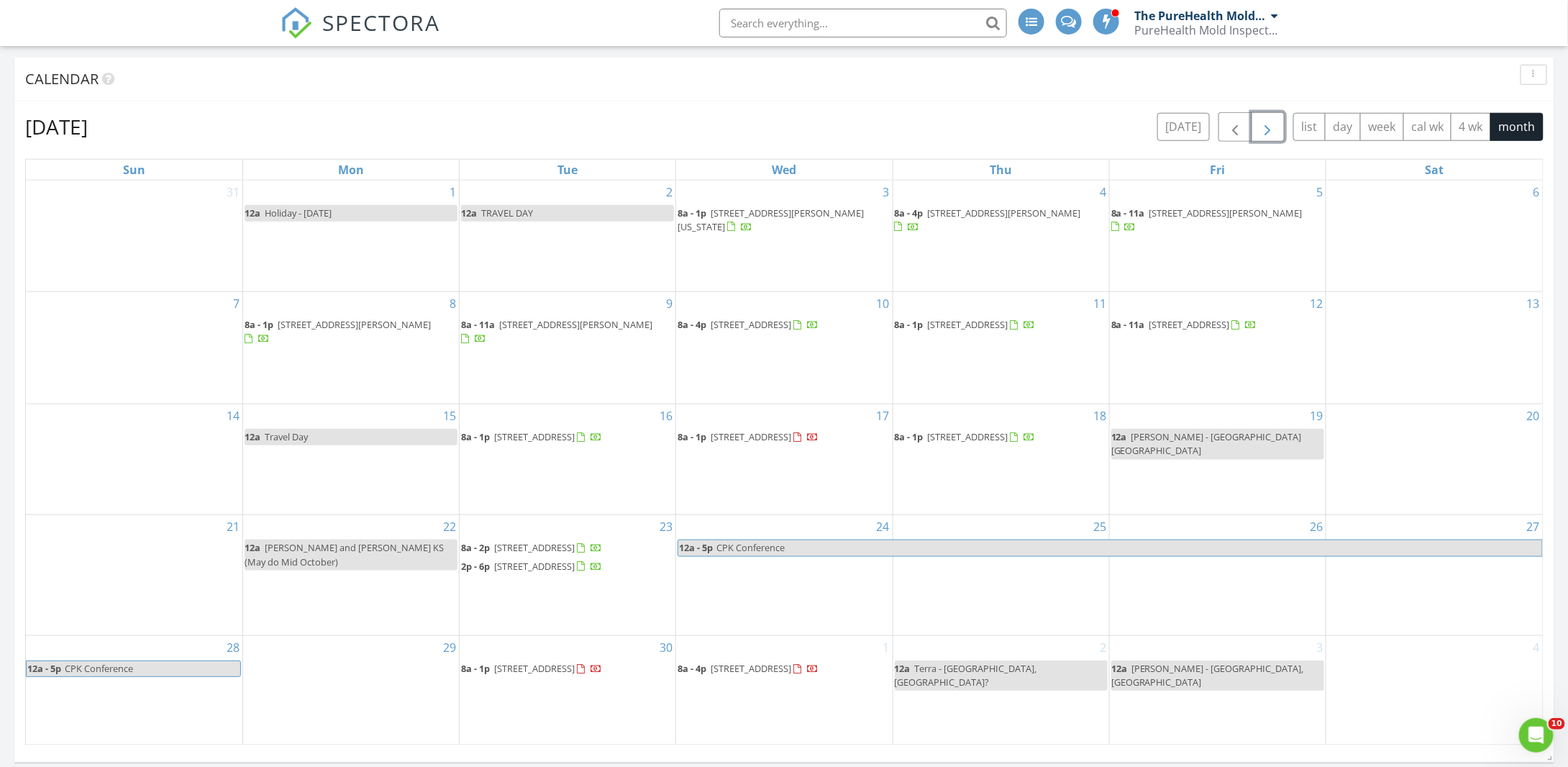
click at [1272, 133] on span "button" at bounding box center [1267, 127] width 18 height 18
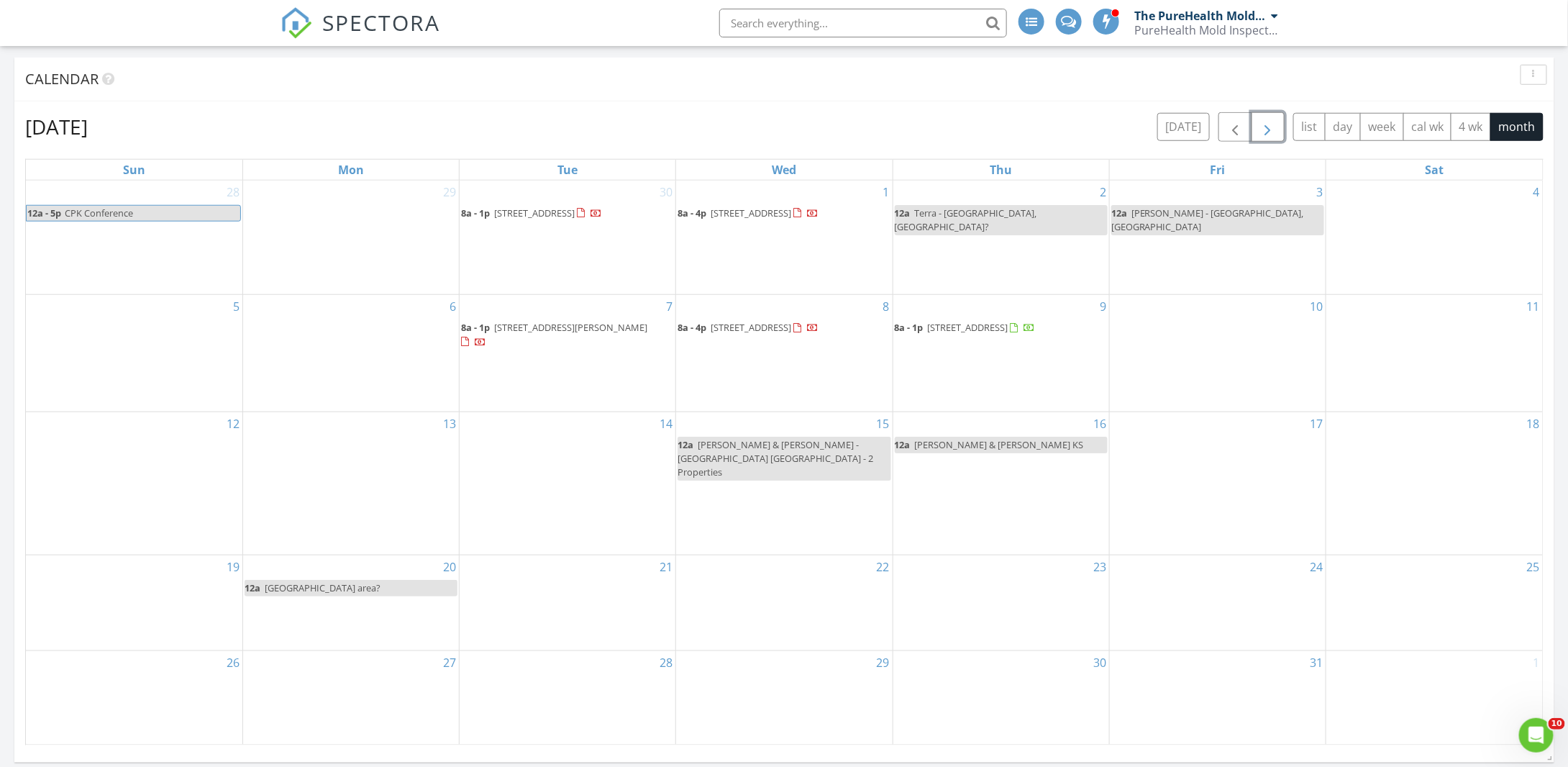
click at [390, 354] on div "6" at bounding box center [350, 353] width 216 height 116
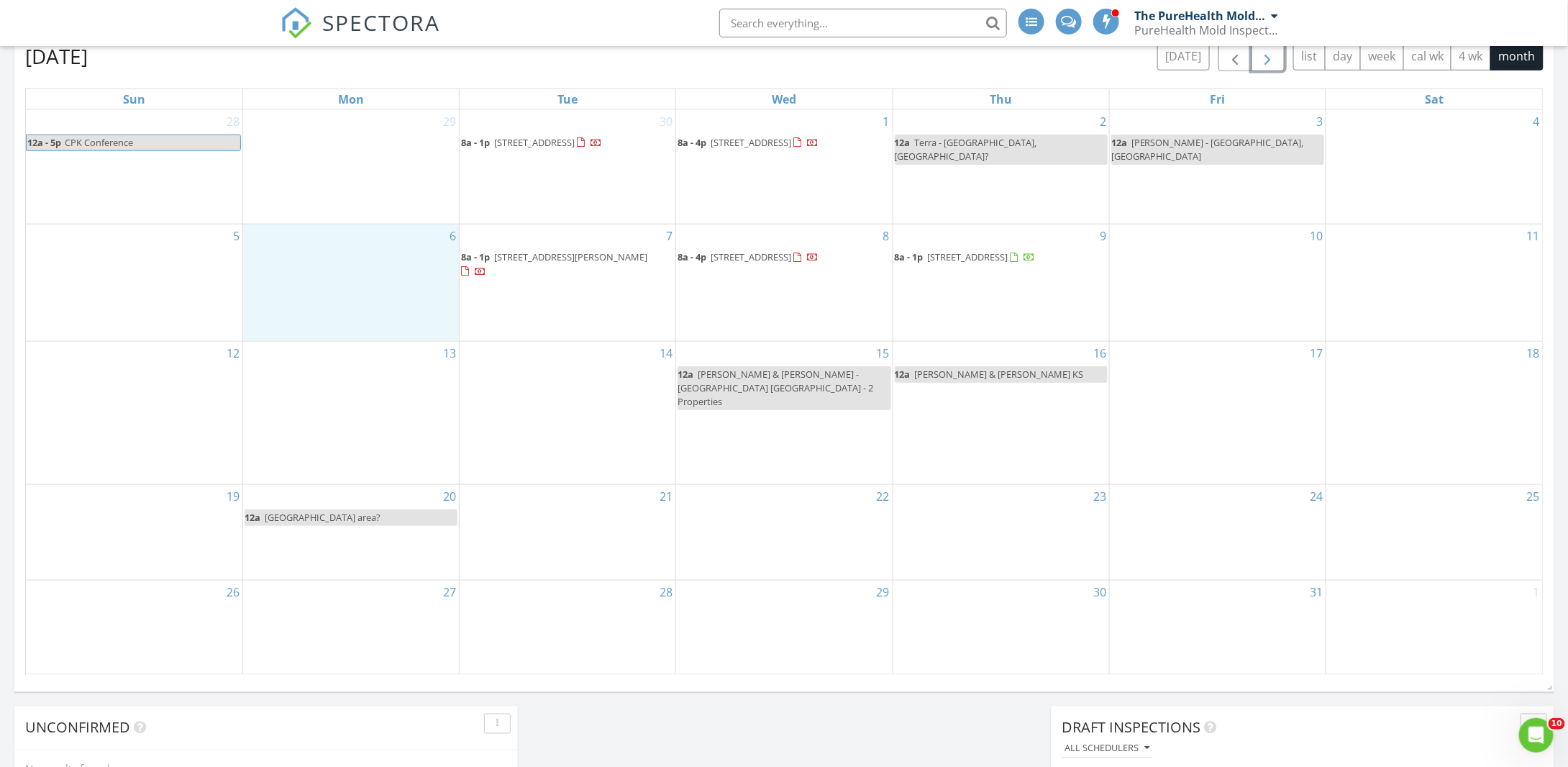
scroll to position [648, 0]
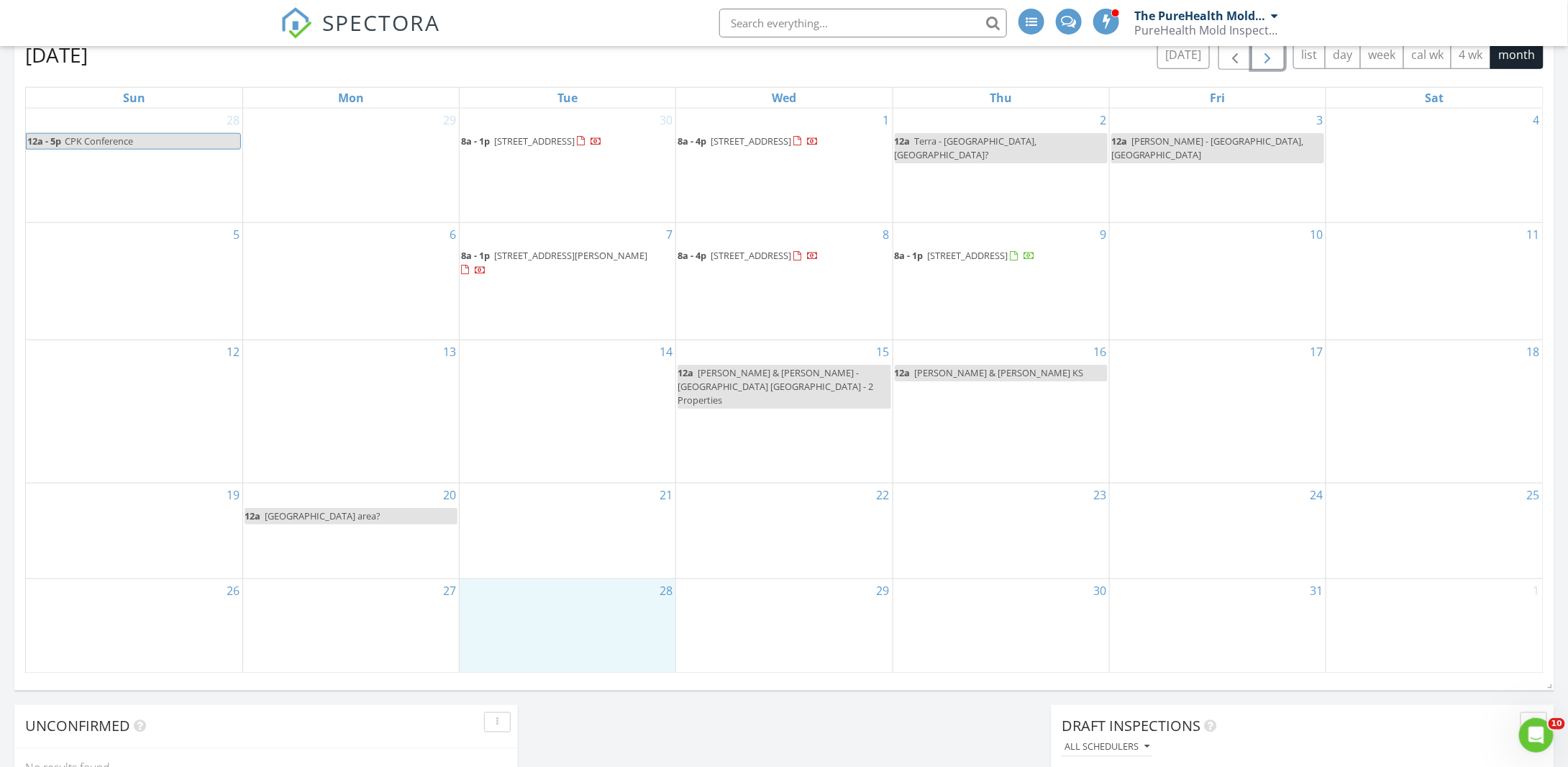
click at [501, 602] on div "28" at bounding box center [567, 626] width 216 height 95
click at [306, 303] on div "6" at bounding box center [350, 281] width 216 height 116
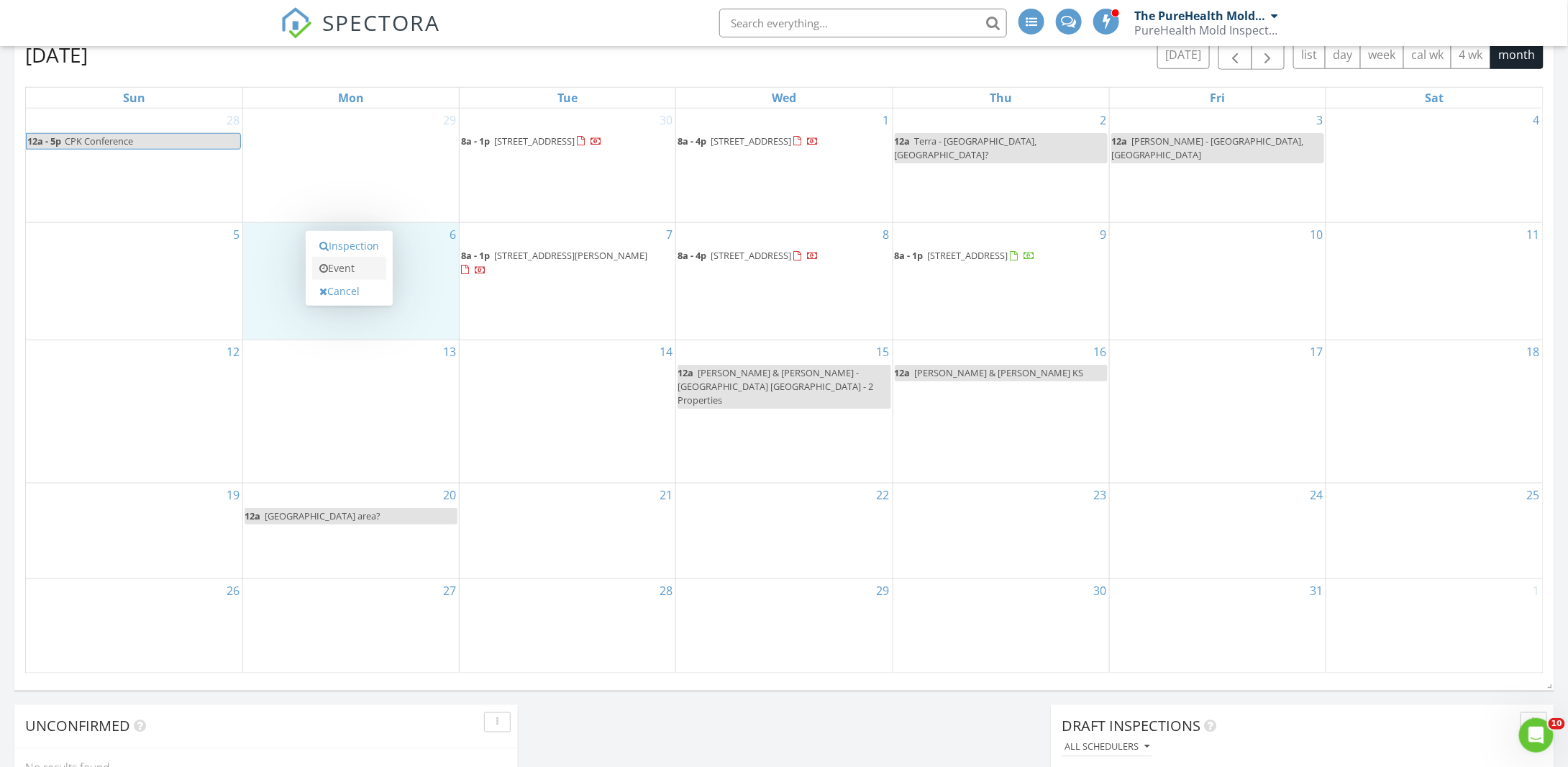
click at [335, 264] on link "Event" at bounding box center [349, 268] width 74 height 23
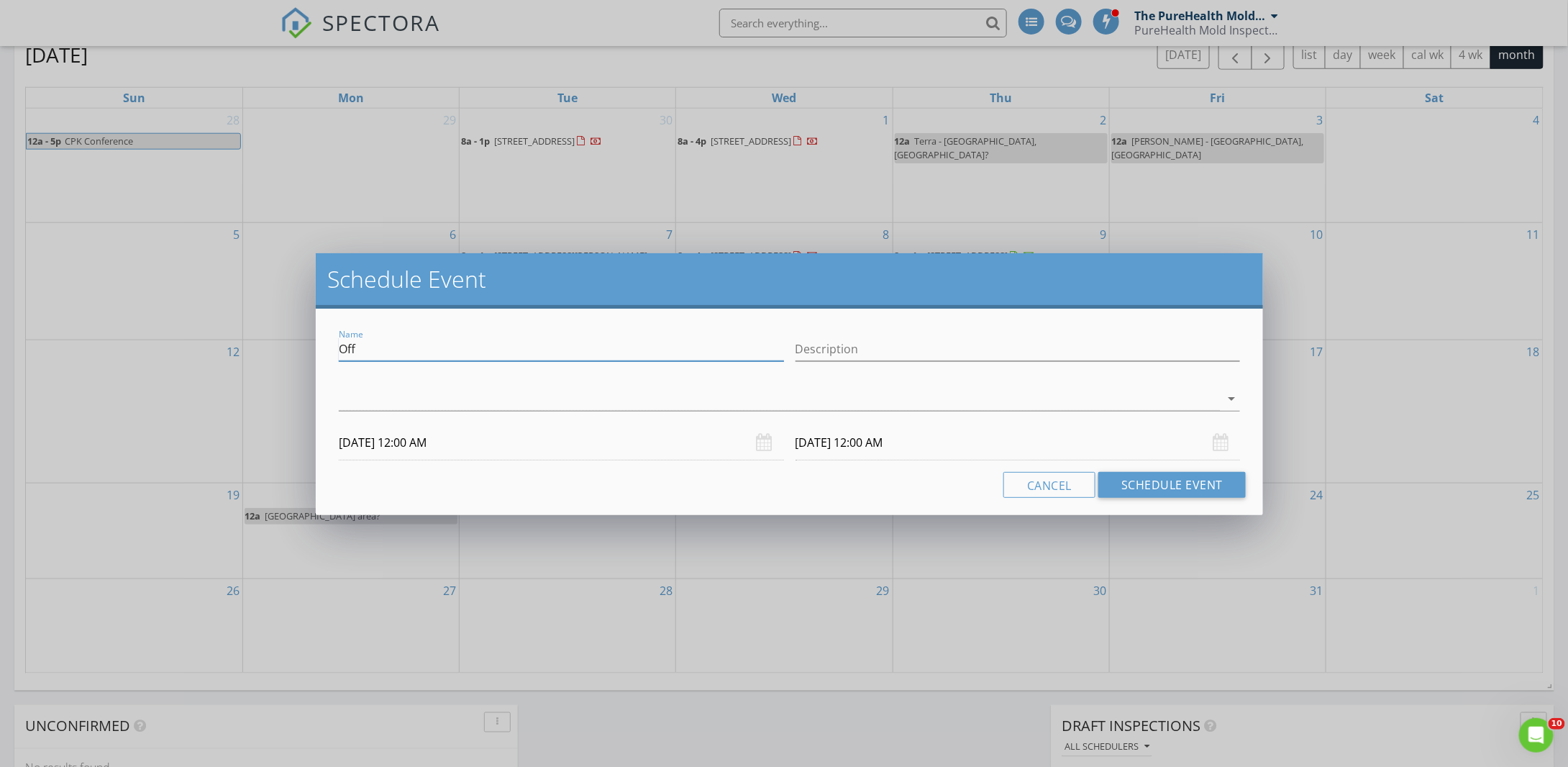
drag, startPoint x: 387, startPoint y: 353, endPoint x: 328, endPoint y: 353, distance: 59.0
click at [328, 353] on div "Name Off Description arrow_drop_down 10/06/2025 12:00 AM 10/07/2025 12:00 AM Ca…" at bounding box center [789, 412] width 947 height 207
click at [1062, 483] on button "Cancel" at bounding box center [1050, 485] width 92 height 26
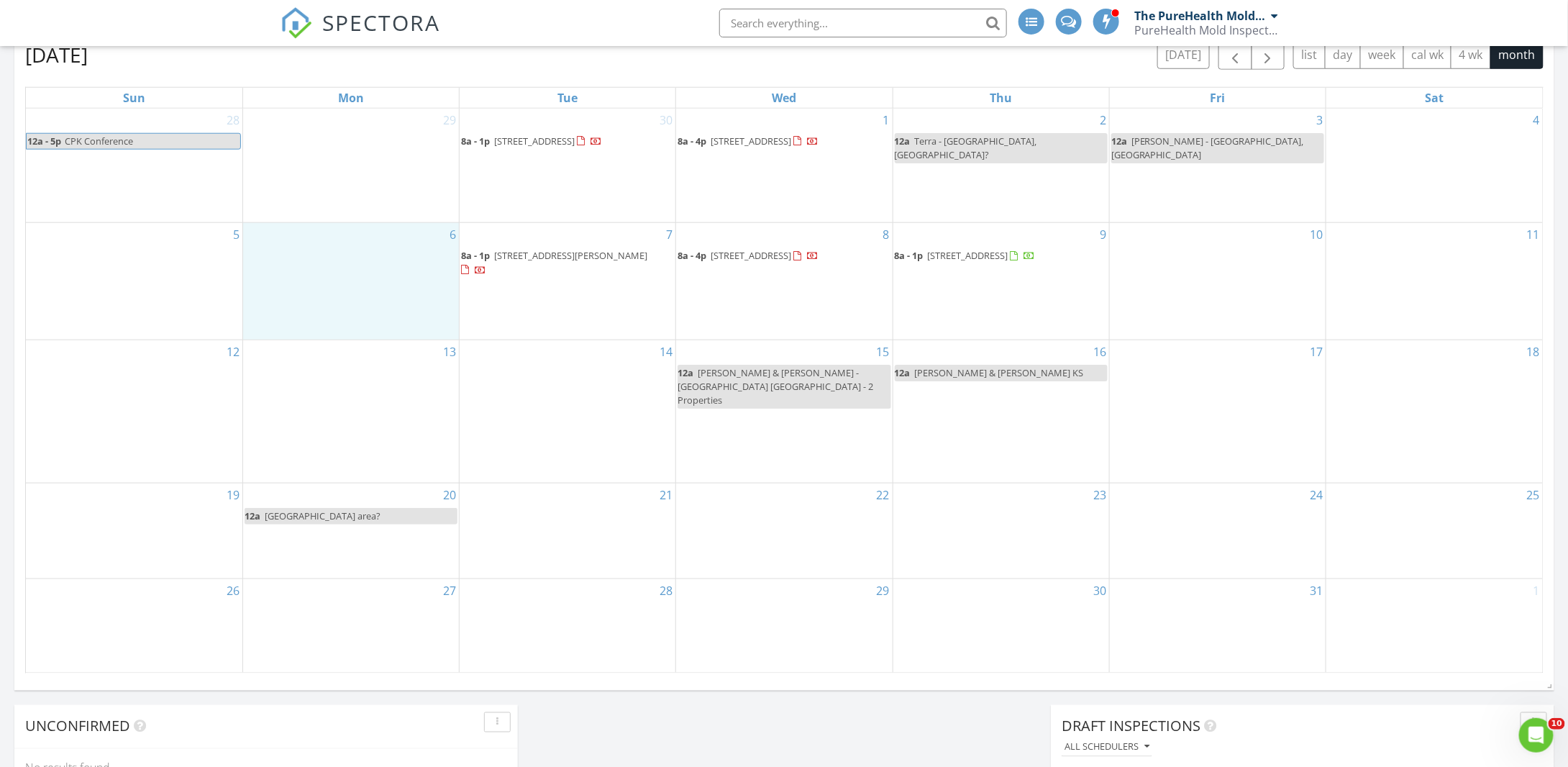
click at [390, 277] on div "6" at bounding box center [350, 281] width 216 height 116
click at [357, 236] on link "Event" at bounding box center [349, 242] width 74 height 23
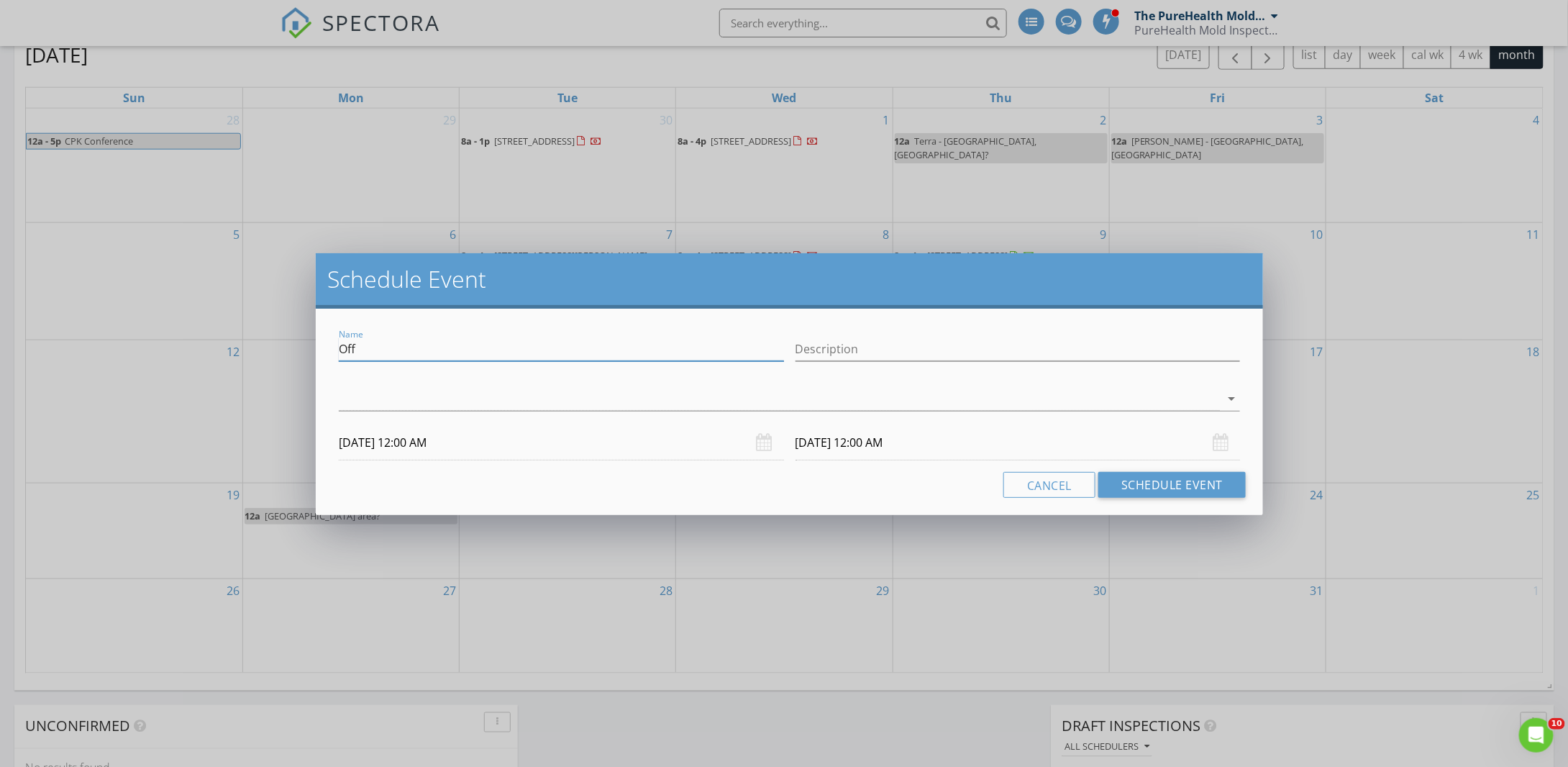
drag, startPoint x: 394, startPoint y: 339, endPoint x: 343, endPoint y: 344, distance: 51.2
click at [343, 344] on input "Off" at bounding box center [561, 349] width 445 height 24
paste input "Michiana"
drag, startPoint x: 421, startPoint y: 345, endPoint x: 299, endPoint y: 352, distance: 122.2
click at [299, 352] on div "Schedule Event Name Michiana, MI Description check_box_outline_blank The PureHe…" at bounding box center [784, 383] width 1568 height 767
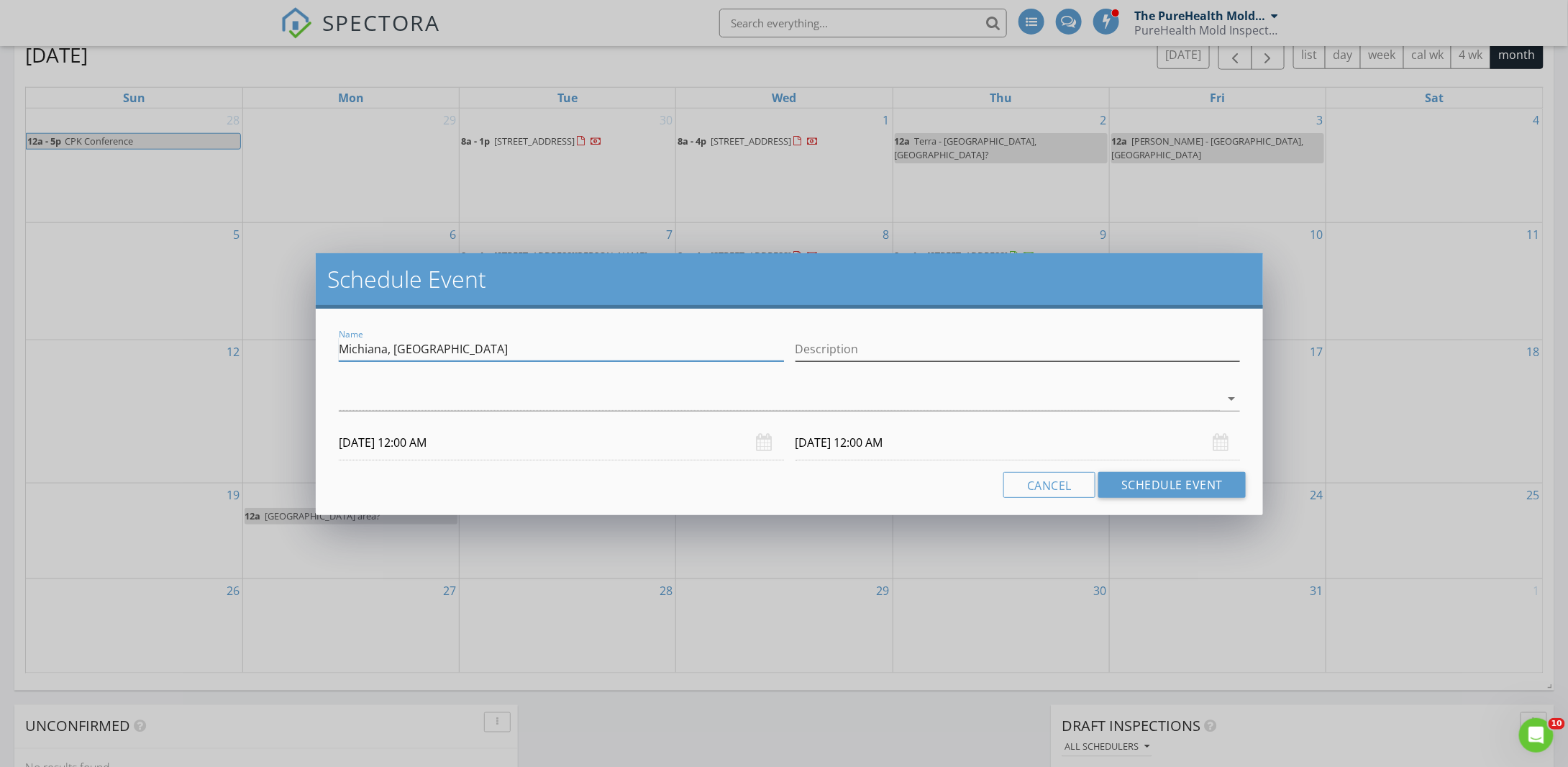
type input "Michiana, MI"
click at [839, 343] on input "Description" at bounding box center [1018, 349] width 445 height 24
paste input "Michiana, MI"
type input "Michiana, MI"
click at [810, 391] on div at bounding box center [779, 399] width 881 height 24
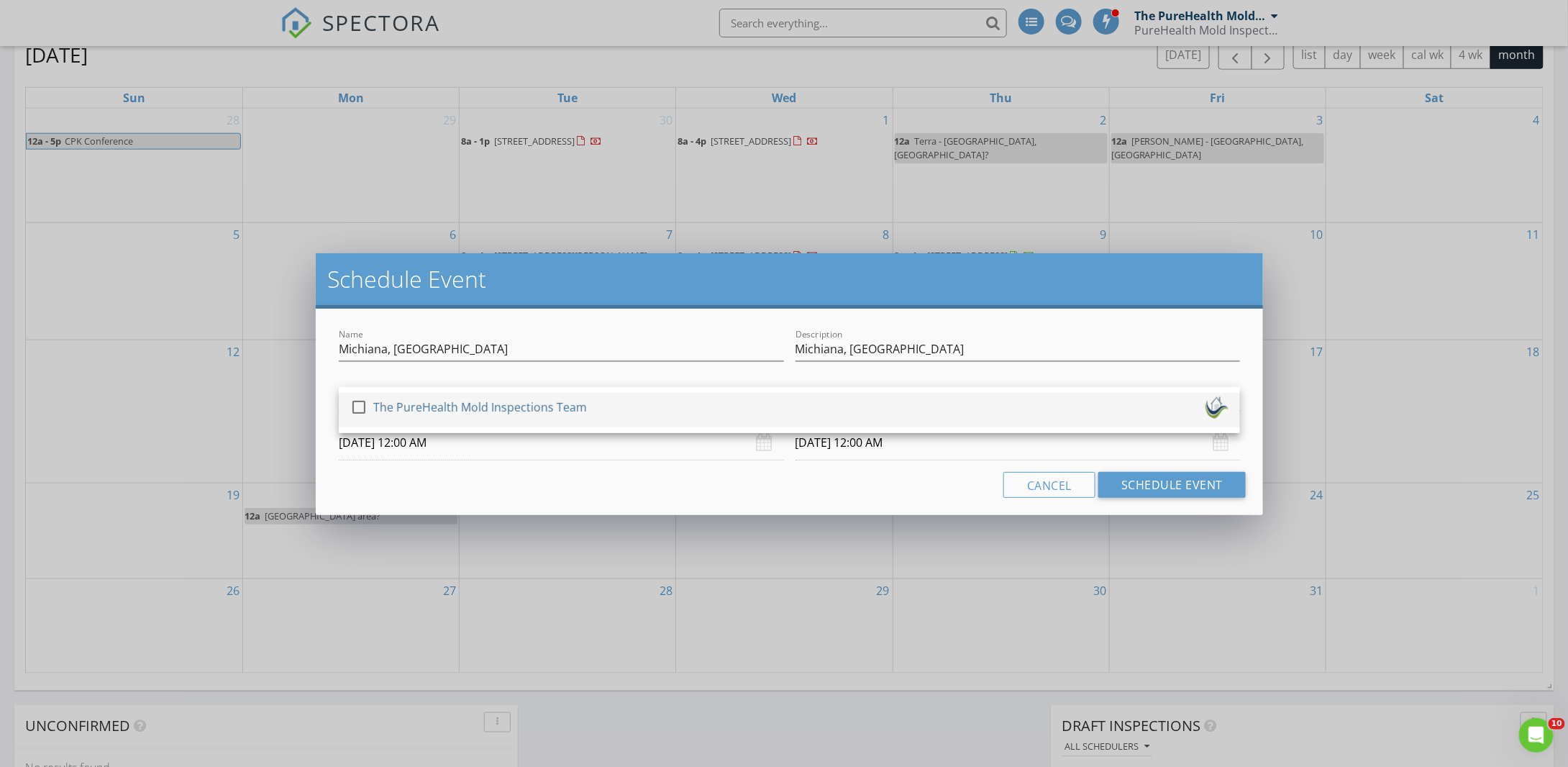
click at [457, 406] on div "The PureHealth Mold Inspections Team" at bounding box center [480, 407] width 213 height 23
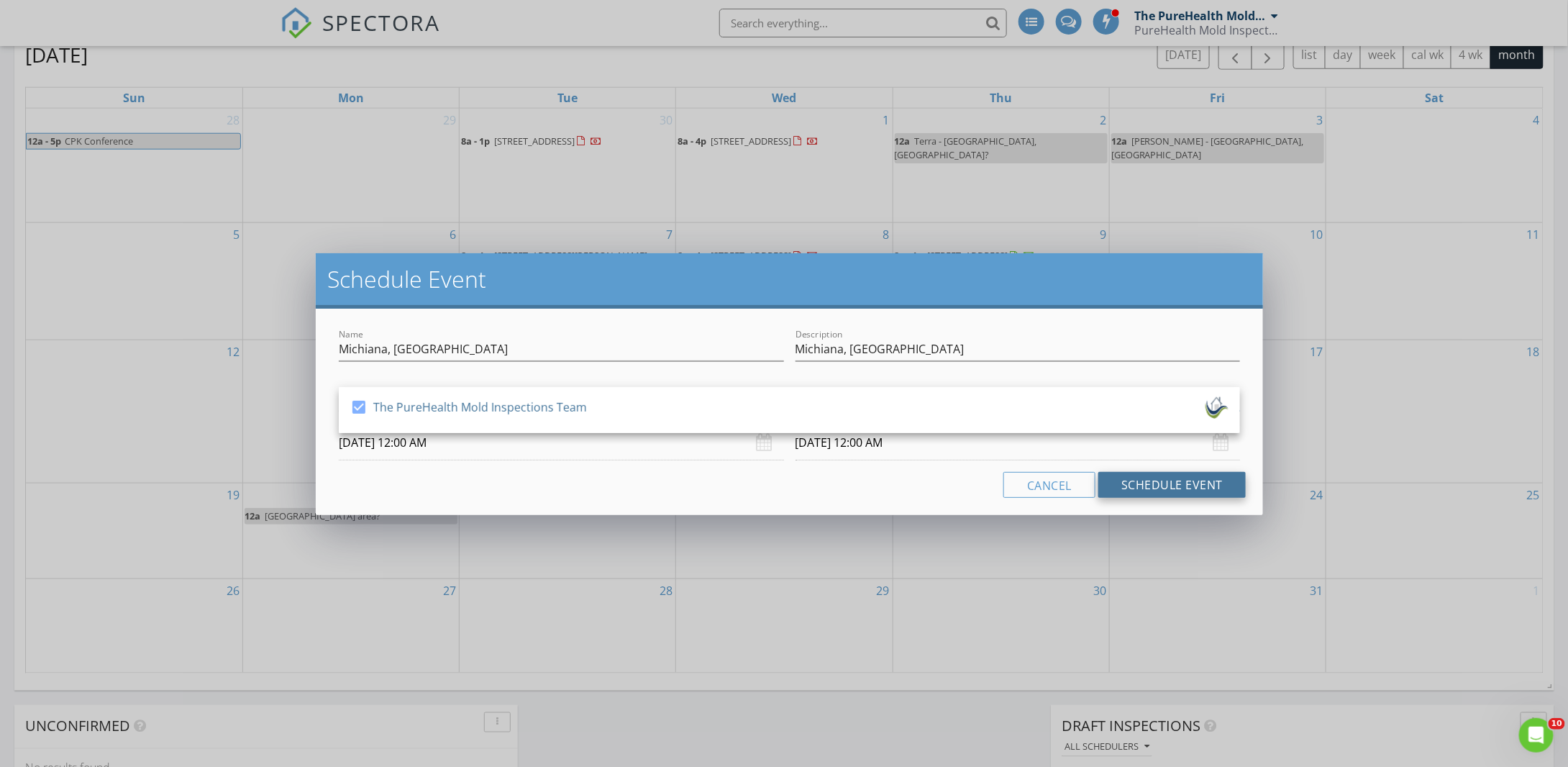
click at [1189, 479] on button "Schedule Event" at bounding box center [1172, 485] width 148 height 26
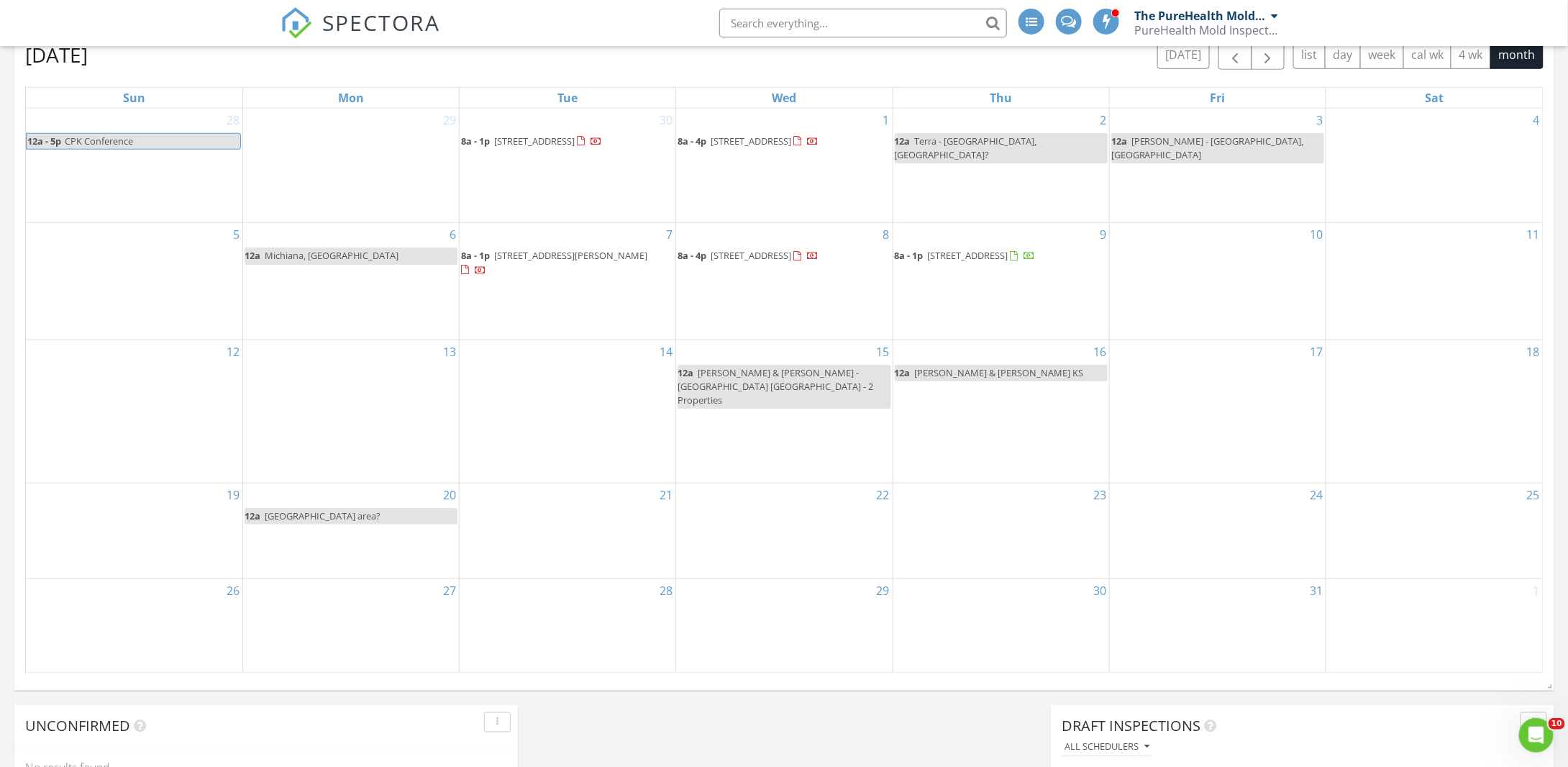
click at [285, 292] on div "6 12a Michiana, MI" at bounding box center [350, 281] width 216 height 116
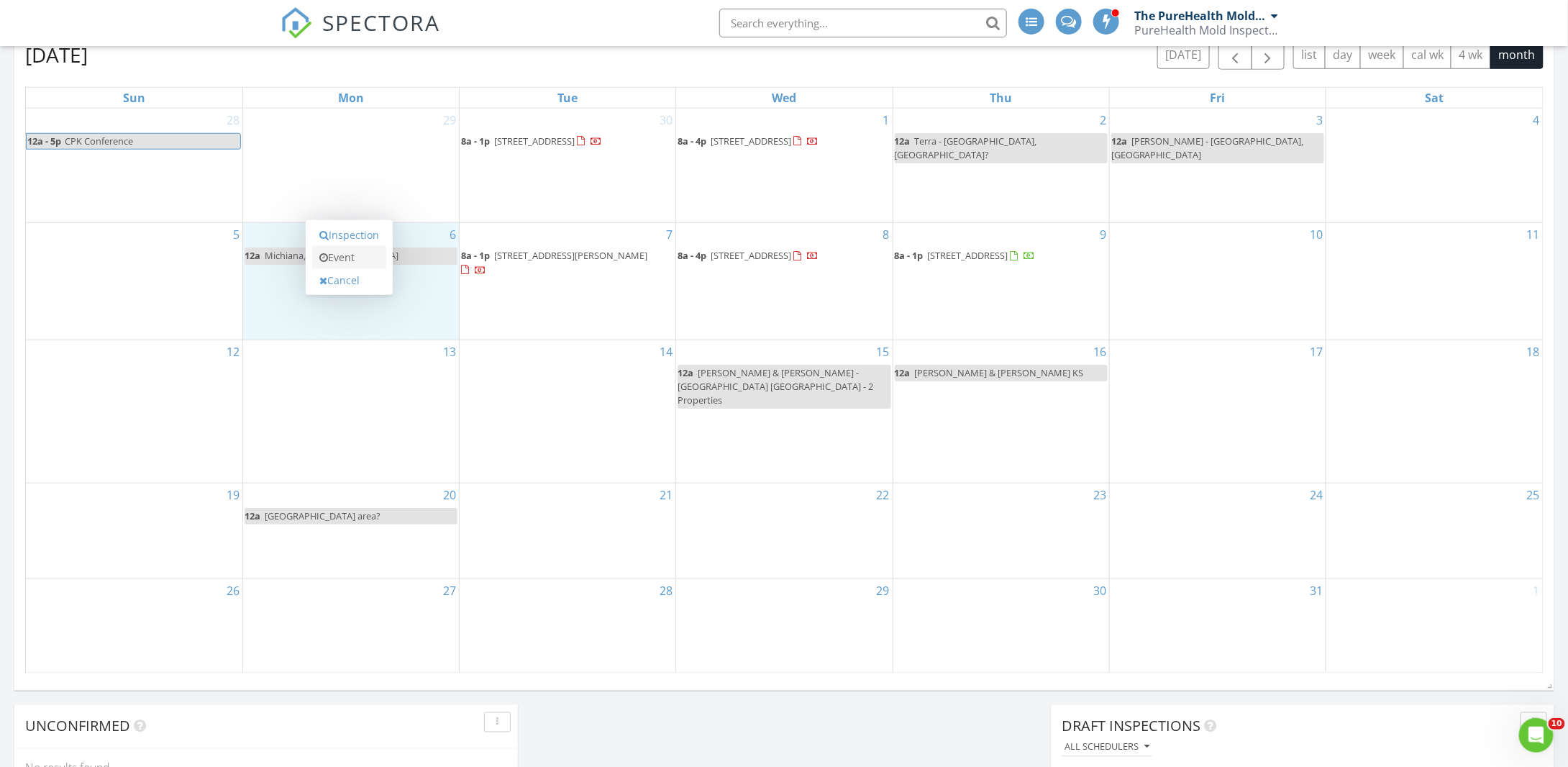
click at [367, 254] on link "Event" at bounding box center [349, 257] width 74 height 23
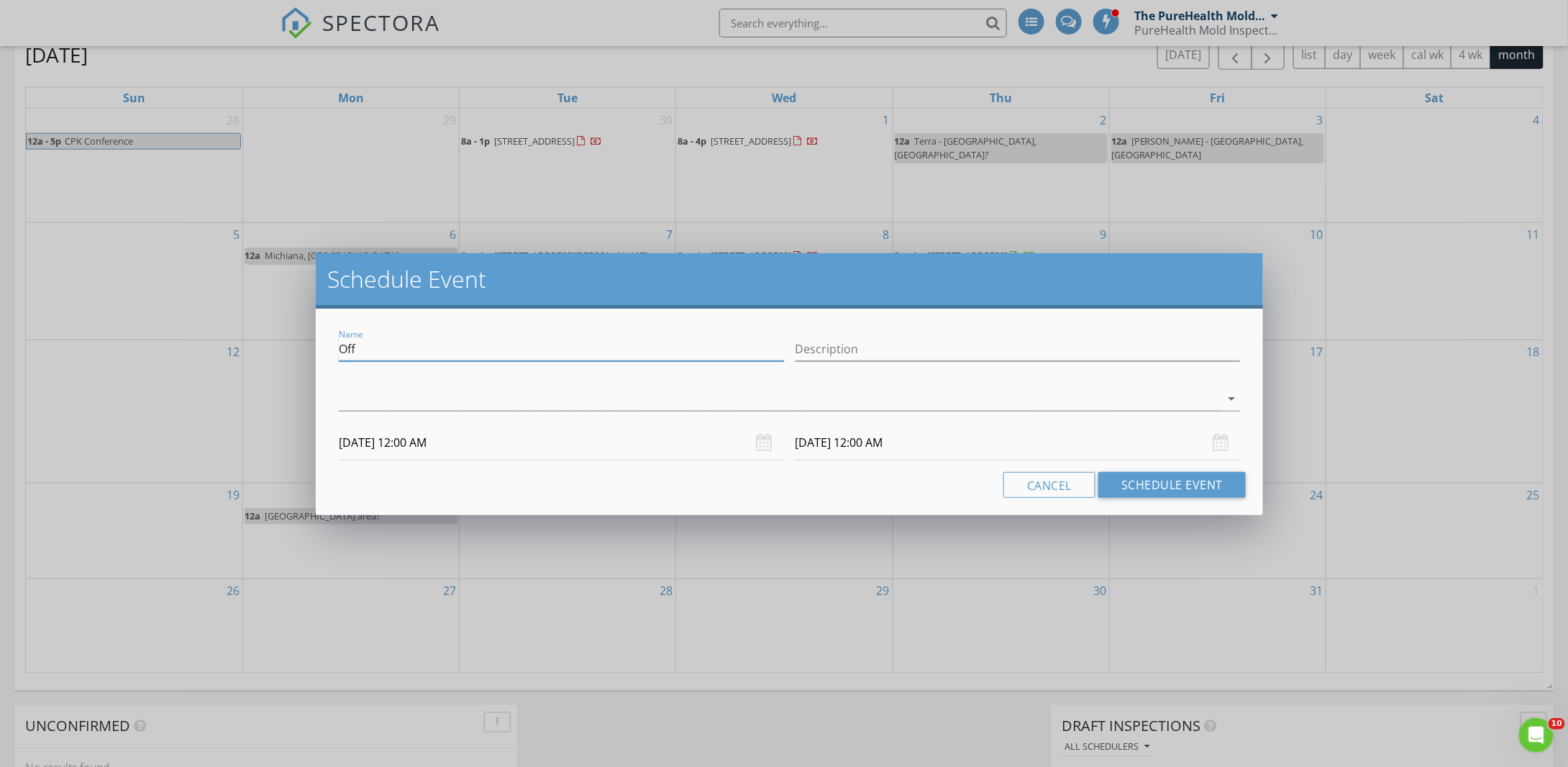
drag, startPoint x: 589, startPoint y: 356, endPoint x: 293, endPoint y: 355, distance: 296.0
click at [293, 355] on div "Schedule Event Name Off Description arrow_drop_down 10/06/2025 12:00 AM 10/07/2…" at bounding box center [784, 383] width 1568 height 767
drag, startPoint x: 437, startPoint y: 344, endPoint x: 319, endPoint y: 351, distance: 118.2
click at [319, 351] on div "Name Chicago, IL Description check_box_outline_blank The PureHealth Mold Inspec…" at bounding box center [789, 412] width 947 height 207
type input "Chicago, IL"
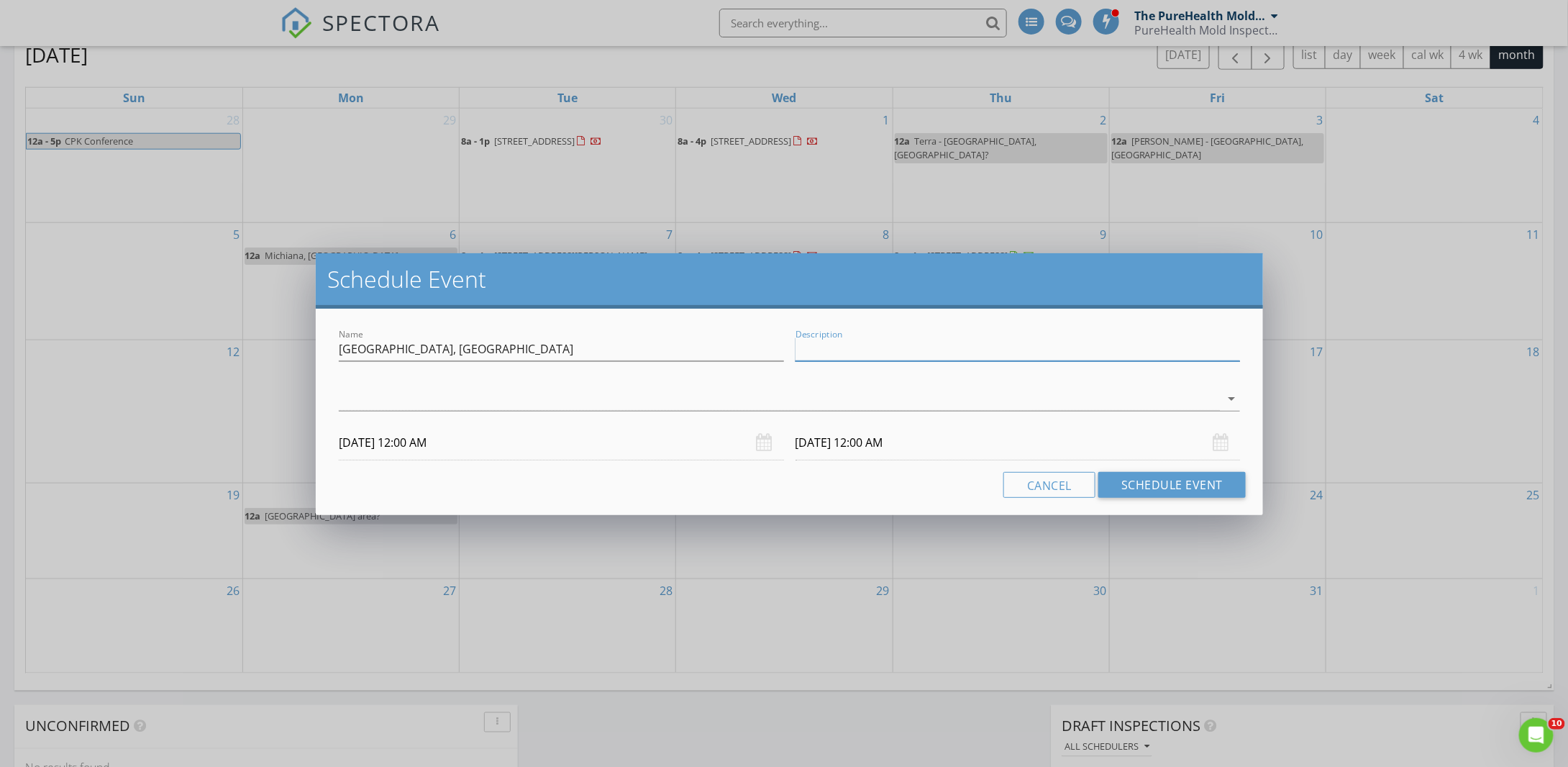
click at [817, 348] on input "Description" at bounding box center [1018, 349] width 445 height 24
paste input "Chicago, IL"
type input "Chicago, IL"
click at [786, 391] on div at bounding box center [779, 399] width 881 height 24
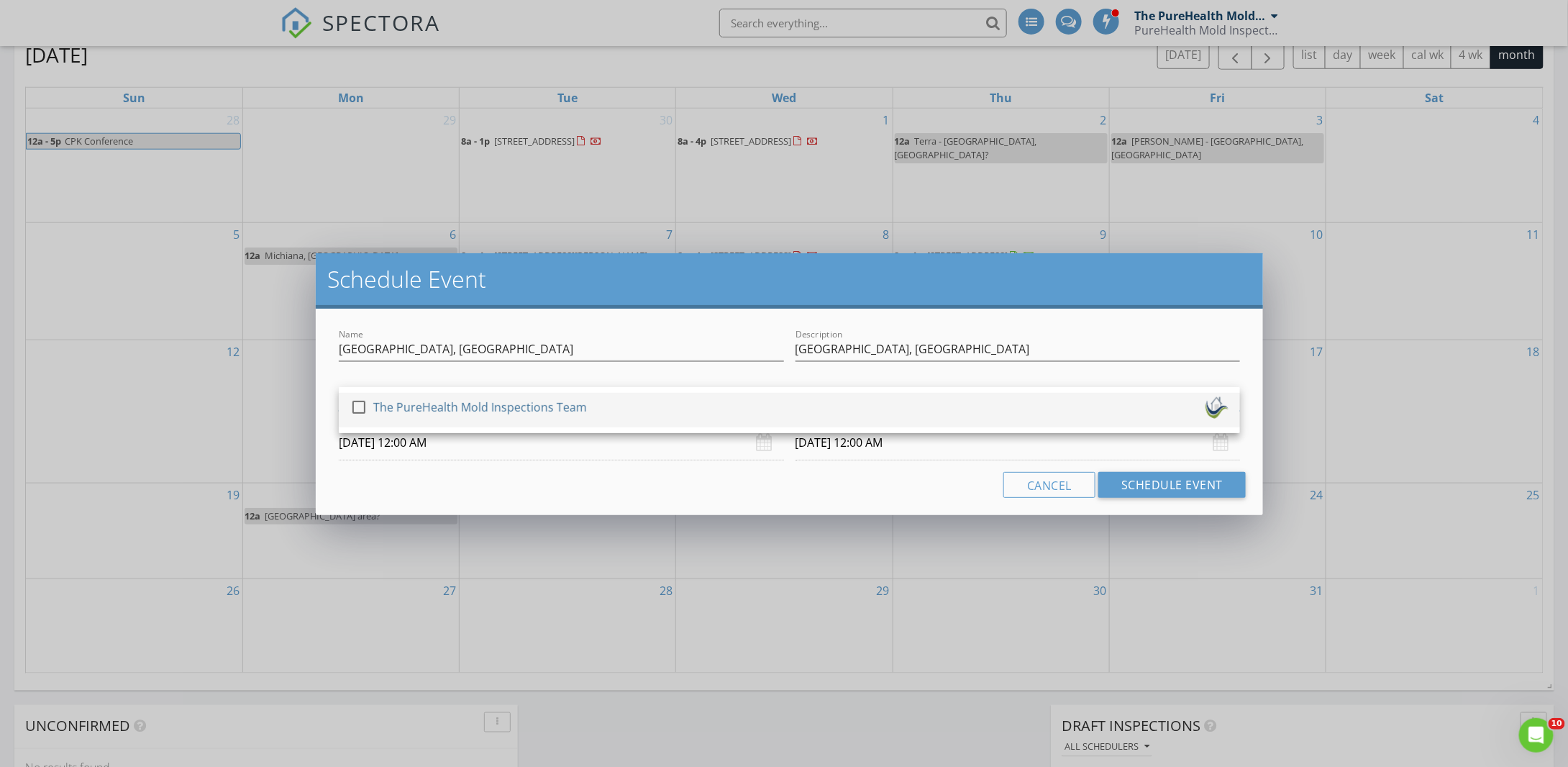
click at [577, 403] on div "The PureHealth Mold Inspections Team" at bounding box center [480, 407] width 213 height 23
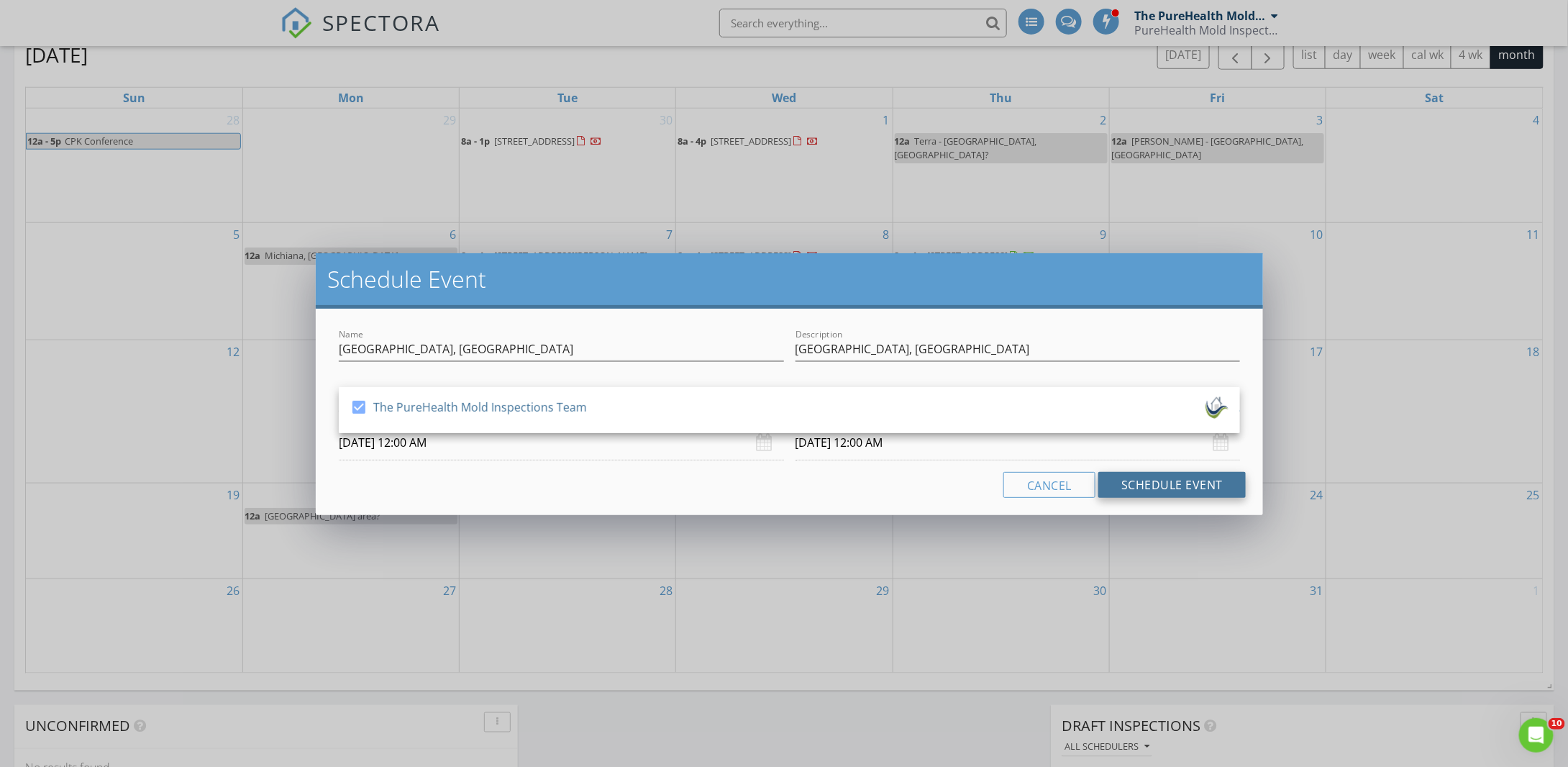
click at [1226, 490] on button "Schedule Event" at bounding box center [1172, 485] width 148 height 26
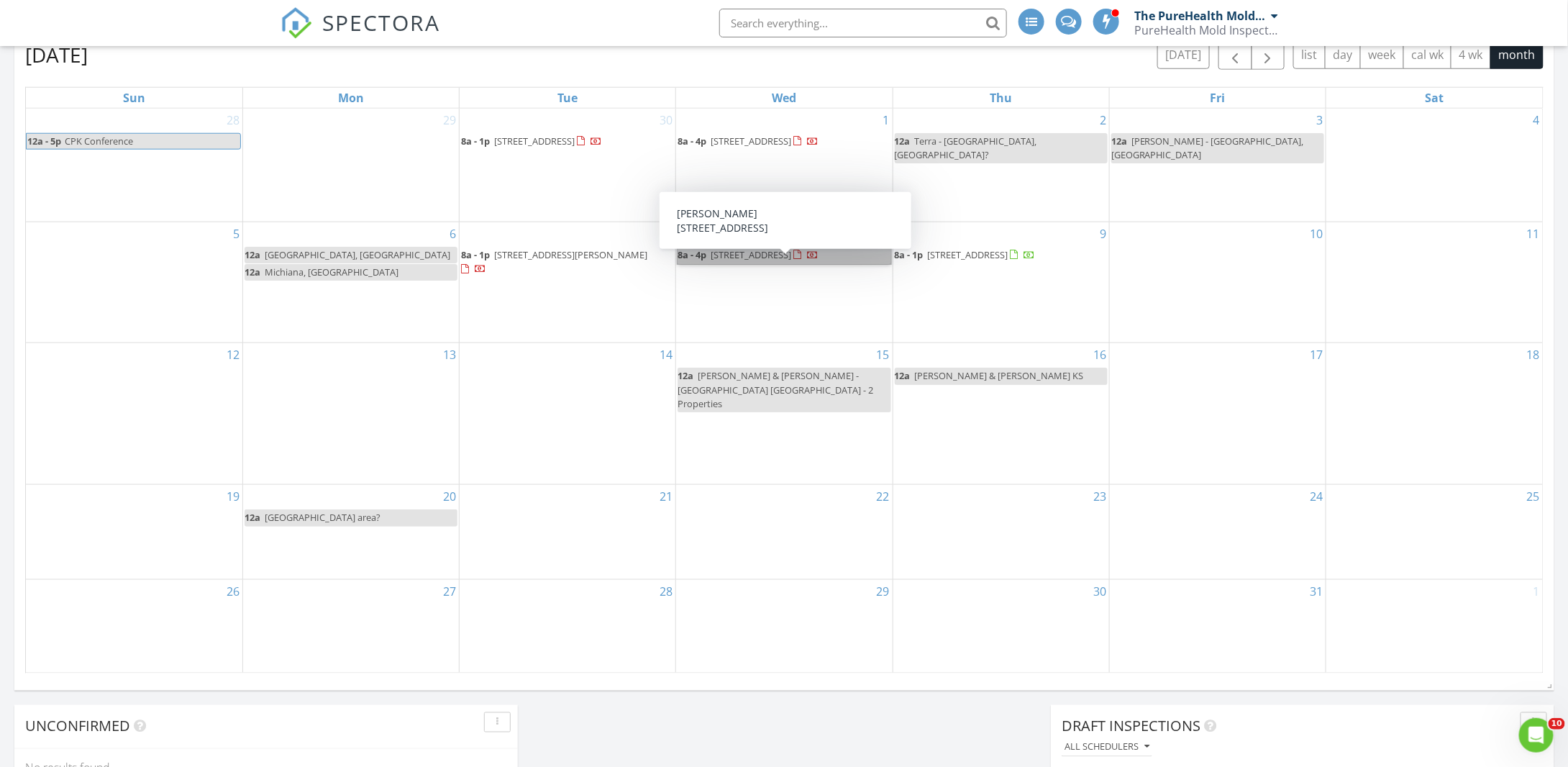
click at [765, 264] on link "8a - 4p 204 Brandywine Dr, Nashville 37138" at bounding box center [784, 255] width 212 height 18
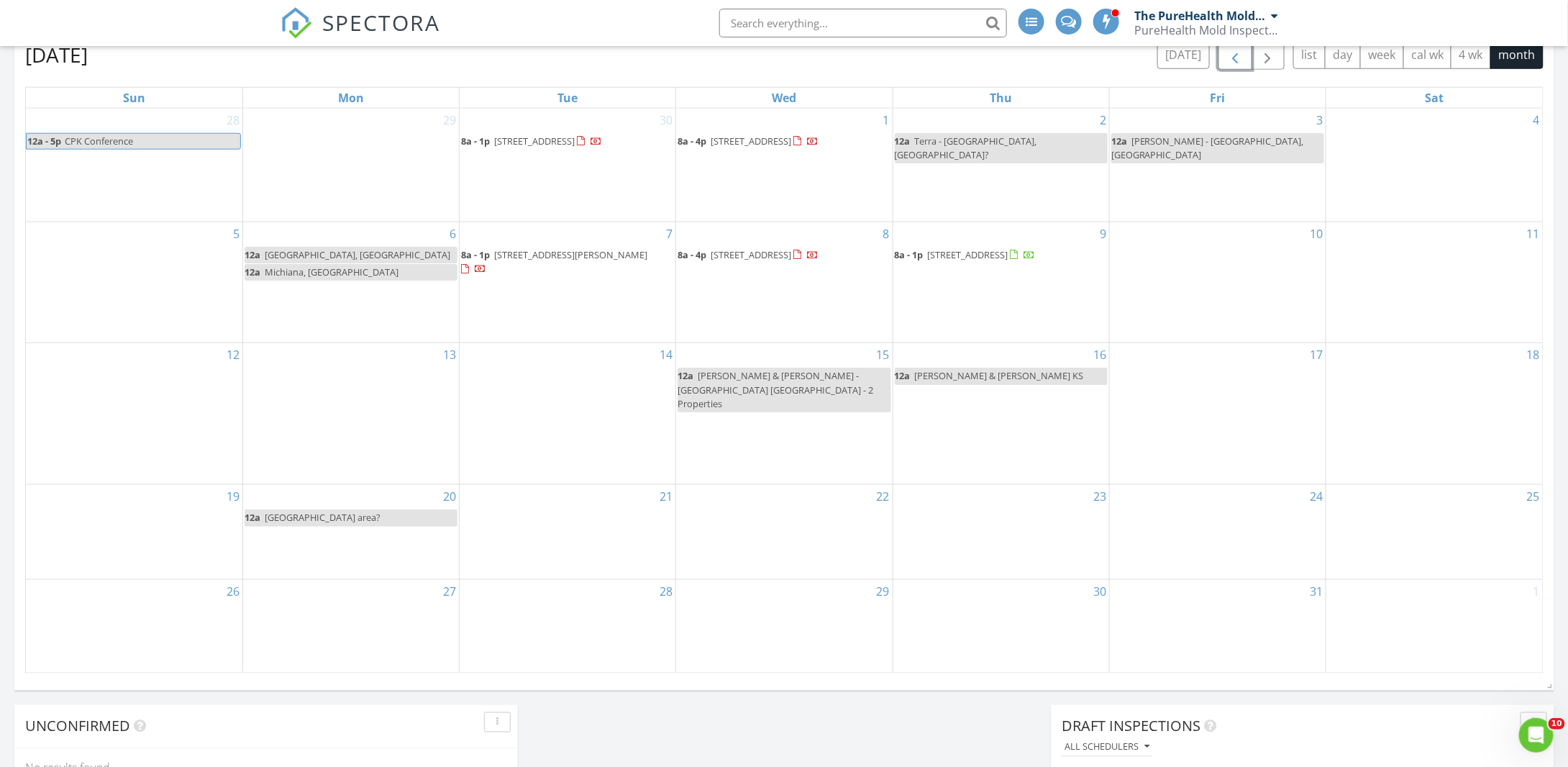
click at [1240, 66] on button "button" at bounding box center [1235, 55] width 34 height 29
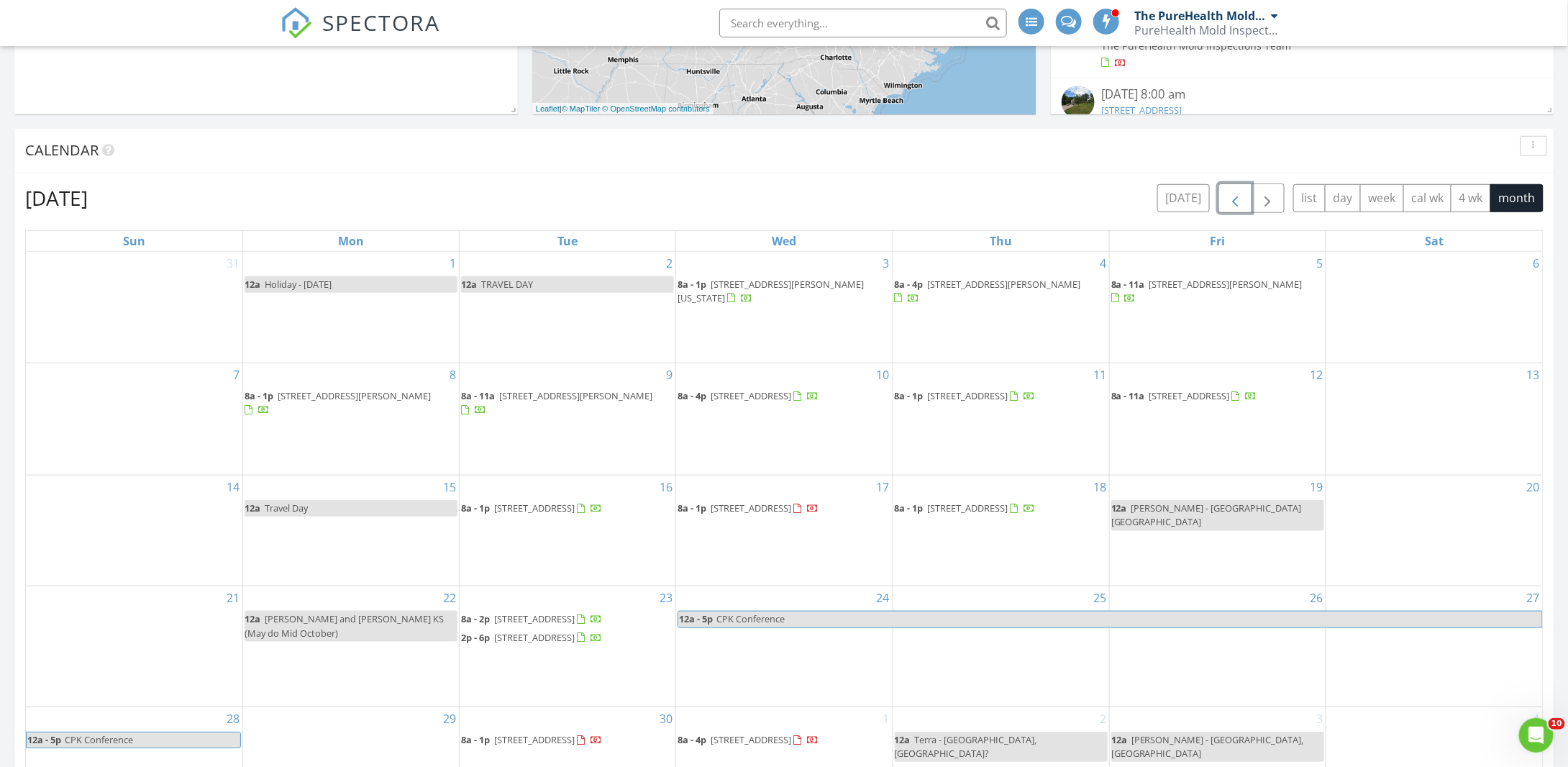
scroll to position [503, 0]
click at [1243, 196] on span "button" at bounding box center [1235, 199] width 18 height 18
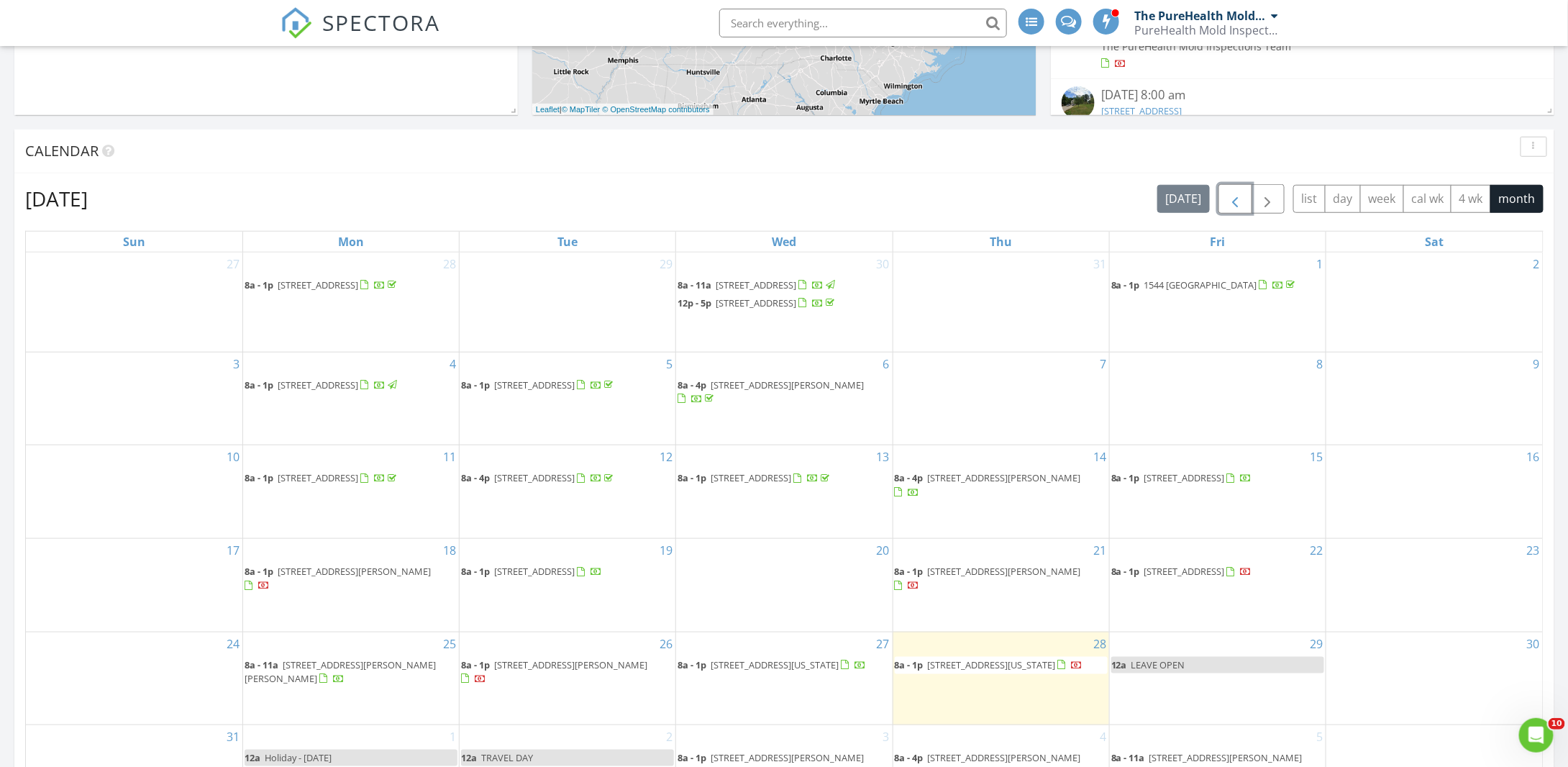
scroll to position [575, 0]
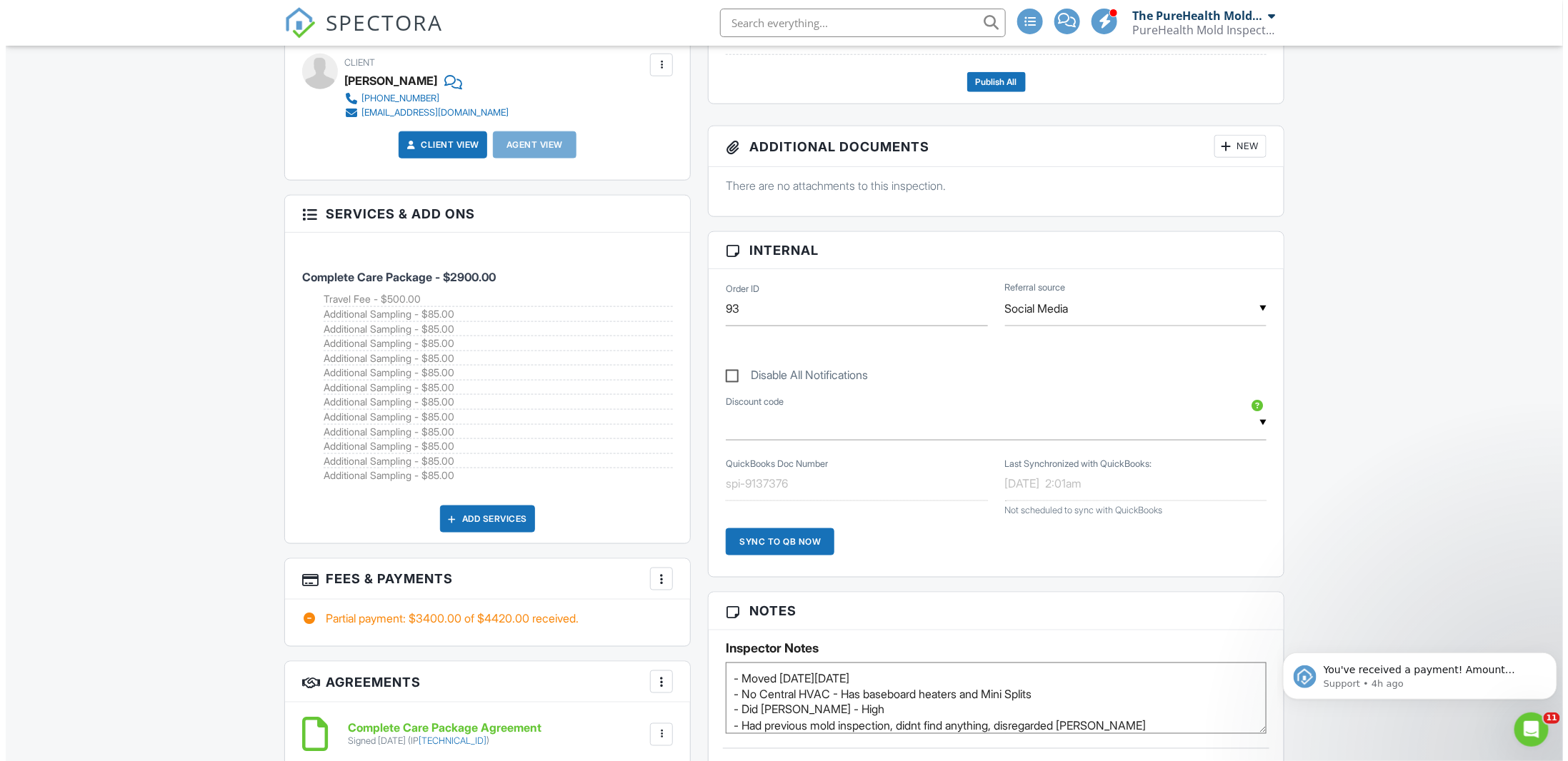
scroll to position [713, 0]
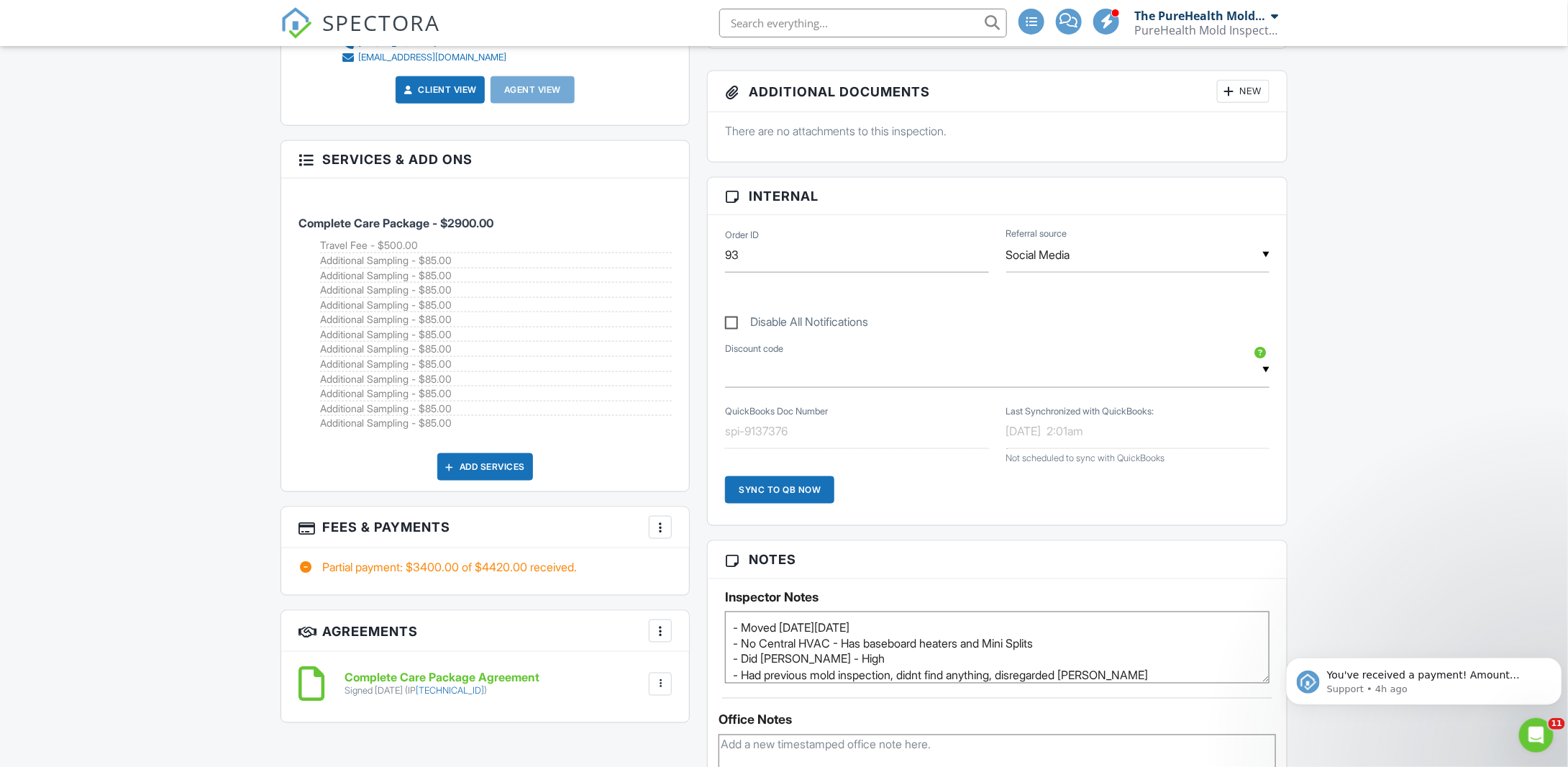
click at [660, 528] on div "More" at bounding box center [659, 527] width 23 height 23
click at [748, 561] on li "Edit Fees & Payments" at bounding box center [733, 571] width 150 height 36
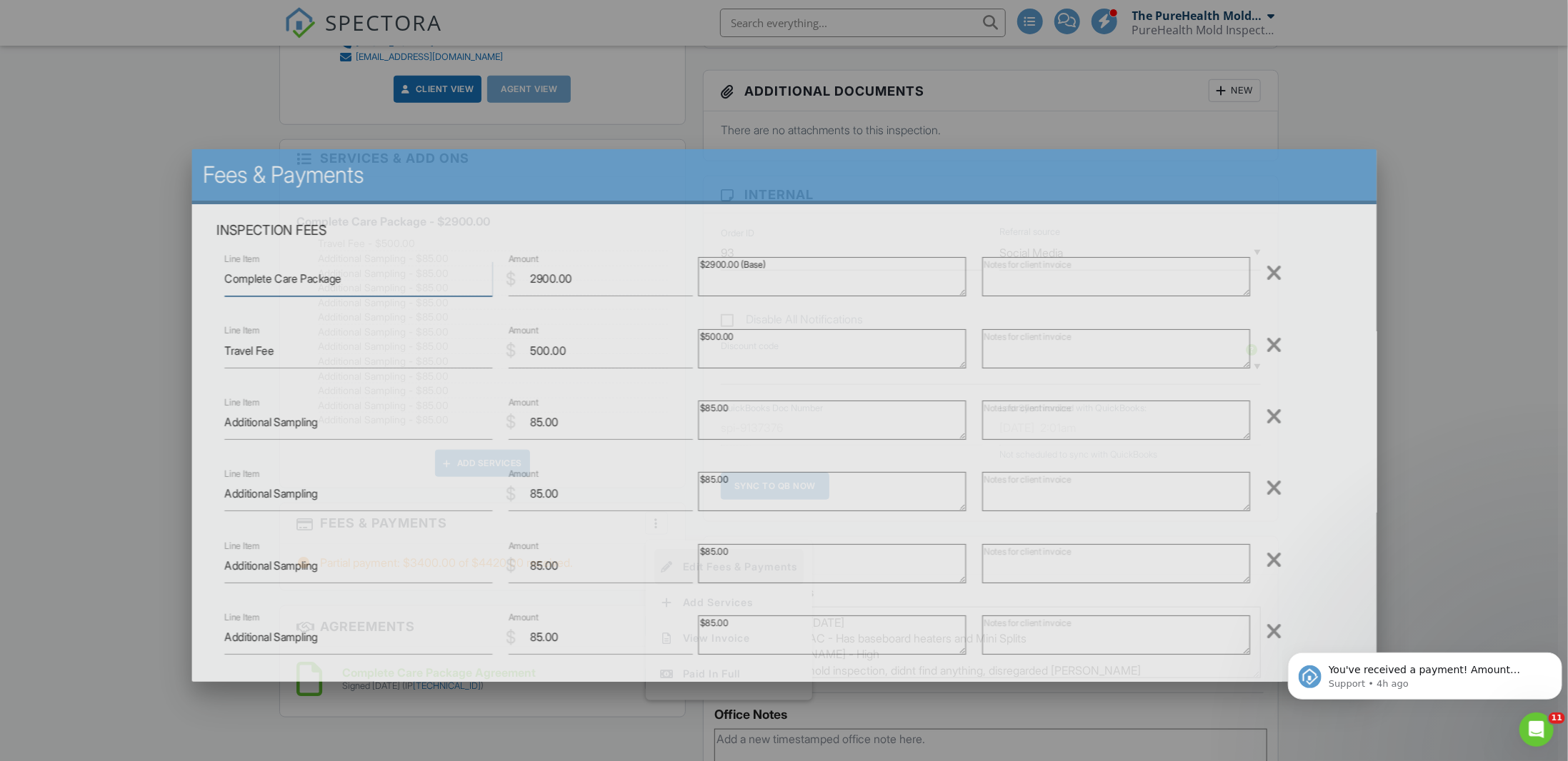
type textarea "Complete Care Package"
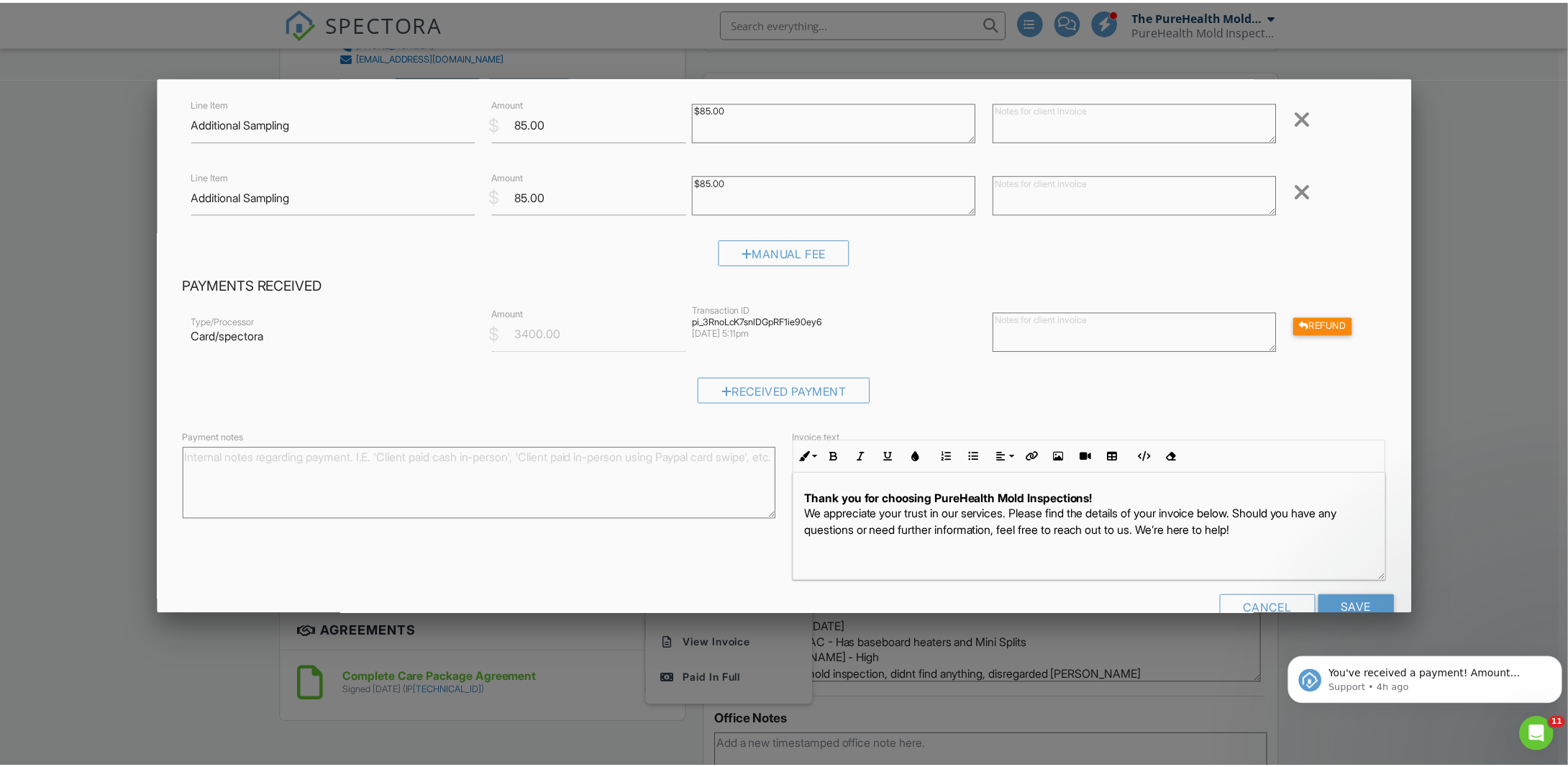
scroll to position [989, 0]
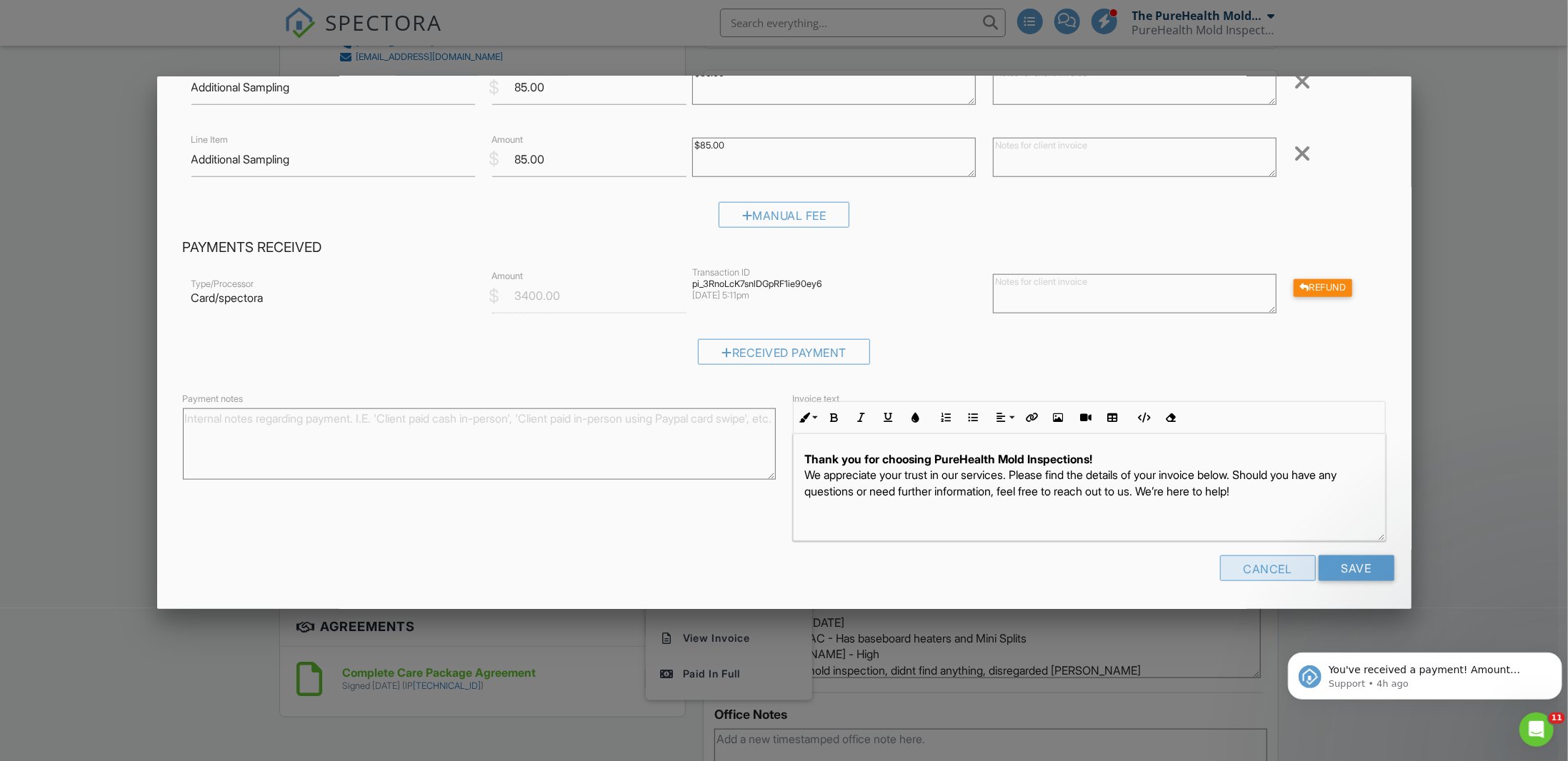
click at [1241, 568] on div "Cancel" at bounding box center [1268, 568] width 96 height 26
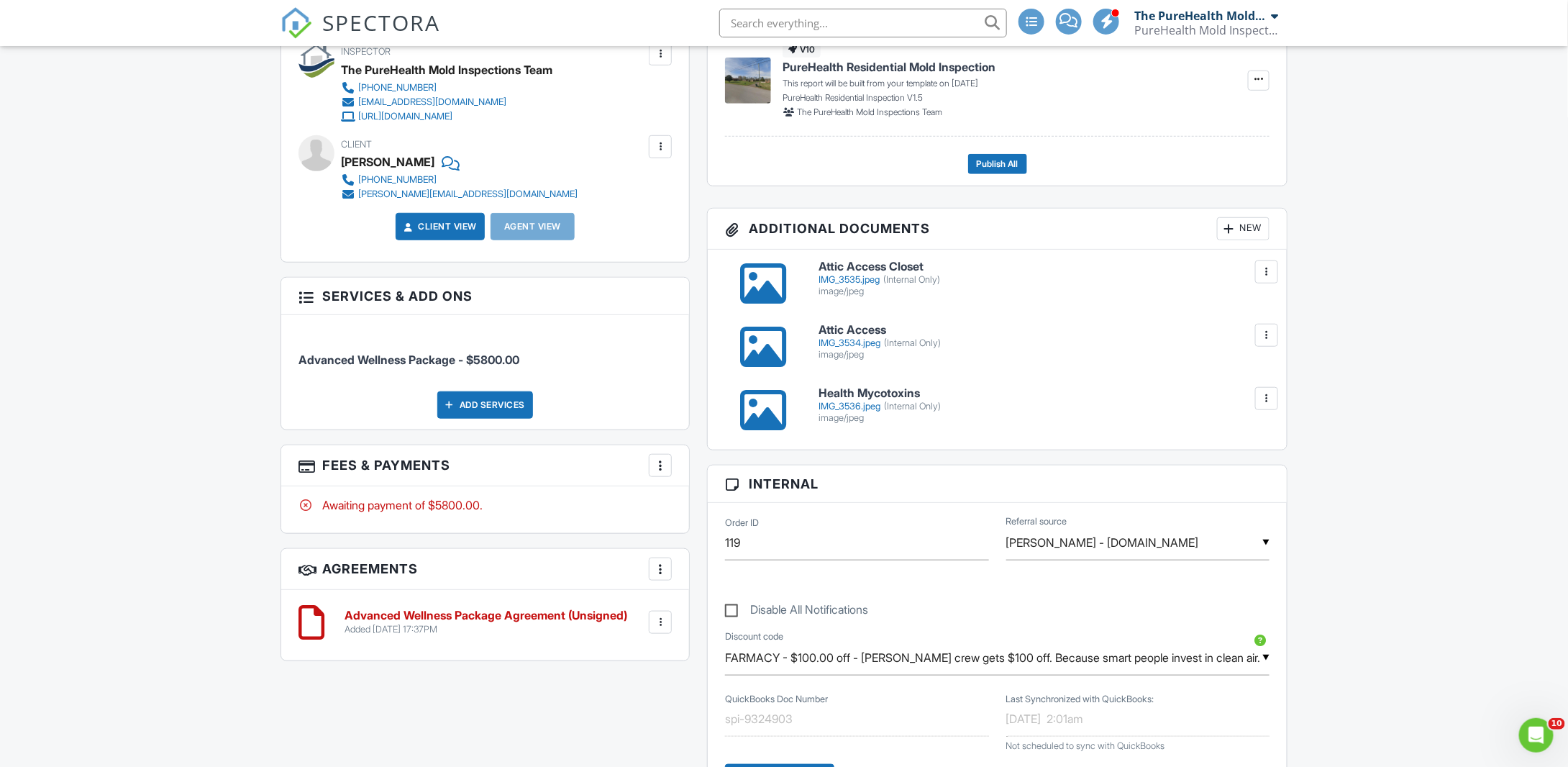
scroll to position [144, 0]
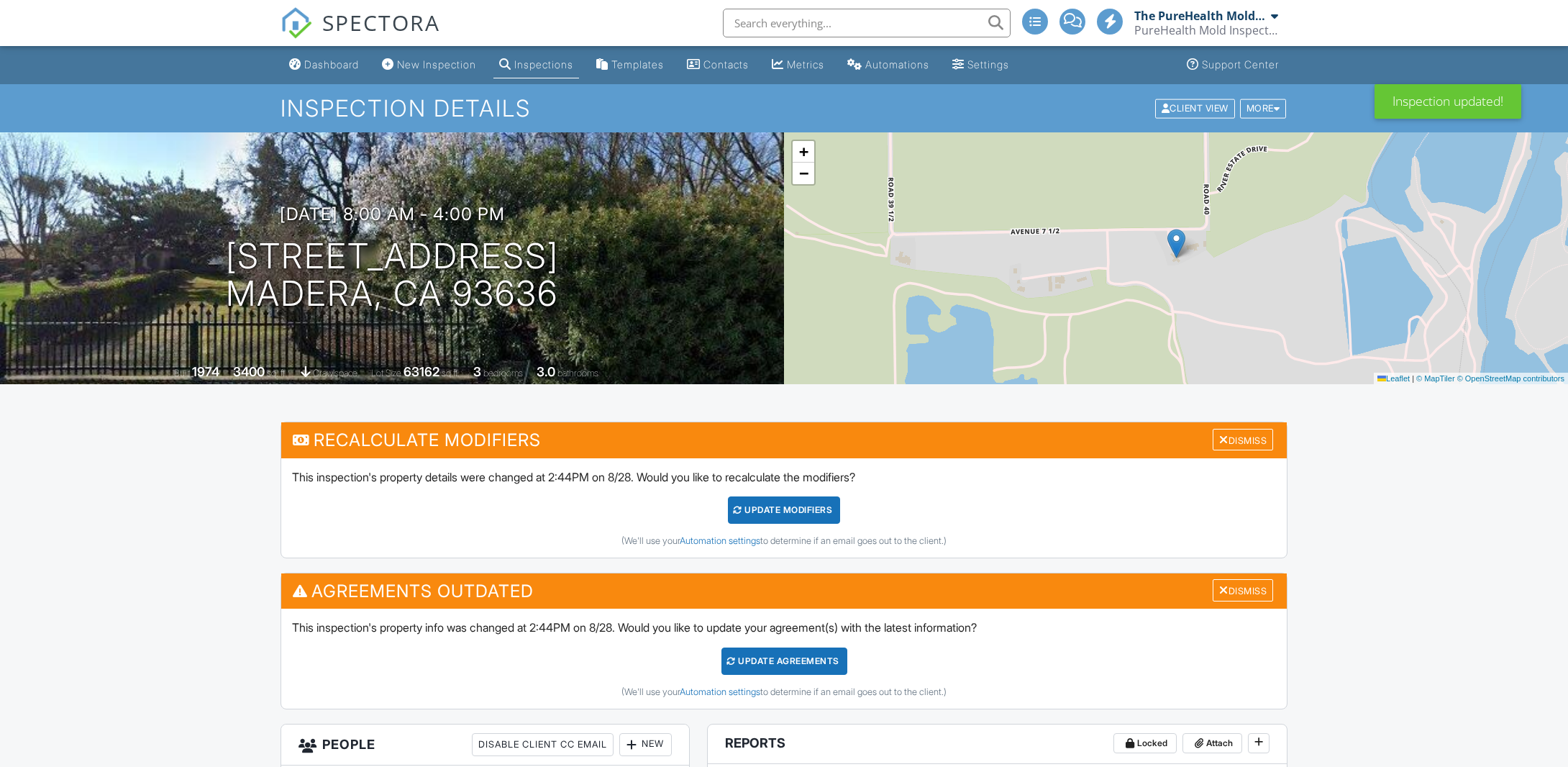
click at [1245, 439] on div "Dismiss" at bounding box center [1243, 439] width 60 height 23
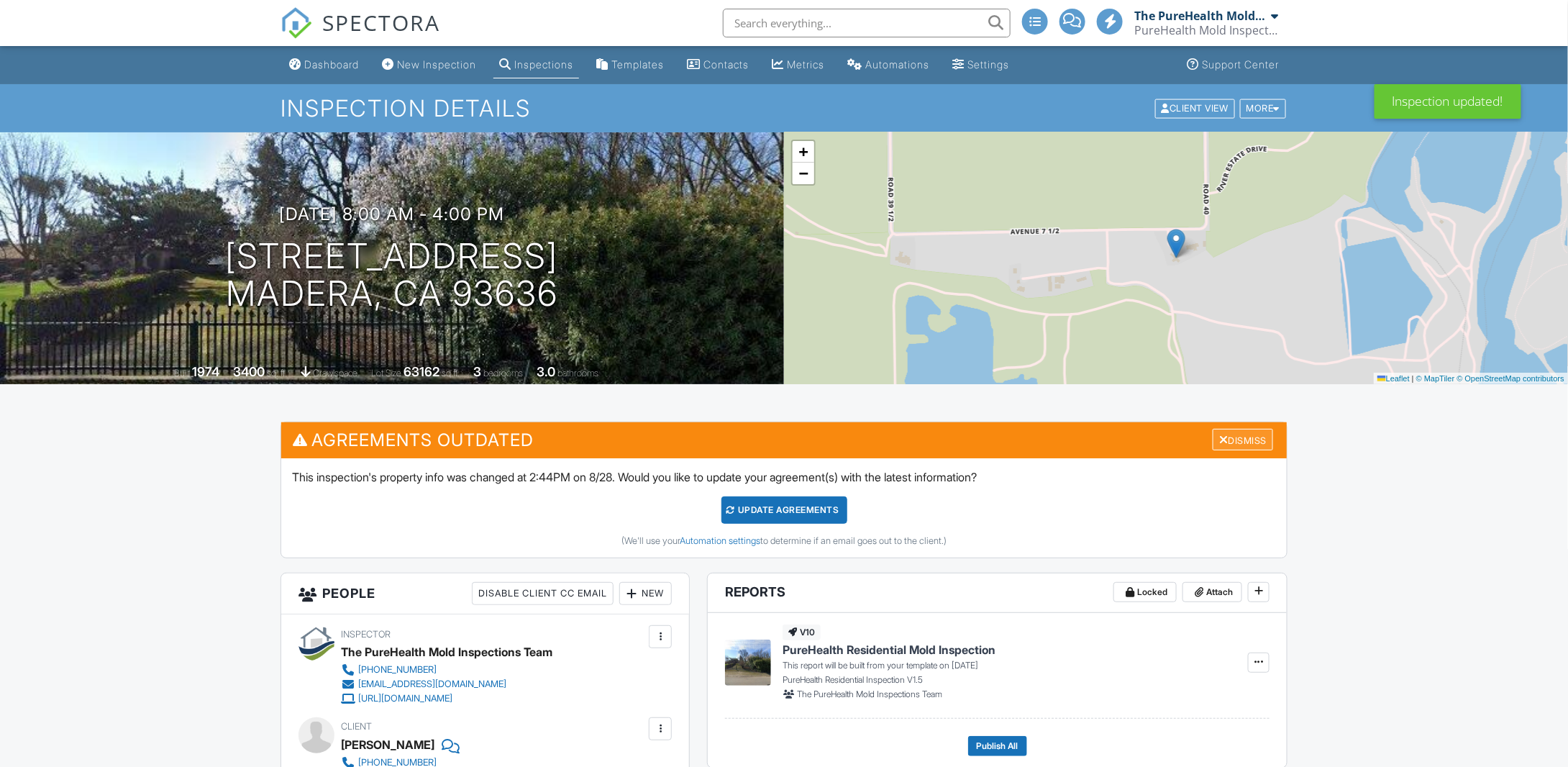
click at [1245, 449] on div "Dismiss" at bounding box center [1243, 439] width 60 height 23
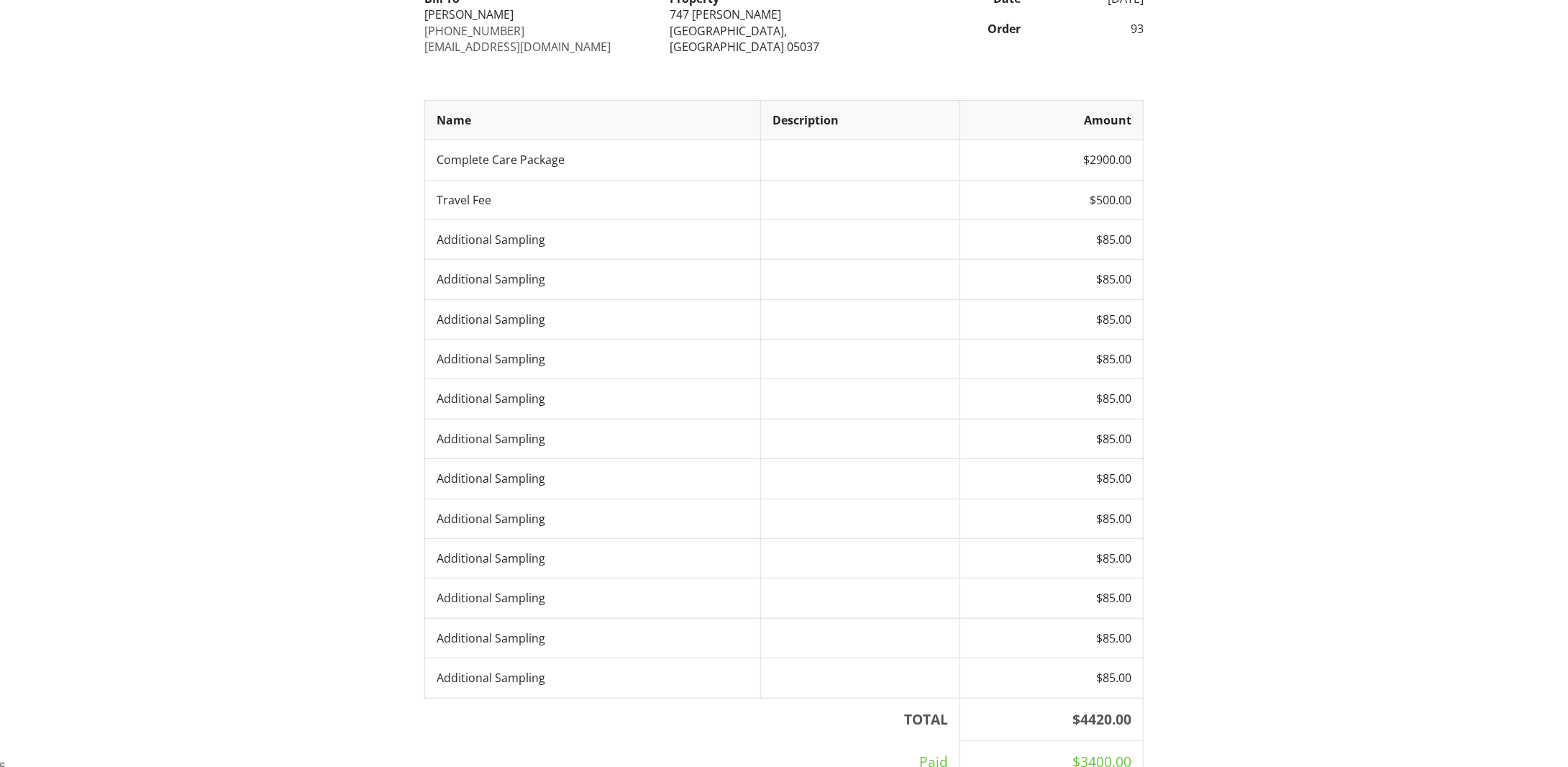
scroll to position [216, 0]
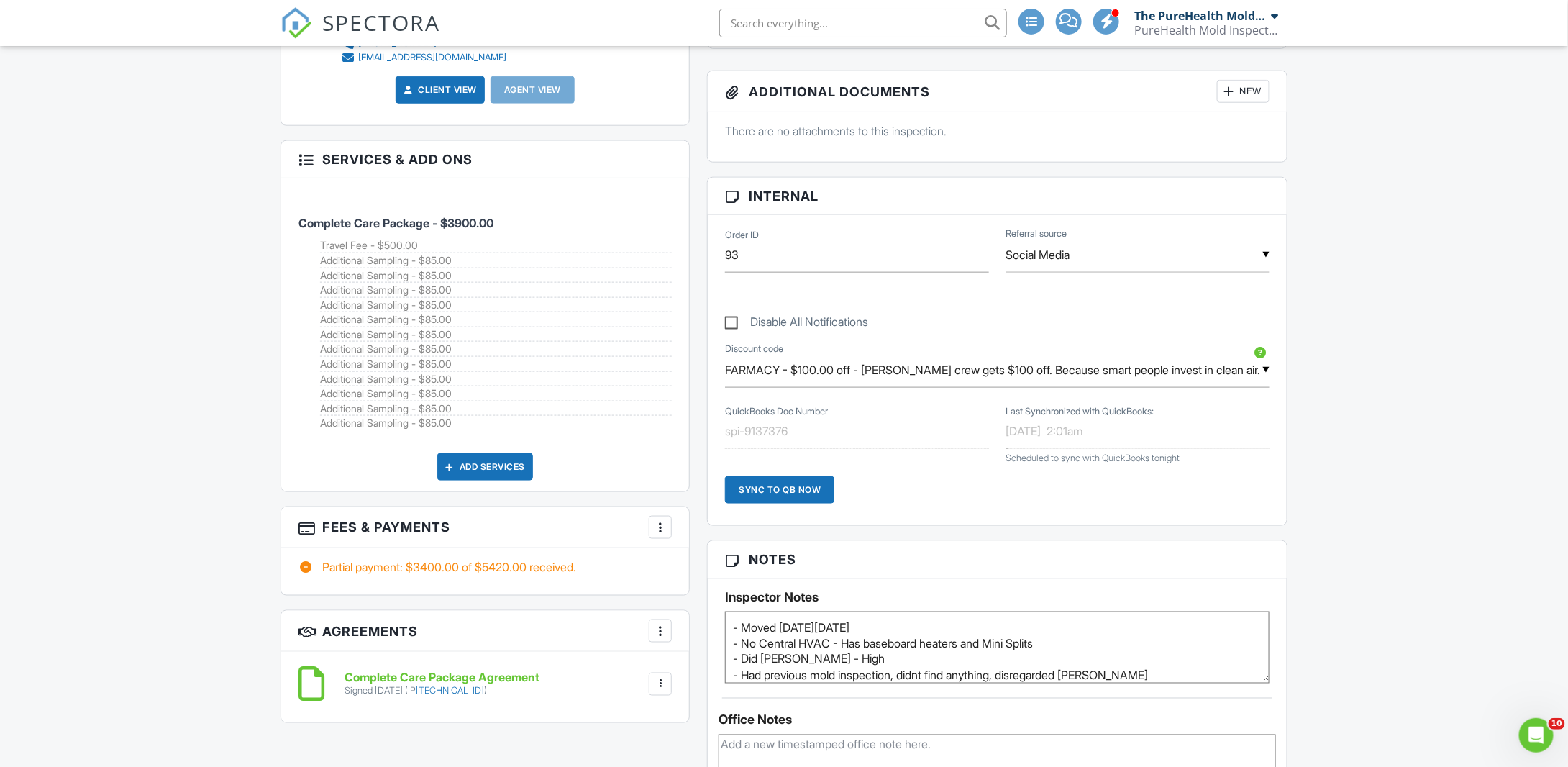
click at [658, 525] on div at bounding box center [660, 527] width 14 height 14
click at [716, 574] on li "Edit Fees & Payments" at bounding box center [733, 571] width 150 height 36
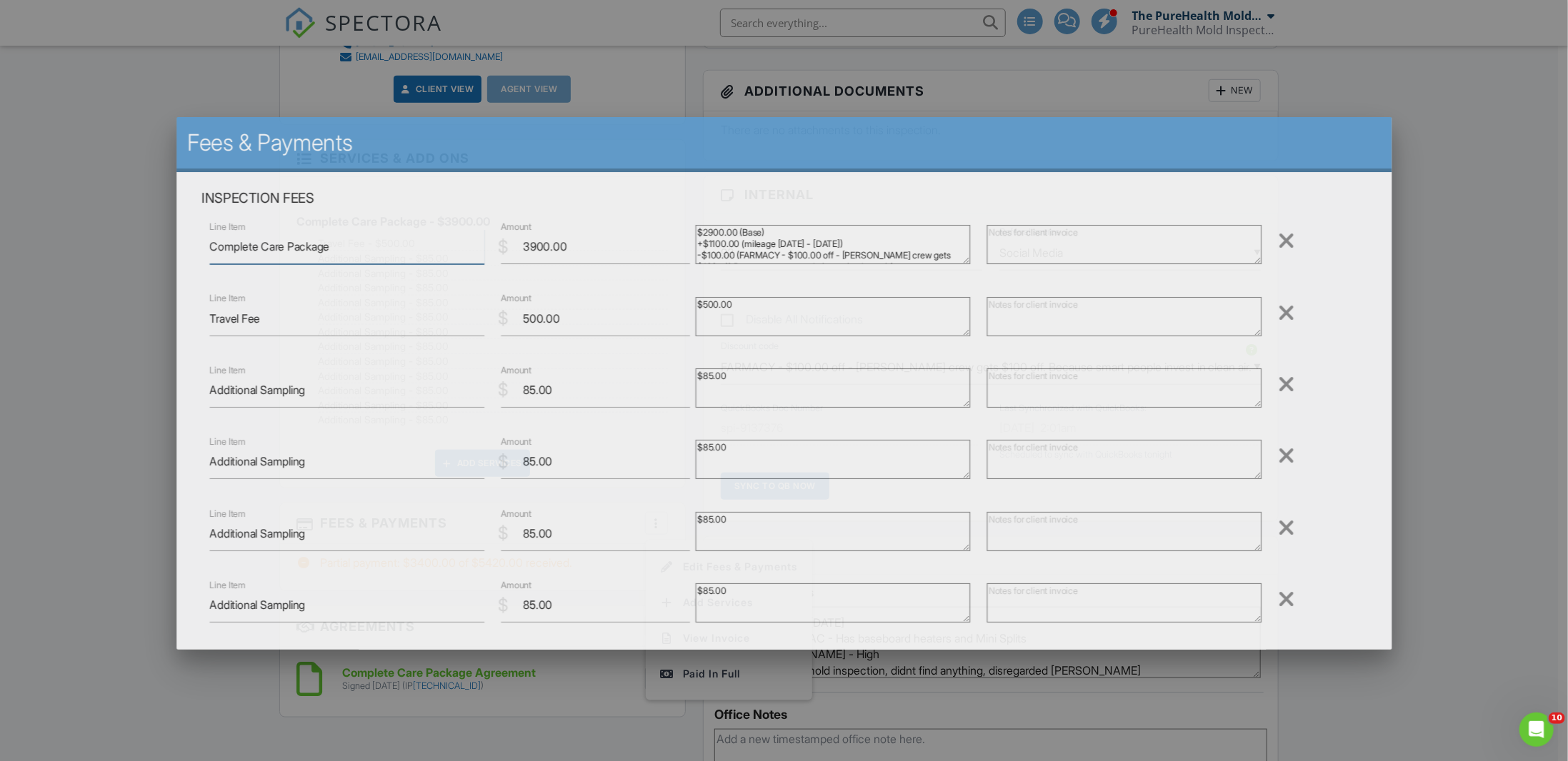
type textarea "Complete Care Package"
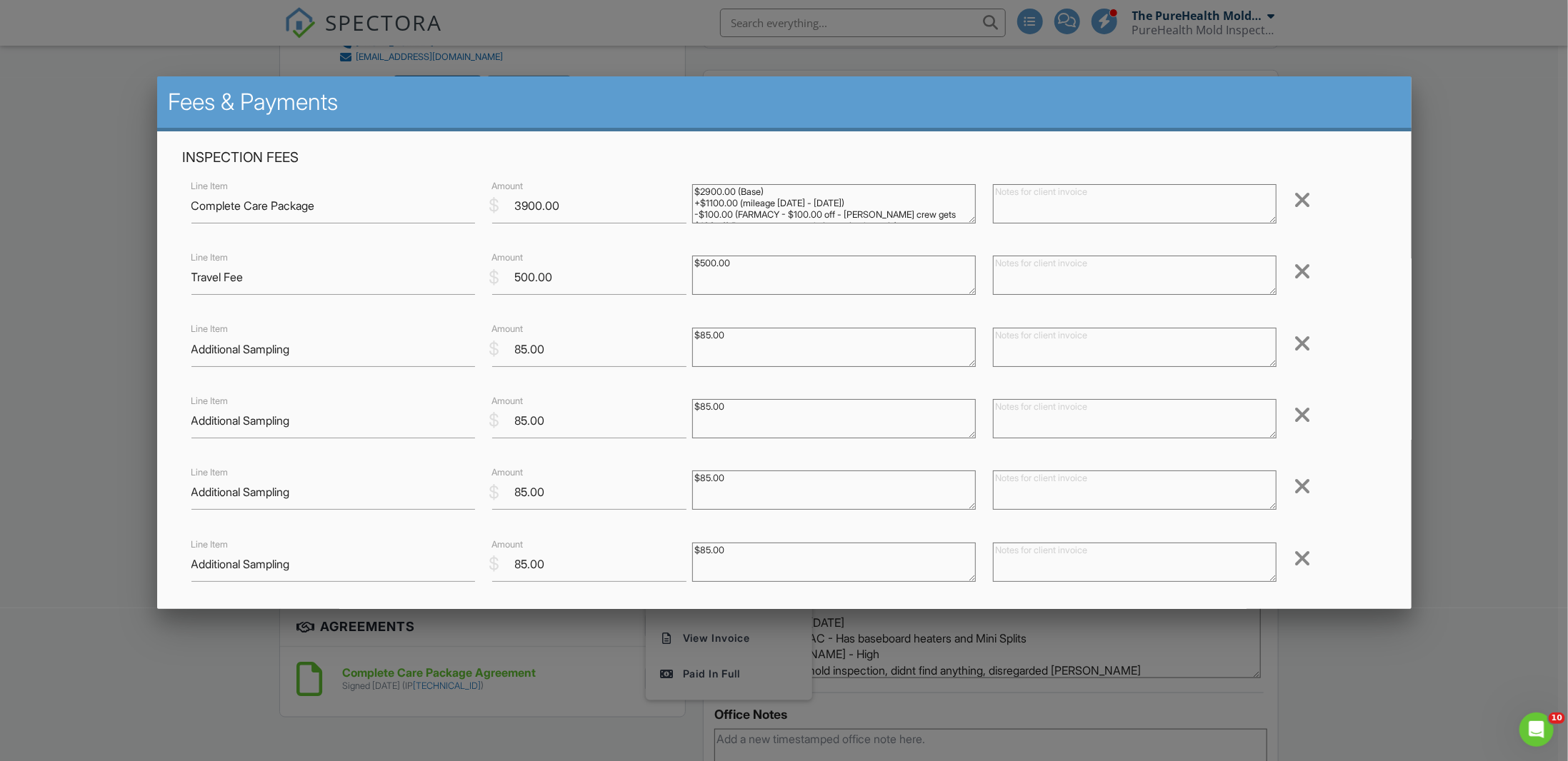
click at [1469, 100] on div at bounding box center [784, 404] width 1568 height 952
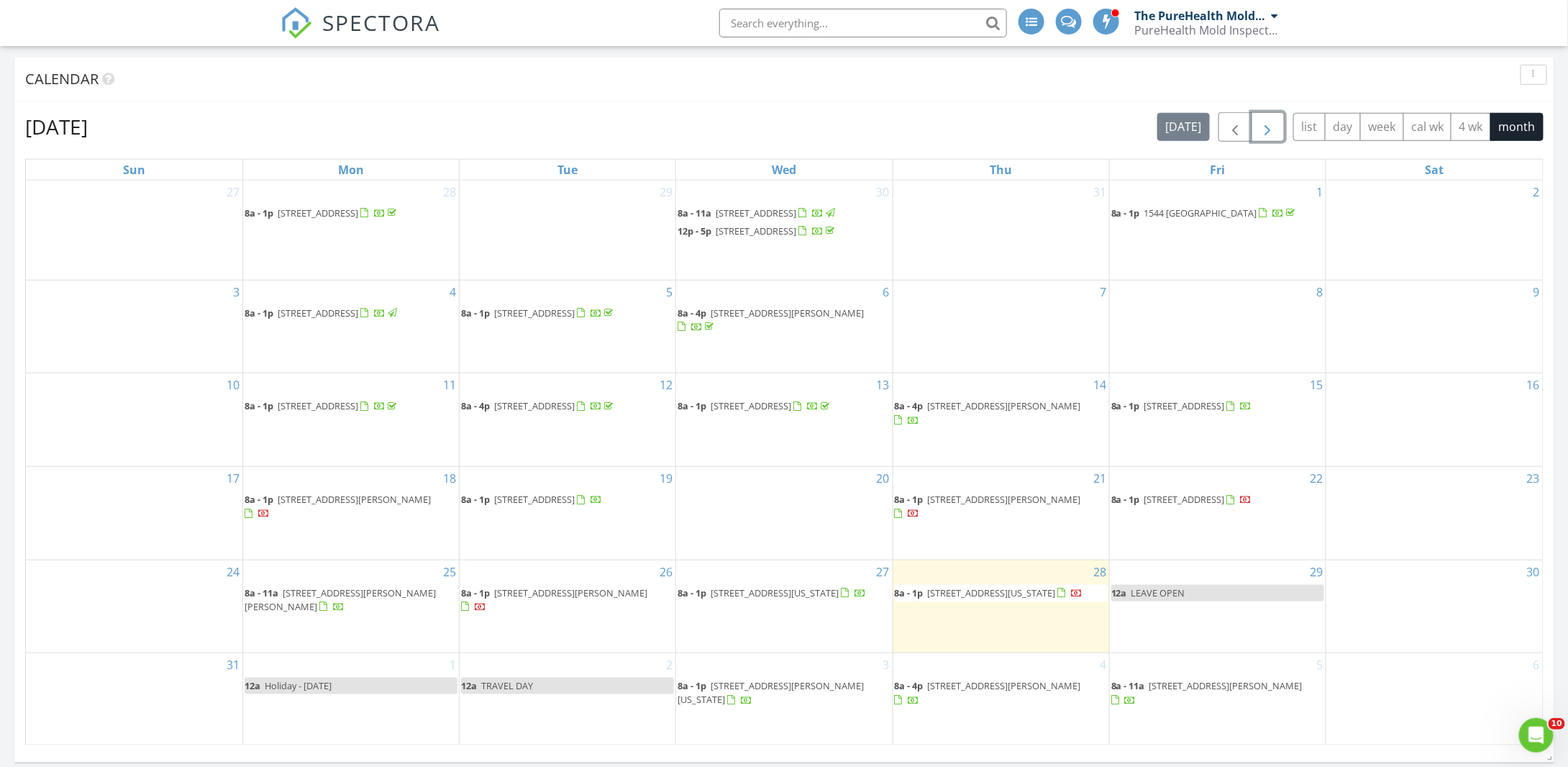
click at [1269, 134] on span "button" at bounding box center [1267, 127] width 18 height 18
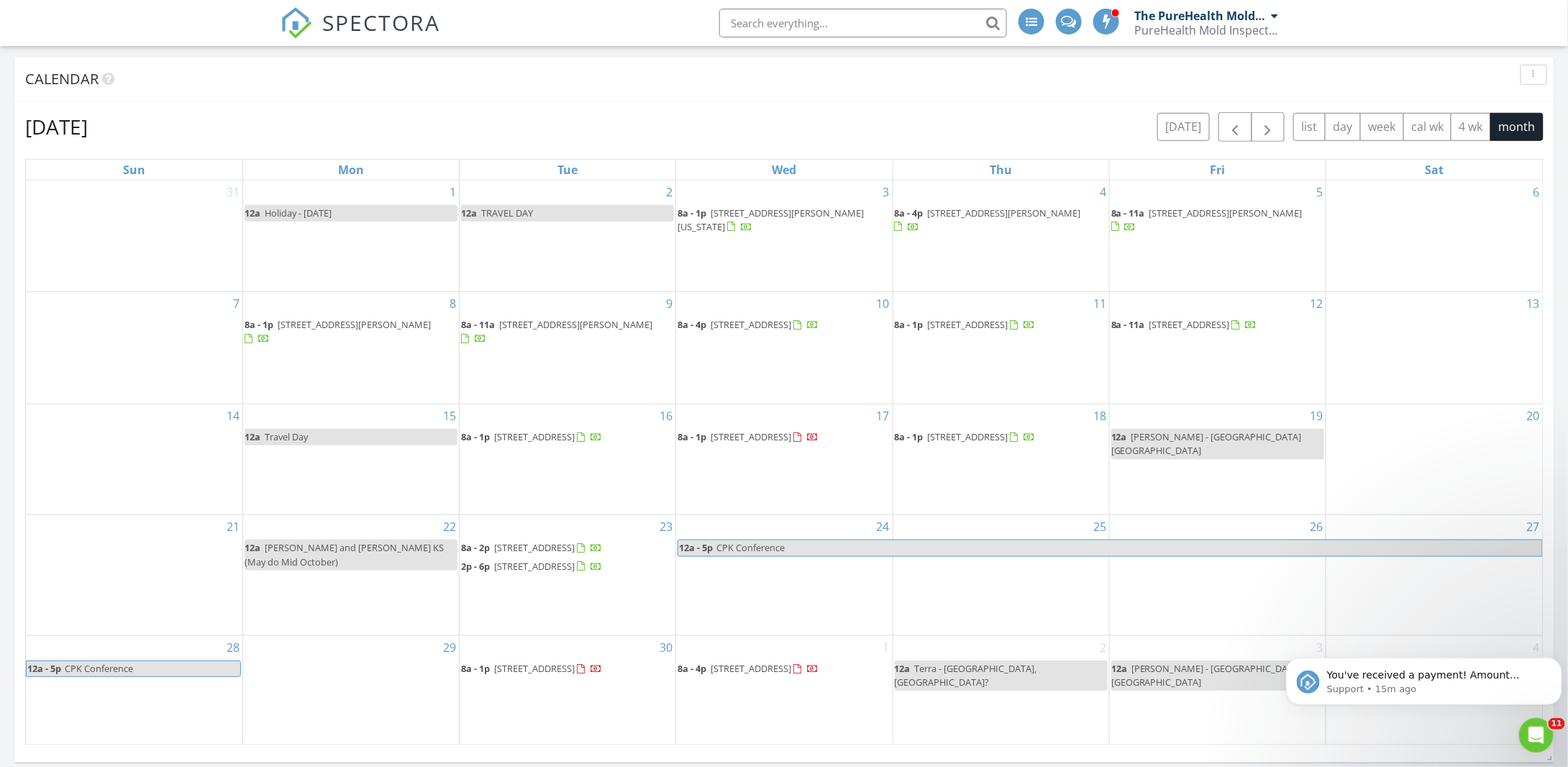
click at [789, 31] on input "text" at bounding box center [863, 23] width 288 height 29
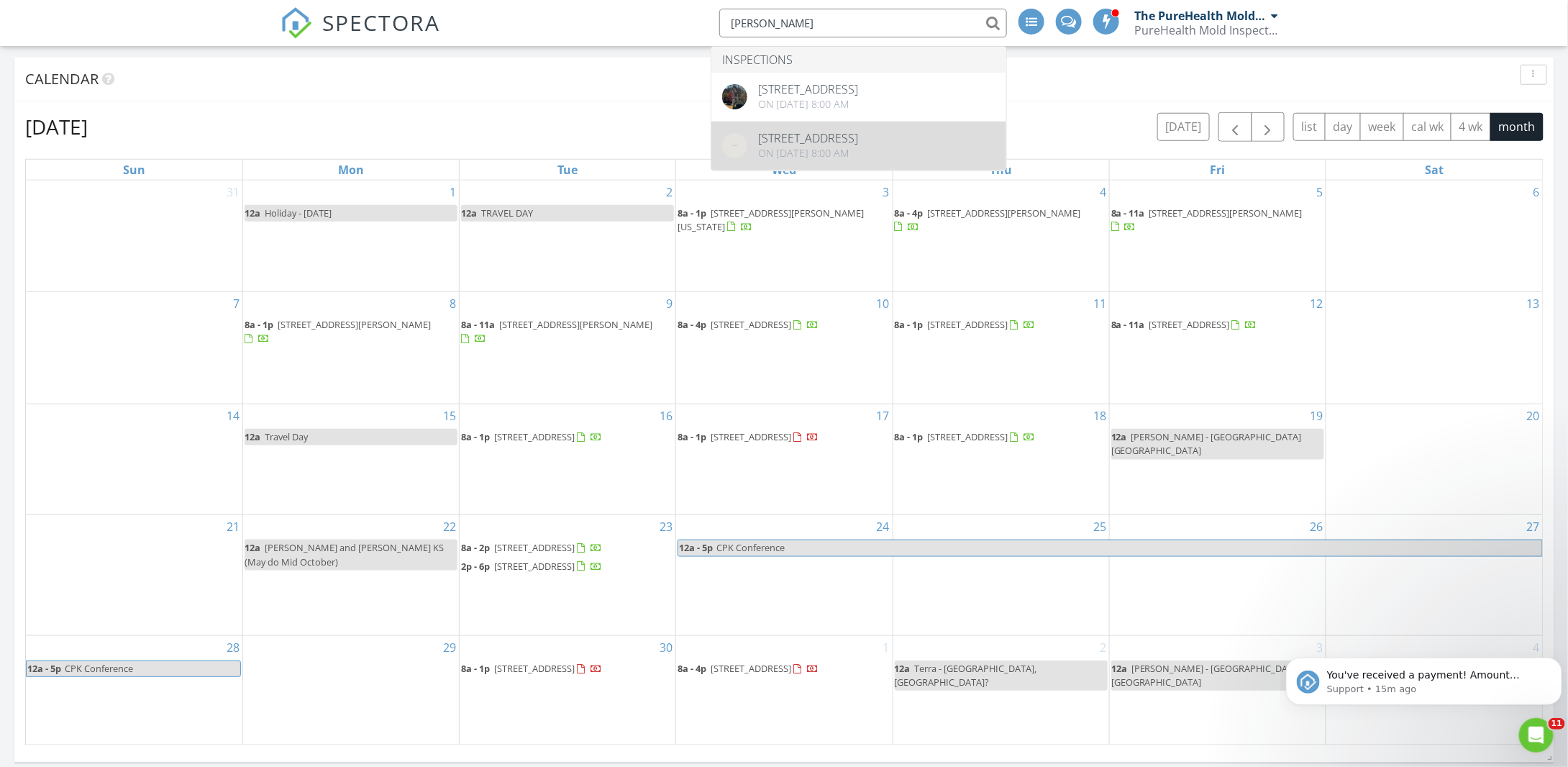
type input "[PERSON_NAME]"
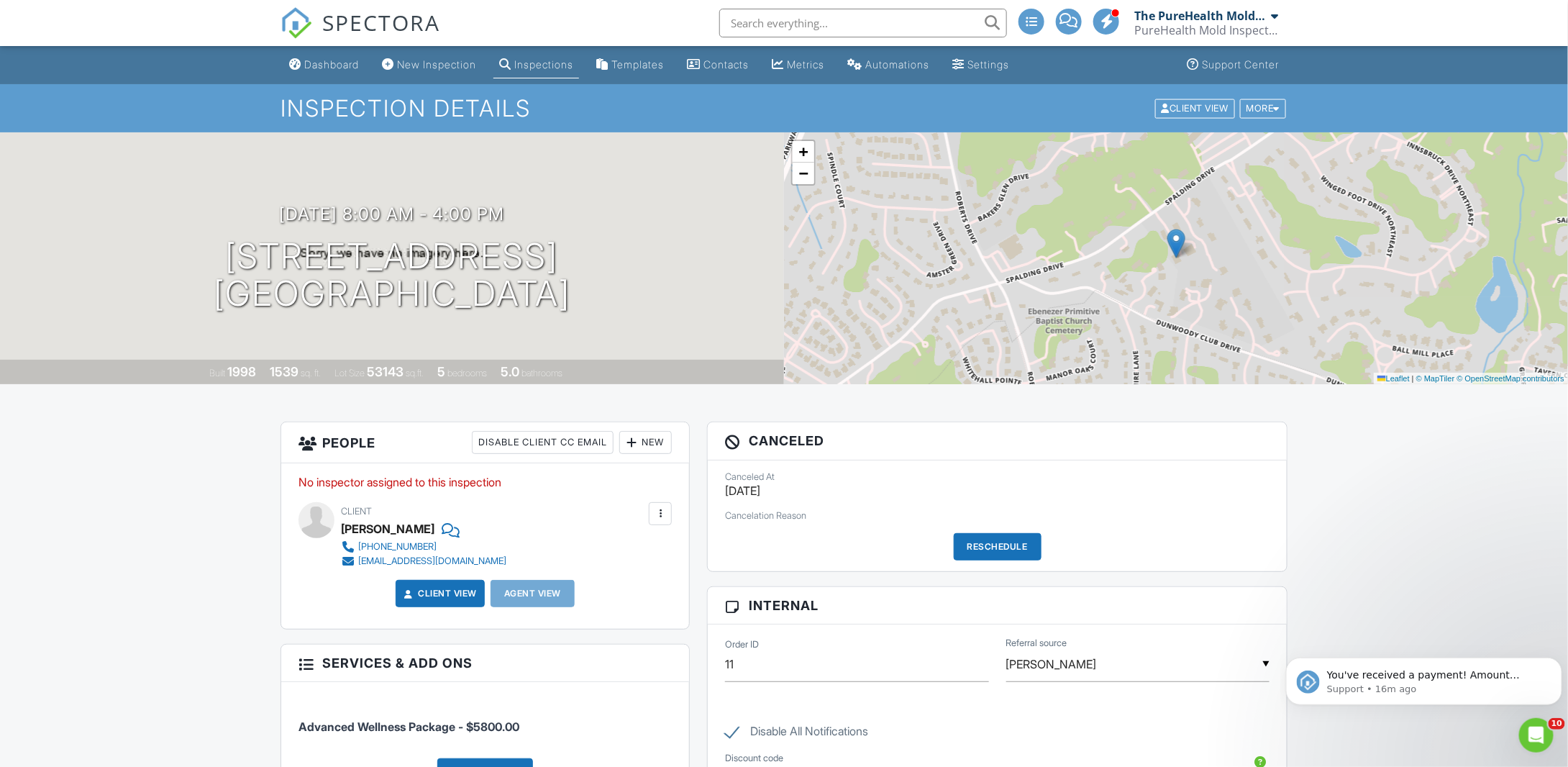
click at [800, 25] on input "text" at bounding box center [863, 23] width 288 height 29
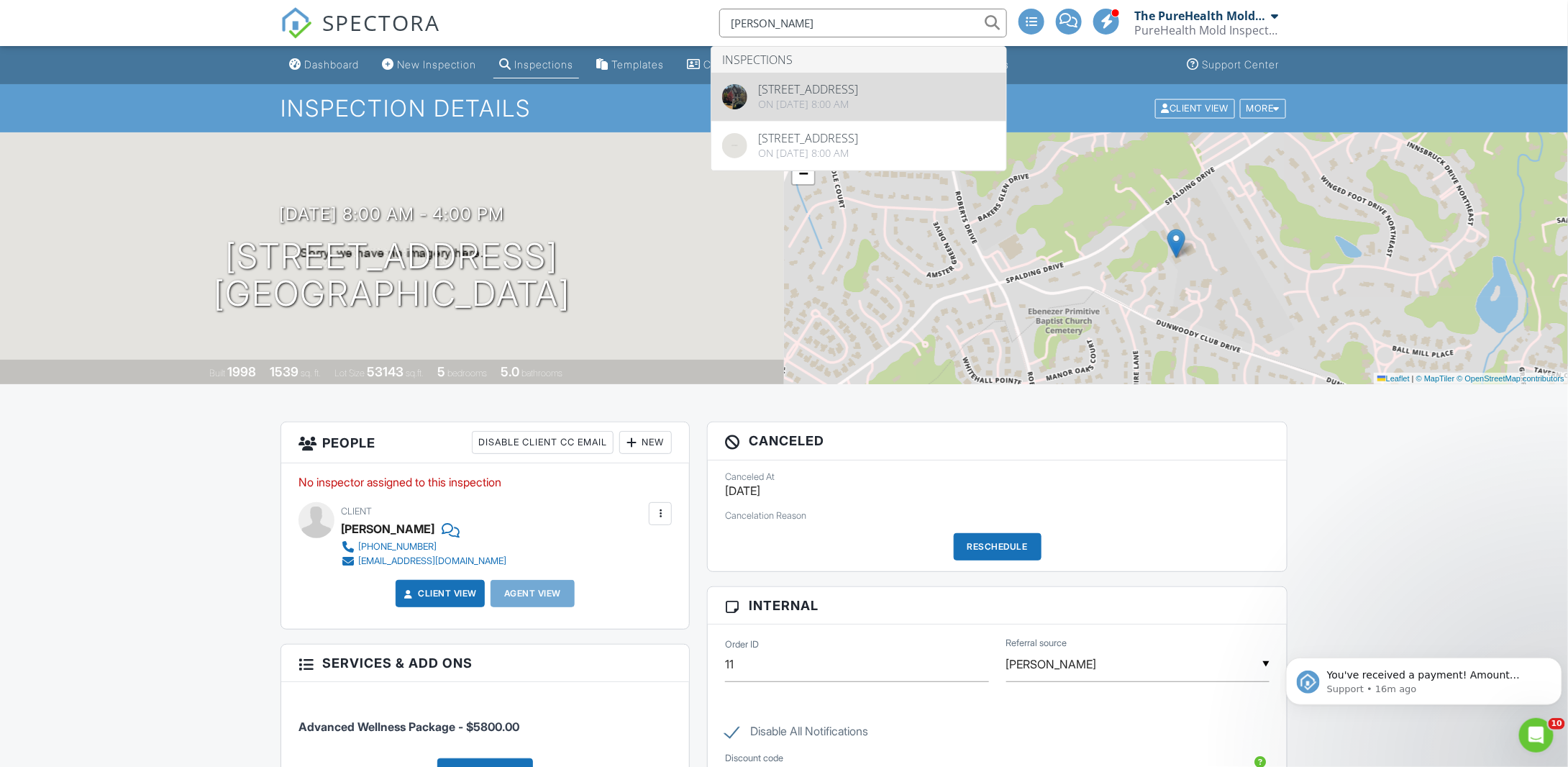
type input "keeney"
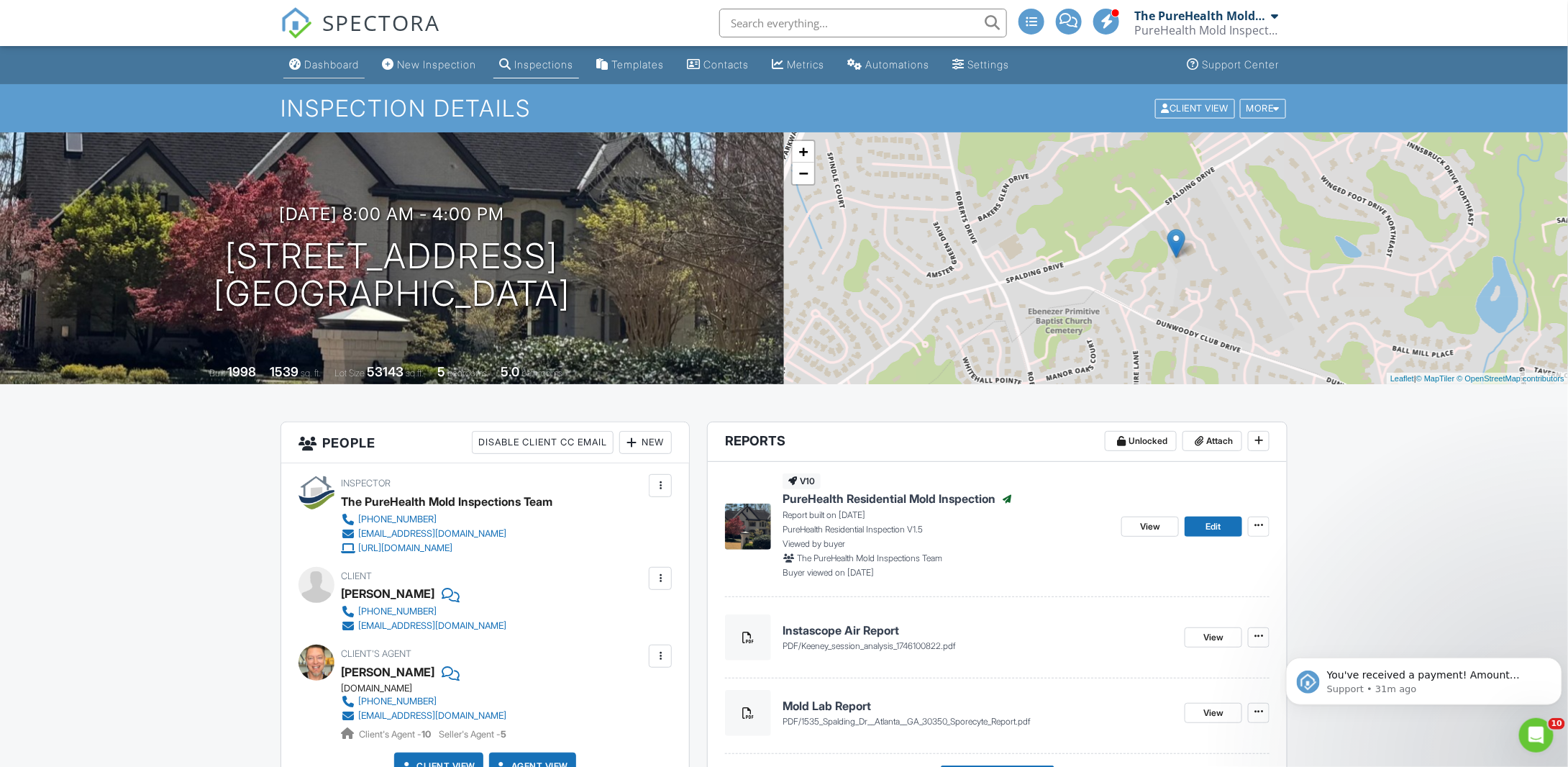
click at [328, 61] on div "Dashboard" at bounding box center [331, 64] width 55 height 13
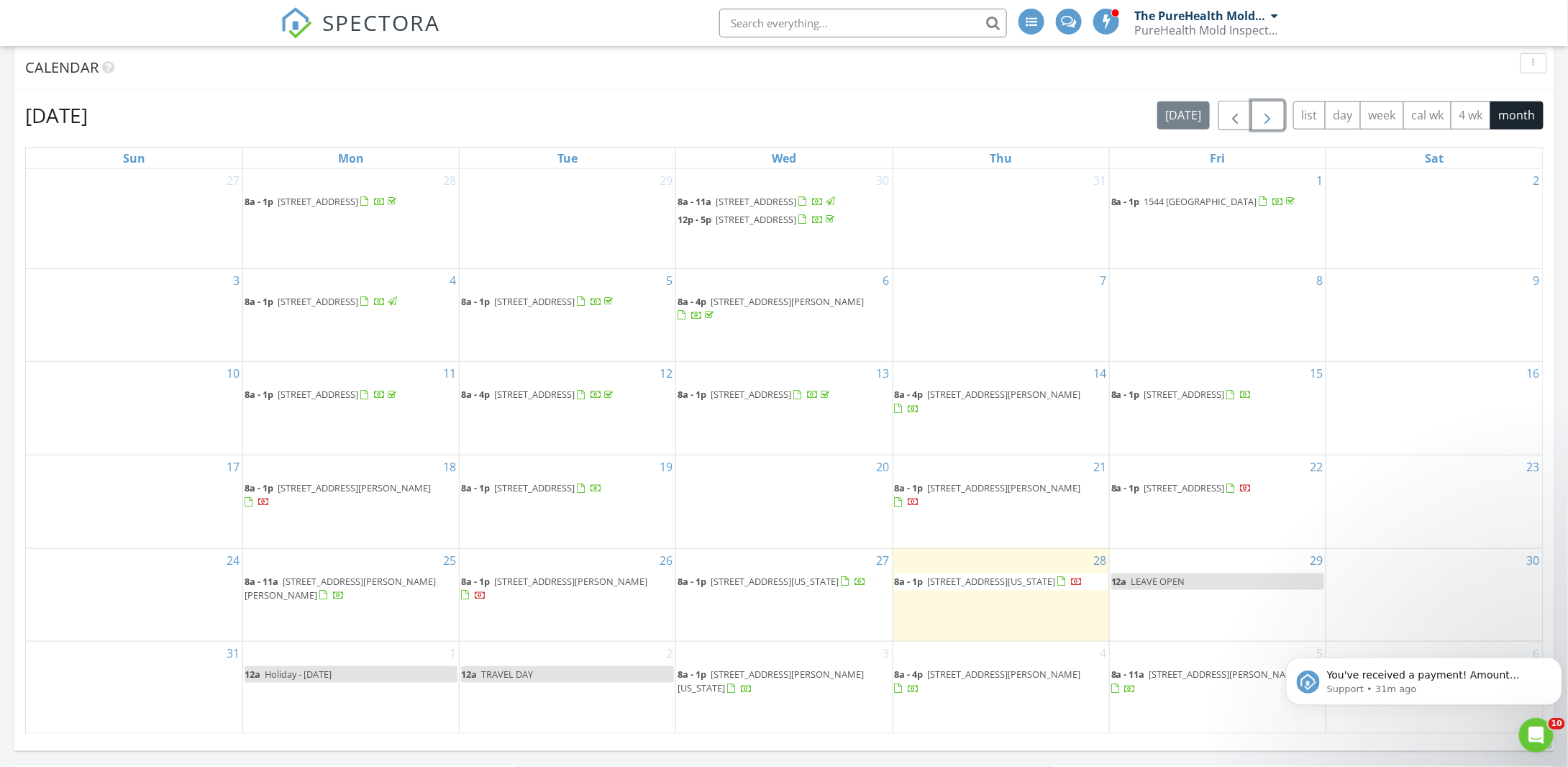
click at [1274, 113] on span "button" at bounding box center [1267, 116] width 18 height 18
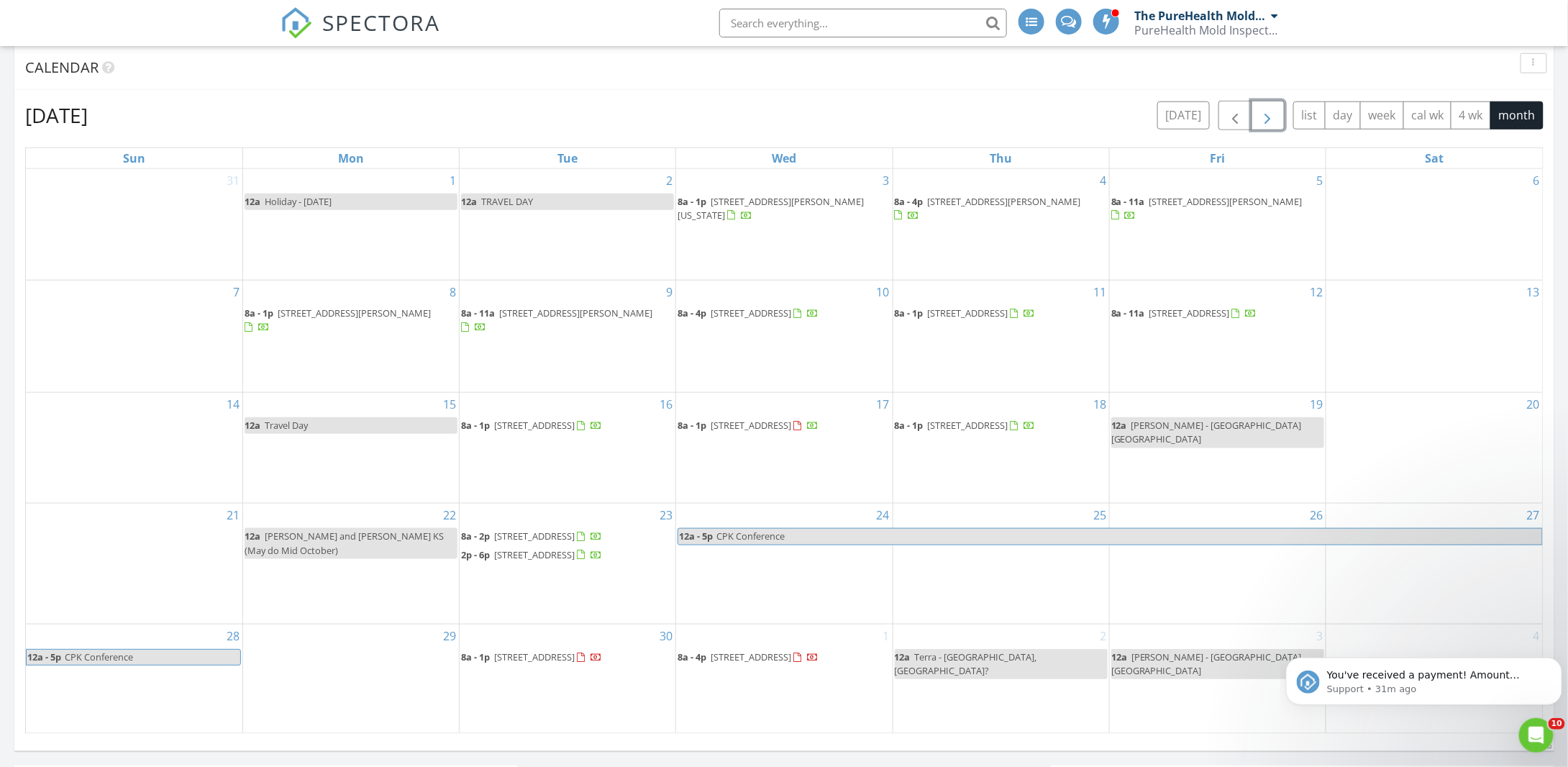
click at [1274, 113] on span "button" at bounding box center [1267, 116] width 18 height 18
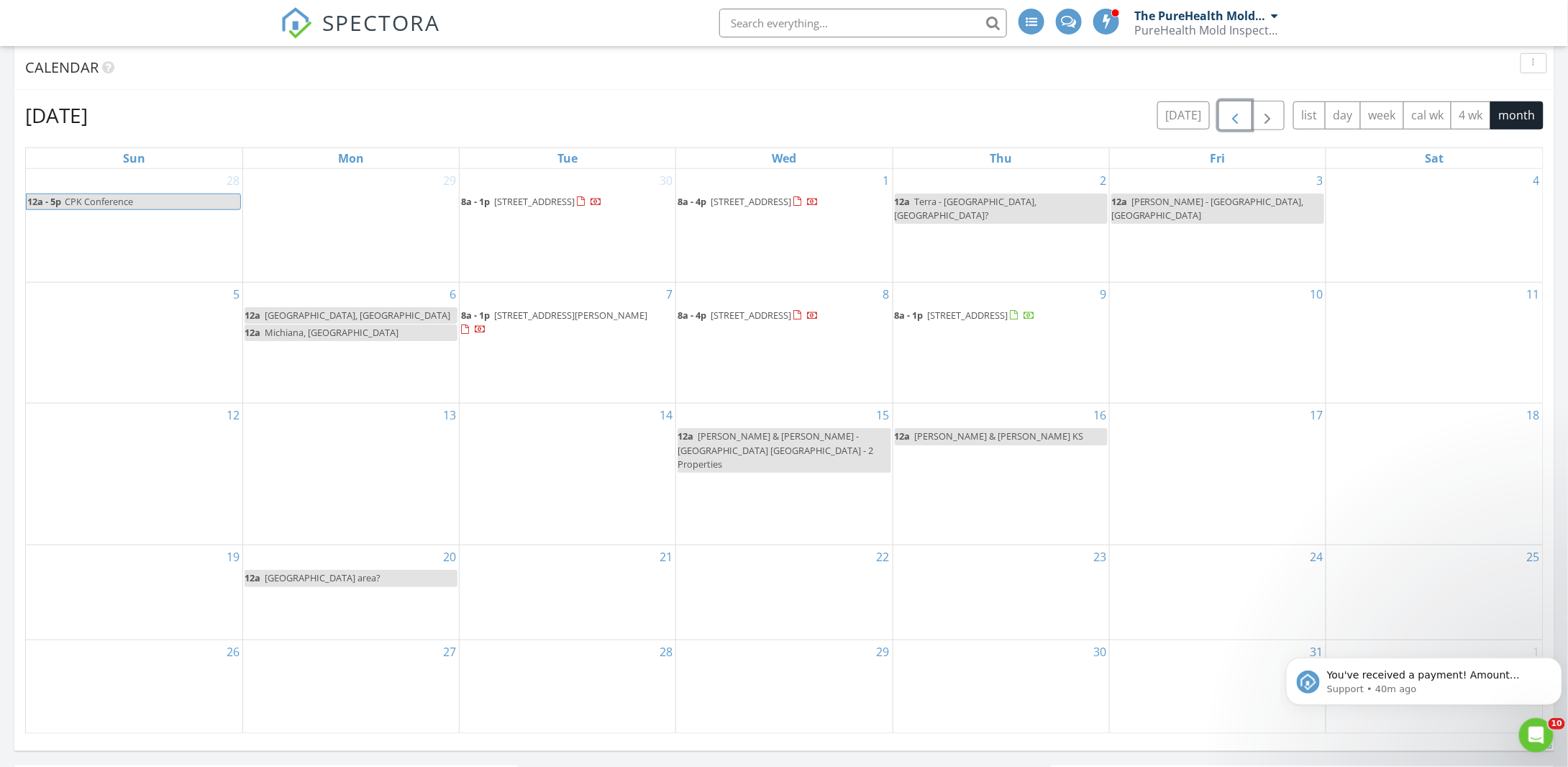
click at [1249, 116] on button "button" at bounding box center [1235, 115] width 34 height 29
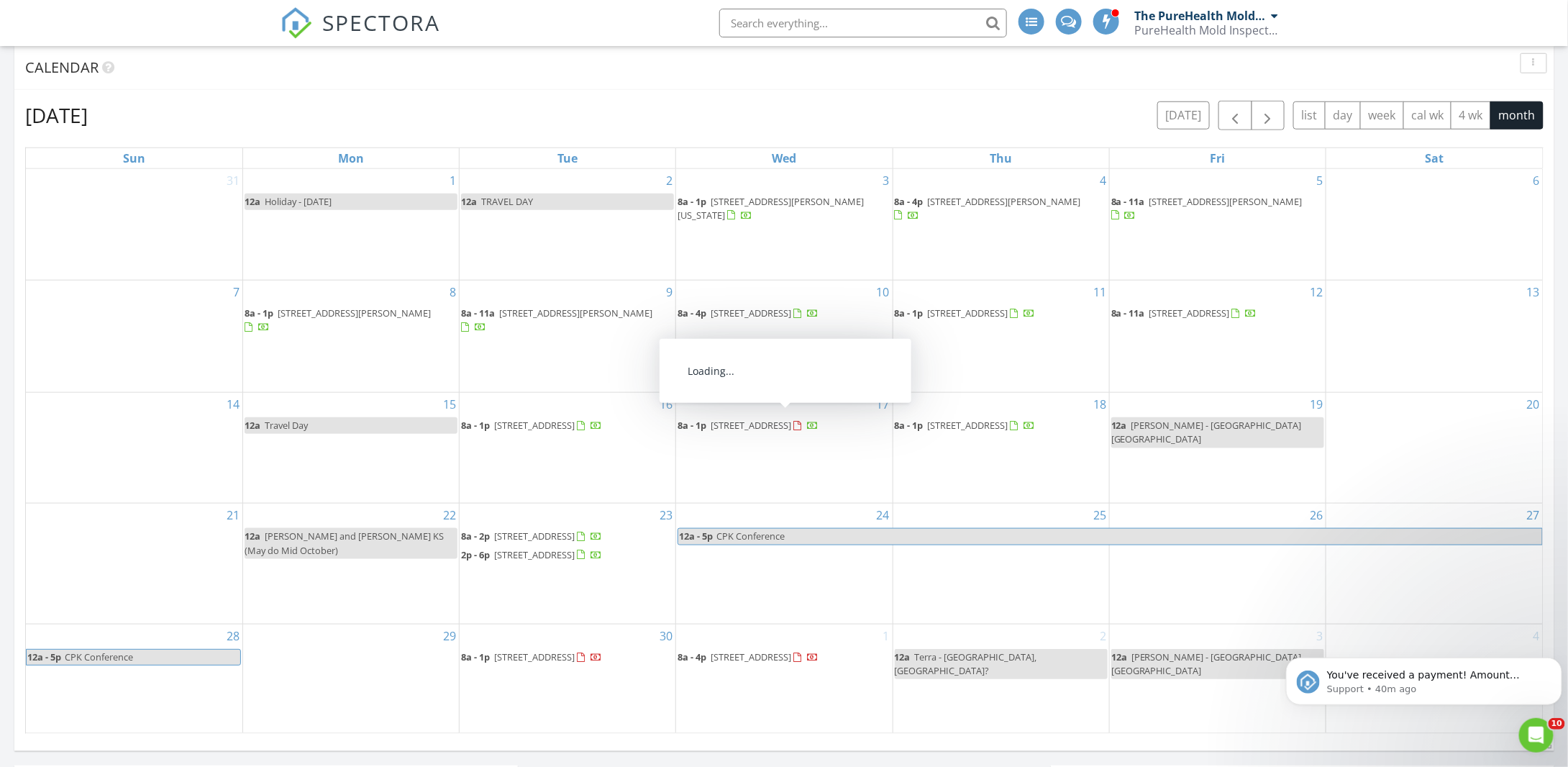
click at [768, 418] on span "[STREET_ADDRESS]" at bounding box center [751, 424] width 81 height 13
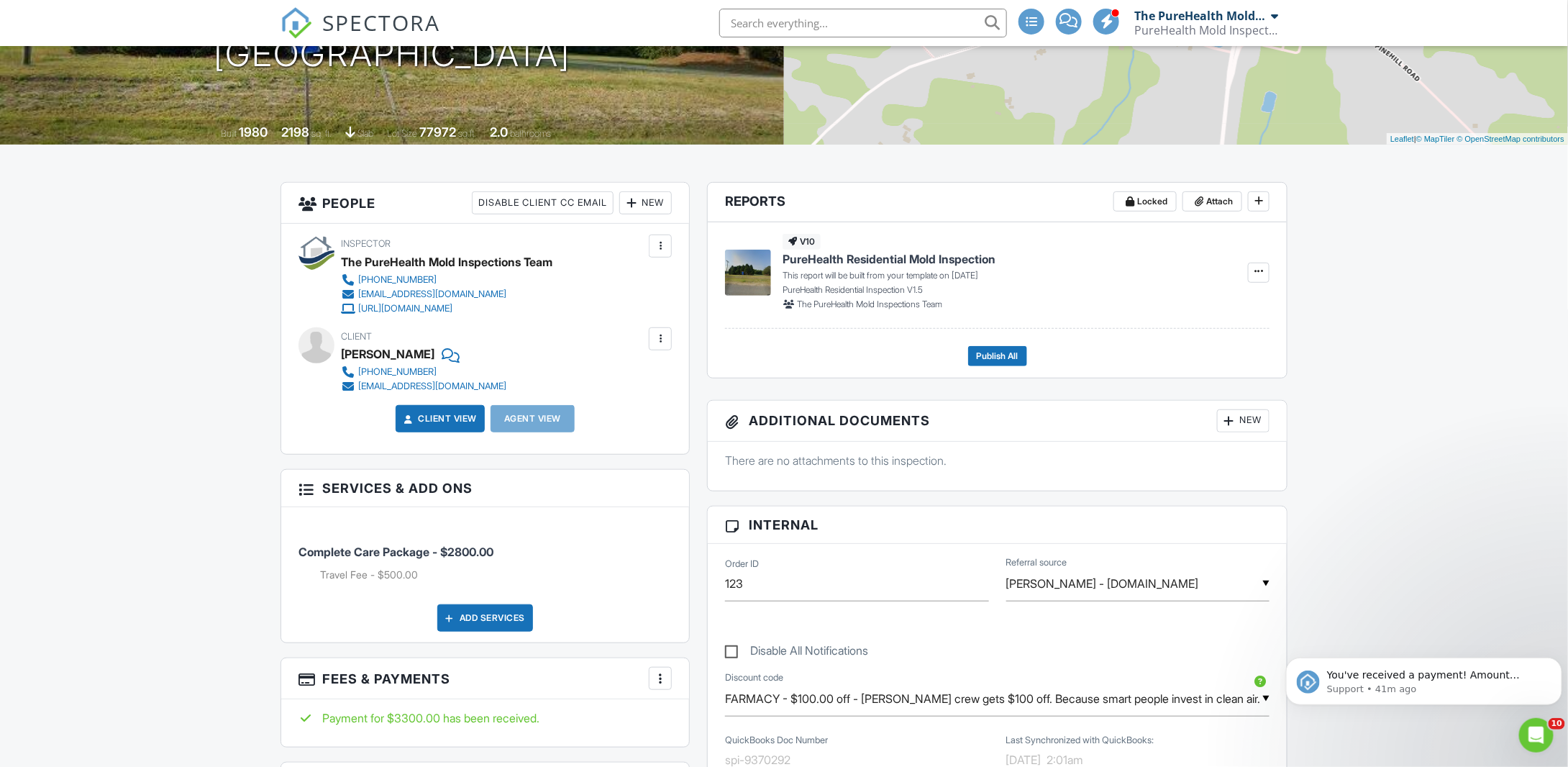
scroll to position [72, 0]
